Goal: Task Accomplishment & Management: Manage account settings

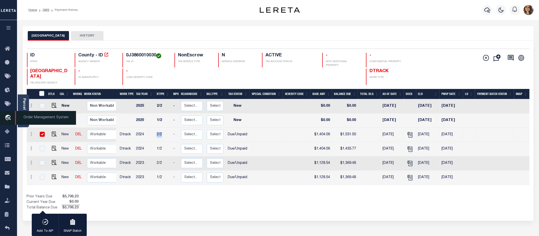
click at [36, 117] on span "Order Management System" at bounding box center [45, 118] width 61 height 14
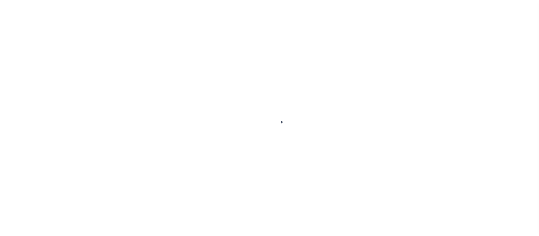
scroll to position [8, 0]
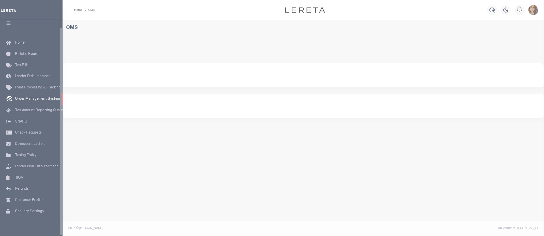
select select "200"
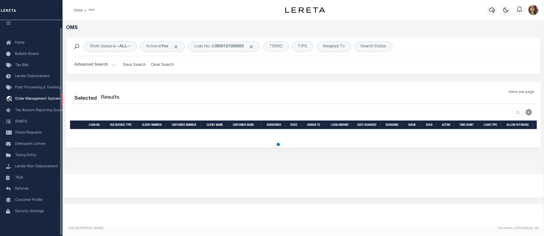
select select "200"
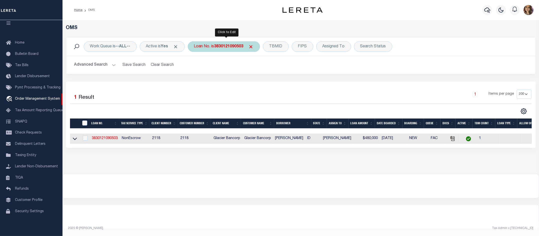
click at [219, 46] on b "3830121090503" at bounding box center [228, 47] width 29 height 4
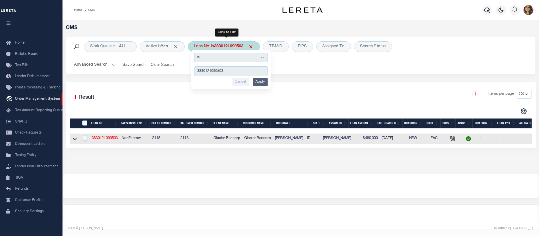
type input "48226"
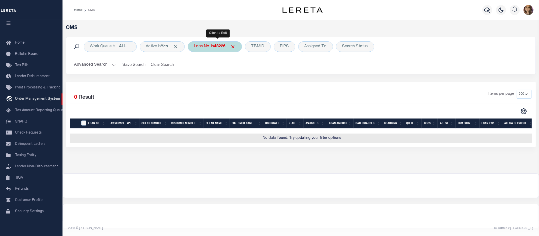
click at [220, 47] on b "48226" at bounding box center [219, 47] width 11 height 4
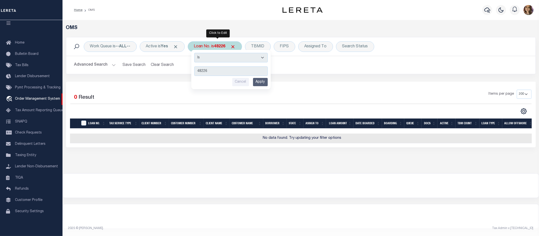
click at [222, 46] on b "48226" at bounding box center [219, 47] width 11 height 4
type input "40000102"
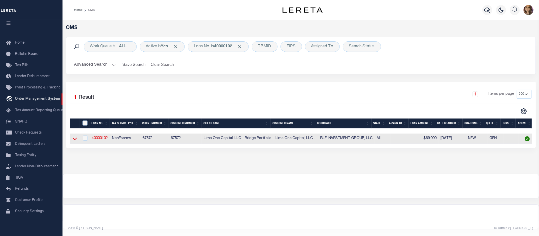
click at [75, 140] on icon at bounding box center [75, 139] width 4 height 3
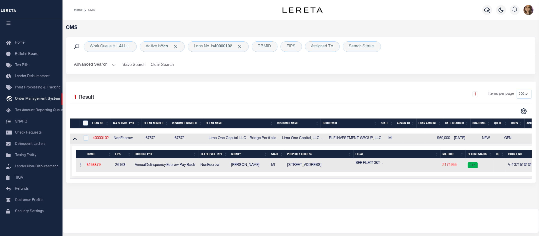
click at [450, 166] on link "2174955" at bounding box center [450, 165] width 14 height 4
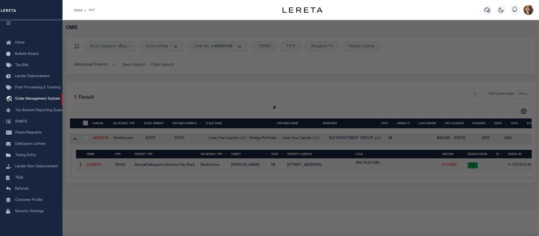
checkbox input "false"
select select "CP"
select select "AGW"
select select
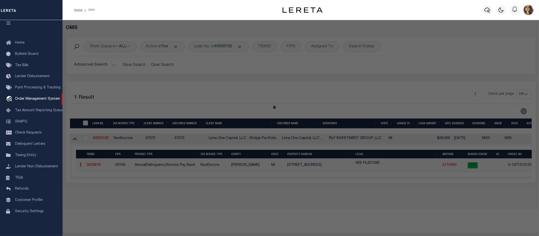
type input "8716 3RD AVENUE"
checkbox input "false"
type input "DETROIT MI 48202"
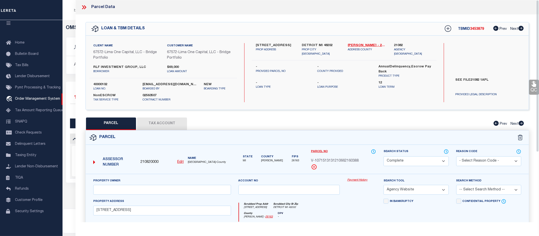
click at [365, 180] on link "Payment History" at bounding box center [361, 180] width 29 height 4
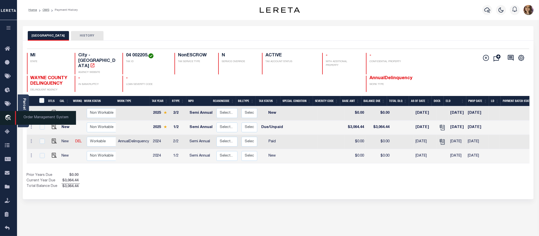
click at [45, 118] on span "Order Management System" at bounding box center [45, 118] width 61 height 14
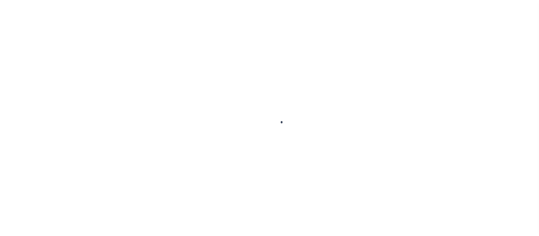
scroll to position [8, 0]
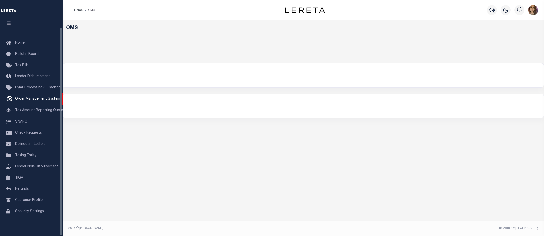
select select "200"
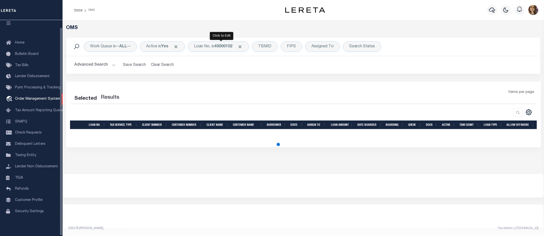
select select "200"
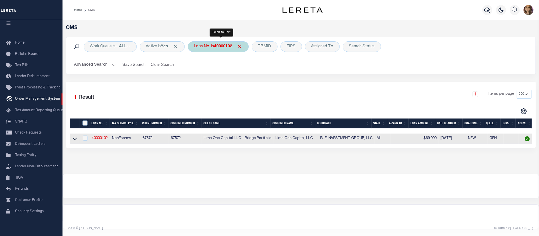
click at [217, 46] on div "Loan No. is 40000102" at bounding box center [218, 46] width 61 height 11
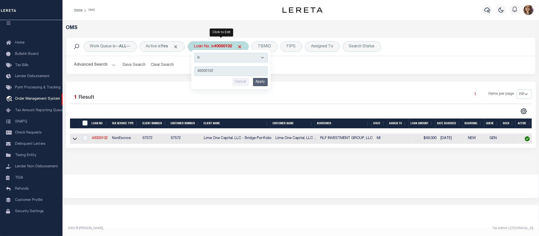
type input "10022577"
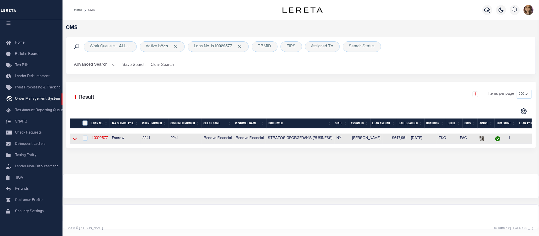
click at [75, 139] on icon at bounding box center [75, 138] width 4 height 5
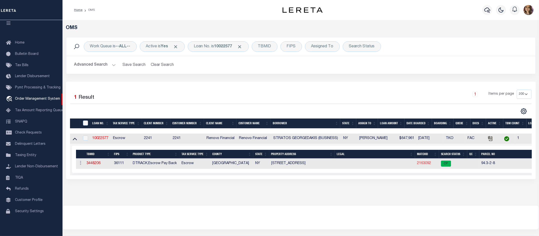
click at [426, 165] on link "2163092" at bounding box center [424, 163] width 14 height 4
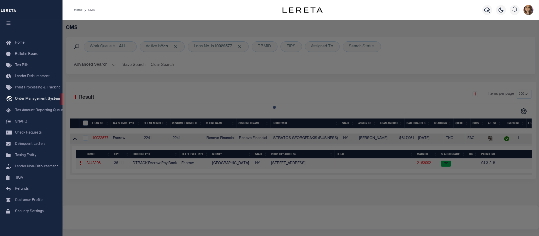
checkbox input "false"
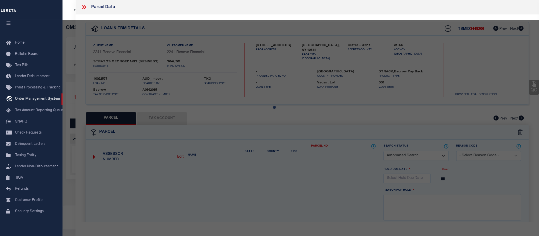
select select "CP"
type input "Georgedakis Stratos"
select select "AGW"
select select
type input "4-8 Allhusen"
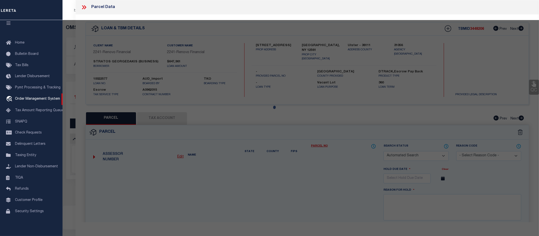
type input "NEW PALTZ, NY 12561"
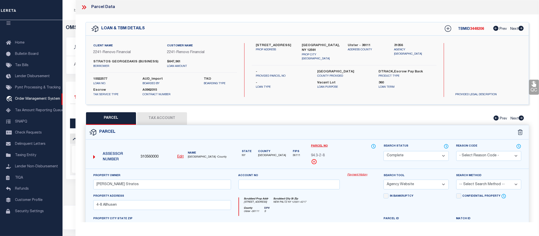
click at [357, 174] on link "Payment History" at bounding box center [361, 175] width 29 height 4
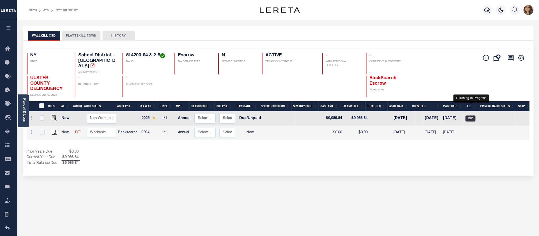
click at [470, 115] on span "BIP" at bounding box center [471, 118] width 10 height 6
checkbox input "true"
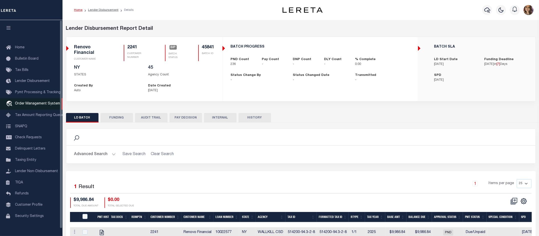
click at [37, 105] on span "Order Management System" at bounding box center [37, 104] width 45 height 4
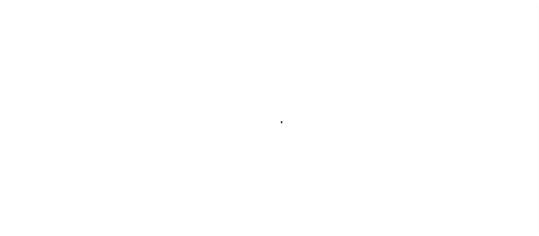
scroll to position [8, 0]
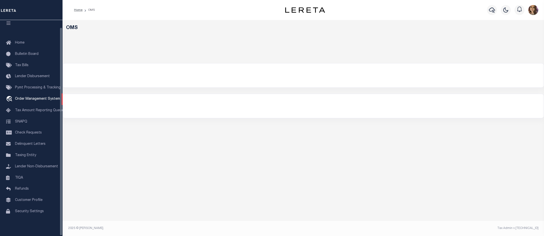
select select "200"
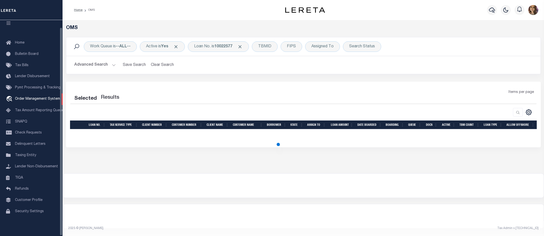
select select "200"
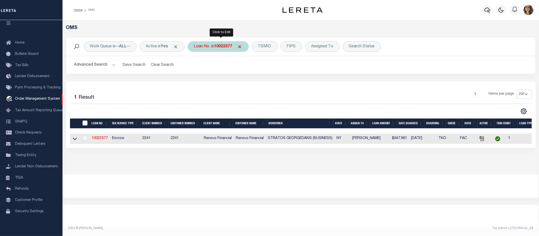
click at [216, 50] on div "Loan No. is 10022577" at bounding box center [218, 46] width 61 height 11
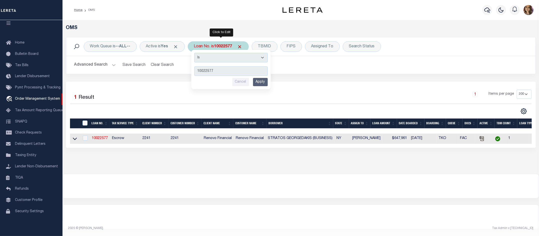
type input "600009593"
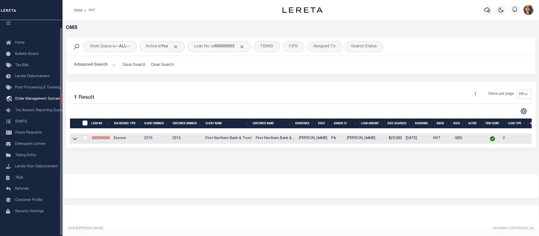
click at [76, 140] on icon at bounding box center [75, 139] width 4 height 3
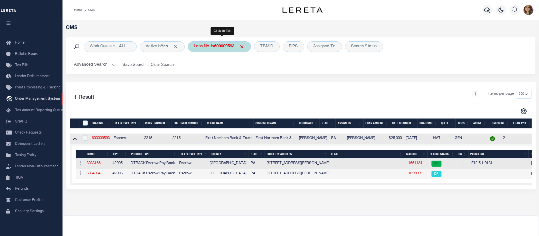
click at [219, 45] on b "600009593" at bounding box center [224, 47] width 20 height 4
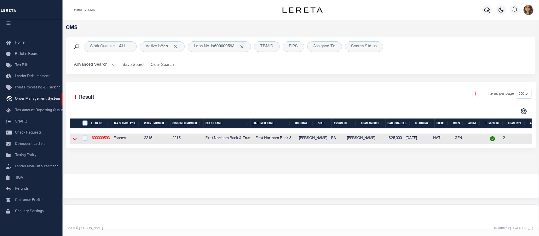
click at [75, 141] on icon at bounding box center [75, 138] width 4 height 5
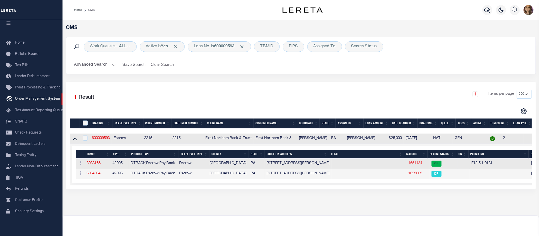
click at [408, 164] on link "1651134" at bounding box center [415, 163] width 14 height 4
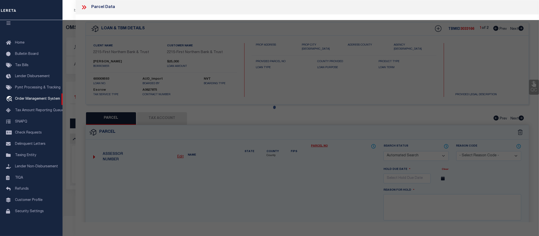
checkbox input "false"
select select "CP"
type input "[PERSON_NAME],"
select select "AGF"
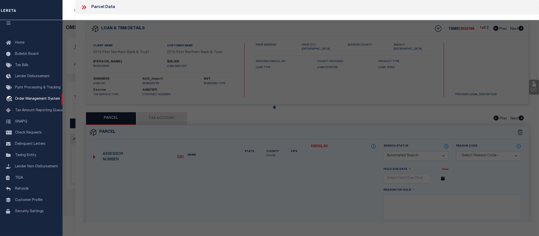
select select "ADD"
type input "[STREET_ADDRESS][PERSON_NAME]"
checkbox input "false"
type input "PA"
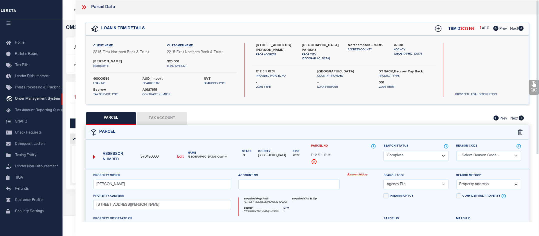
click at [360, 175] on link "Payment History" at bounding box center [361, 175] width 29 height 4
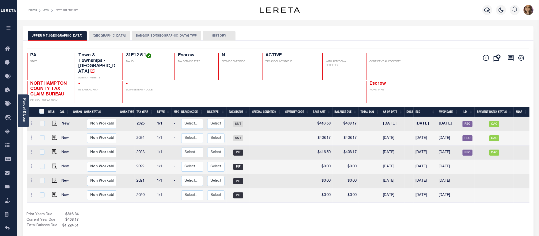
click at [109, 33] on button "[GEOGRAPHIC_DATA]" at bounding box center [109, 36] width 41 height 10
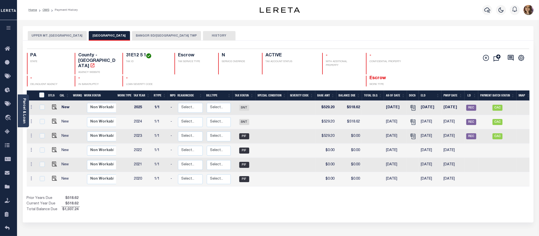
click at [152, 34] on button "BANGOR SD/[GEOGRAPHIC_DATA] TWP" at bounding box center [166, 36] width 69 height 10
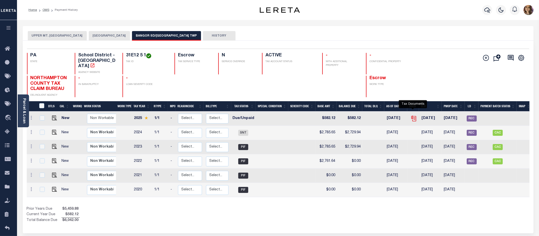
click at [413, 115] on icon "" at bounding box center [414, 118] width 7 height 7
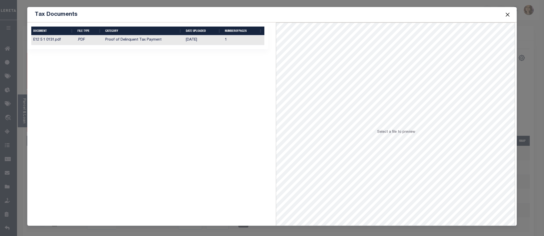
click at [193, 41] on td "[DATE]" at bounding box center [203, 40] width 39 height 10
click at [508, 14] on button "Close" at bounding box center [507, 14] width 7 height 7
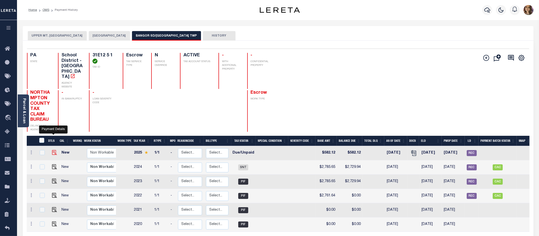
click at [52, 150] on img "" at bounding box center [54, 152] width 5 height 5
checkbox input "true"
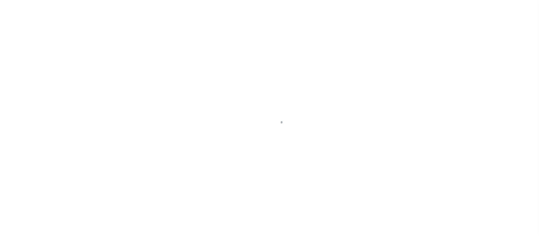
select select "DUE"
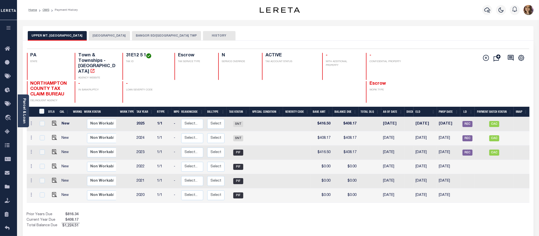
click at [163, 38] on button "BANGOR SD/UPPER MT BETHEL TWP" at bounding box center [166, 36] width 69 height 10
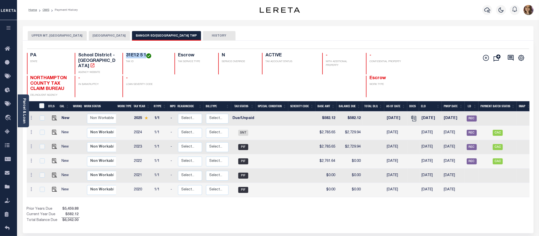
drag, startPoint x: 146, startPoint y: 57, endPoint x: 126, endPoint y: 57, distance: 20.0
click at [126, 57] on h4 "31E12 5 1" at bounding box center [147, 56] width 43 height 6
copy h4 "31E12 5 1"
click at [55, 115] on img "" at bounding box center [54, 117] width 5 height 5
checkbox input "true"
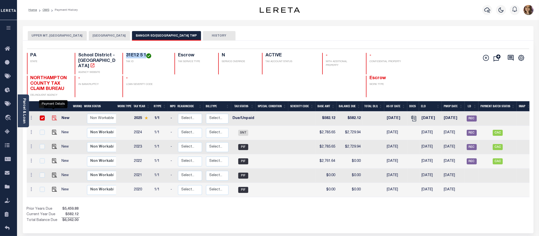
checkbox input "true"
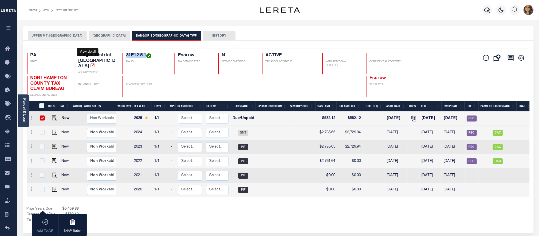
click at [91, 63] on icon "" at bounding box center [93, 65] width 4 height 4
click at [23, 106] on link "Parcel & Loan" at bounding box center [24, 110] width 4 height 25
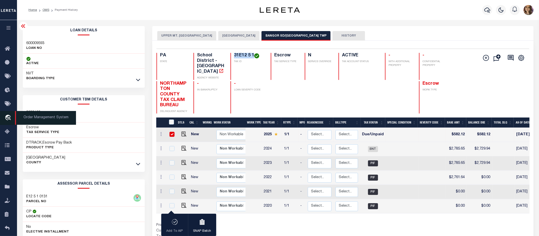
click at [28, 118] on span "Order Management System" at bounding box center [45, 118] width 61 height 14
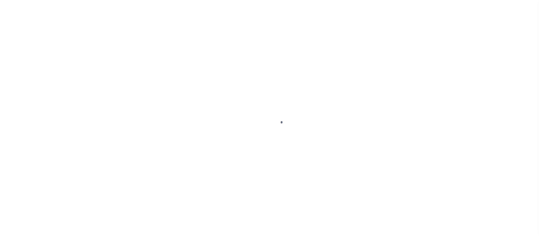
select select "DUE"
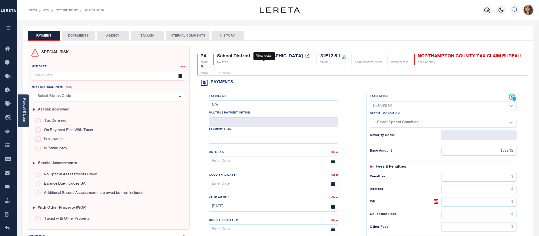
click at [306, 55] on icon at bounding box center [308, 56] width 4 height 4
click at [305, 56] on icon at bounding box center [307, 55] width 5 height 5
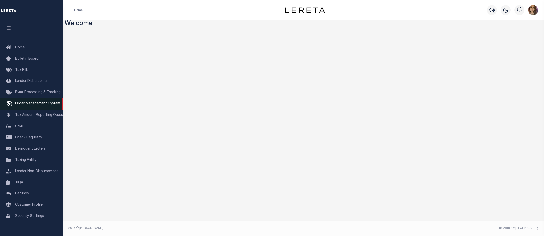
click at [38, 104] on span "Order Management System" at bounding box center [37, 104] width 45 height 4
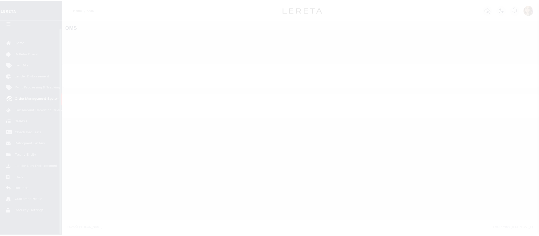
scroll to position [8, 0]
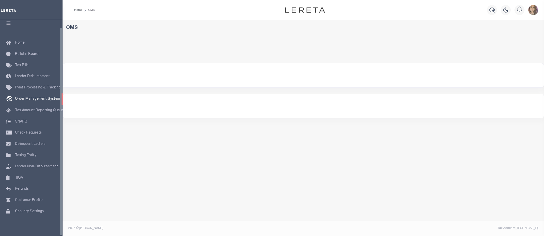
select select "200"
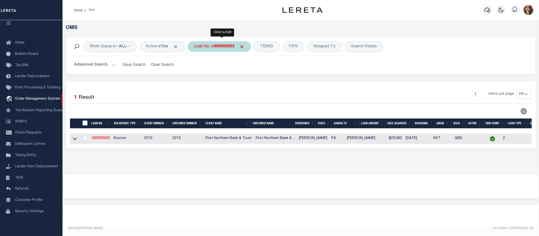
click at [221, 49] on div "Loan No. is 600009593" at bounding box center [219, 46] width 63 height 11
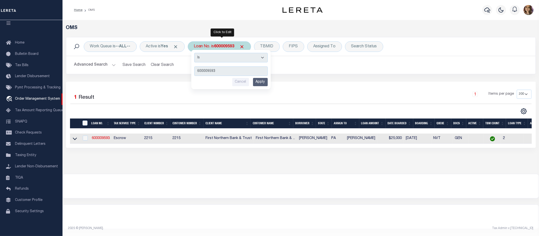
type input "24237ND"
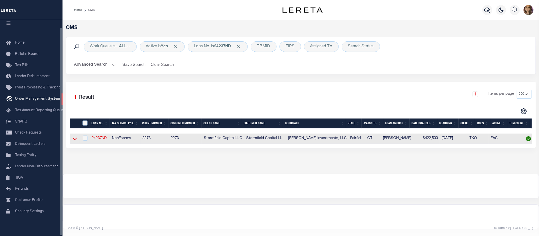
click at [74, 139] on icon at bounding box center [75, 138] width 4 height 5
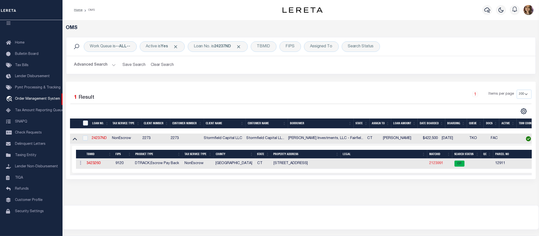
click at [434, 164] on link "2123991" at bounding box center [436, 163] width 14 height 4
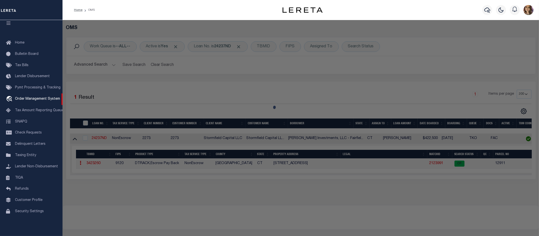
checkbox input "false"
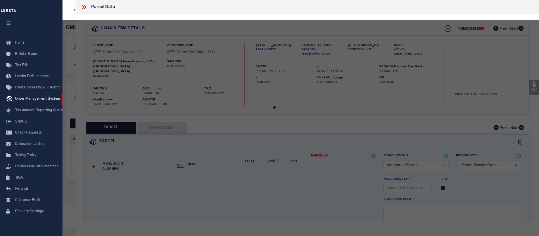
select select "CP"
type input "DEJORDY INVESTMENTS LLC"
select select
type input "59 FAIRVIEW AVENUE"
checkbox input "false"
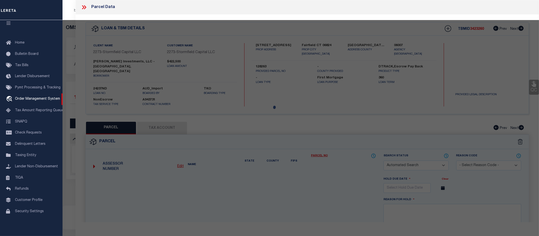
type input "Fairfield CT 06824"
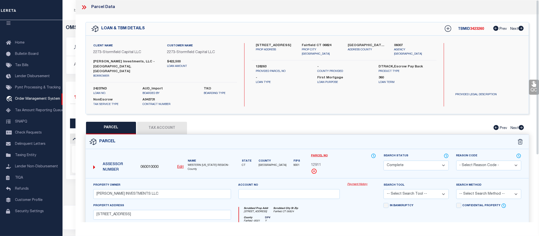
click at [359, 182] on link "Payment History" at bounding box center [361, 184] width 29 height 4
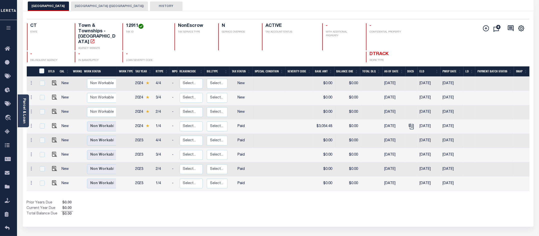
scroll to position [31, 0]
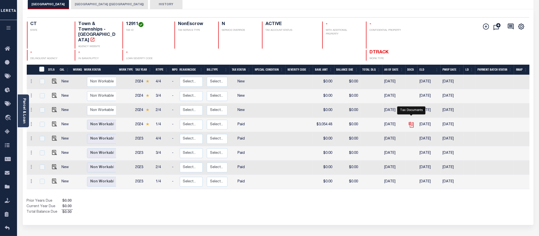
click at [412, 121] on icon "" at bounding box center [411, 124] width 7 height 7
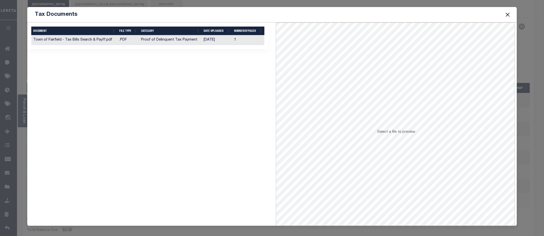
click at [221, 41] on td "08/29/2025" at bounding box center [217, 40] width 30 height 10
click at [510, 16] on button "Close" at bounding box center [507, 14] width 7 height 7
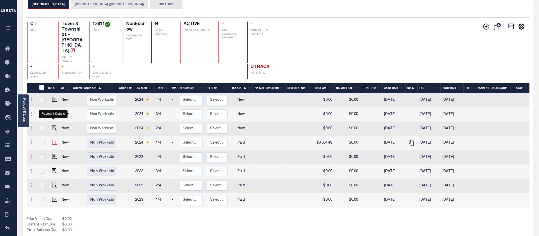
click at [52, 140] on img "" at bounding box center [54, 142] width 5 height 5
checkbox input "true"
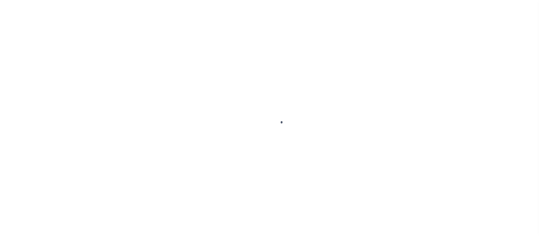
select select "PYD"
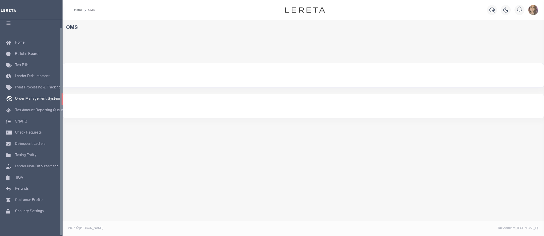
select select "200"
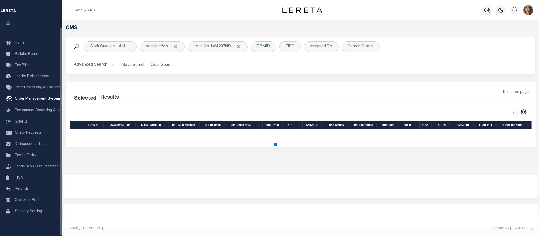
select select "200"
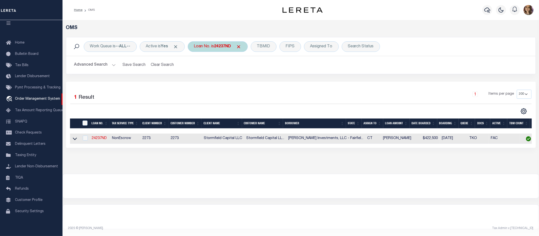
click at [219, 47] on b "24237ND" at bounding box center [222, 47] width 17 height 4
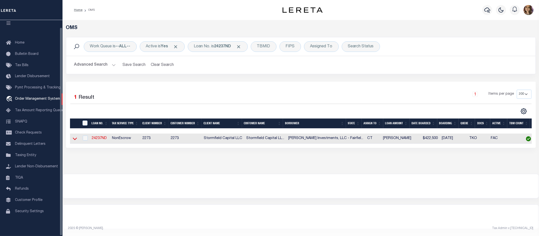
click at [75, 138] on icon at bounding box center [75, 138] width 4 height 5
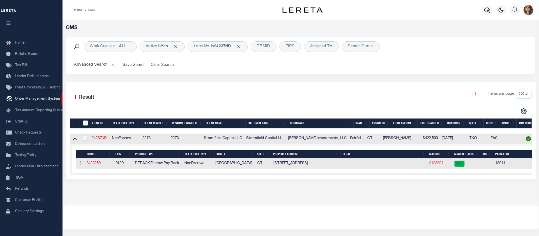
click at [429, 163] on link "2123991" at bounding box center [436, 163] width 14 height 4
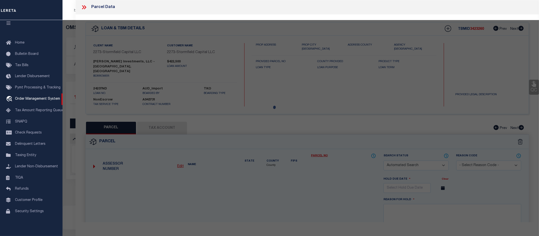
checkbox input "false"
select select "CP"
type input "DEJORDY INVESTMENTS LLC"
select select
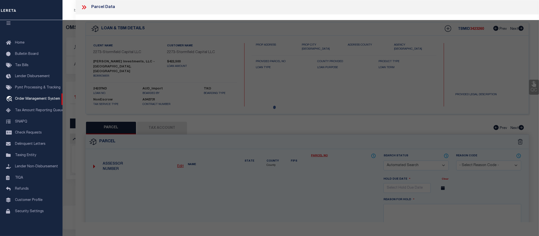
type input "59 FAIRVIEW AVENUE"
checkbox input "false"
type input "Fairfield CT 06824"
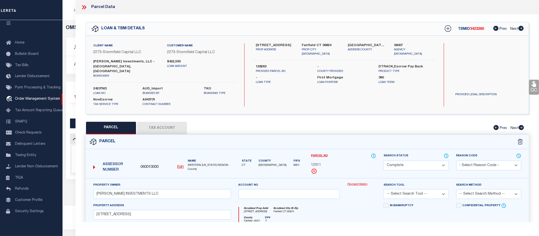
click at [359, 182] on link "Payment History" at bounding box center [361, 184] width 29 height 4
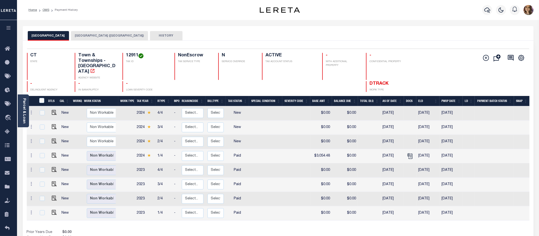
click at [83, 36] on button "[GEOGRAPHIC_DATA] ([GEOGRAPHIC_DATA])" at bounding box center [109, 36] width 77 height 10
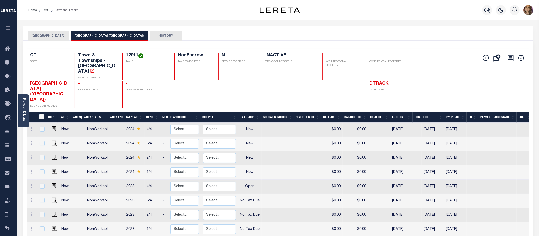
click at [47, 31] on button "[GEOGRAPHIC_DATA]" at bounding box center [48, 36] width 41 height 10
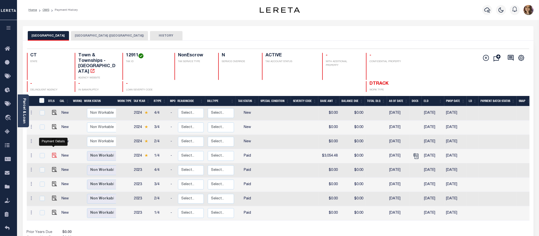
click at [52, 153] on img "" at bounding box center [54, 155] width 5 height 5
checkbox input "true"
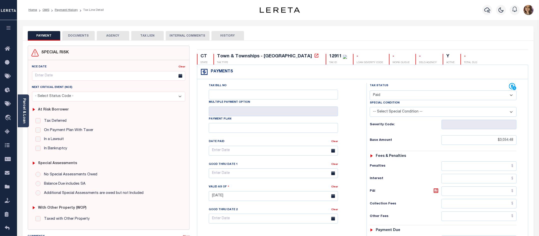
click at [414, 97] on select "- Select Status Code - Open Due/Unpaid Paid Incomplete No Tax Due Internal Refu…" at bounding box center [443, 95] width 147 height 10
select select "DUE"
click at [370, 91] on select "- Select Status Code - Open Due/Unpaid Paid Incomplete No Tax Due Internal Refu…" at bounding box center [443, 95] width 147 height 10
type input "[DATE]"
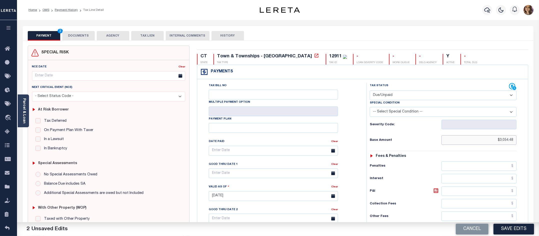
drag, startPoint x: 515, startPoint y: 140, endPoint x: 500, endPoint y: 140, distance: 14.3
click at [500, 140] on input "$3,054.48" at bounding box center [479, 140] width 75 height 10
type input "$1,787.58"
click at [358, 148] on div "Tax Bill No Multiple Payment Option Payment Plan Clear" at bounding box center [280, 153] width 157 height 140
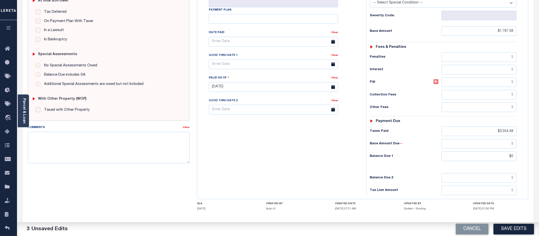
scroll to position [135, 0]
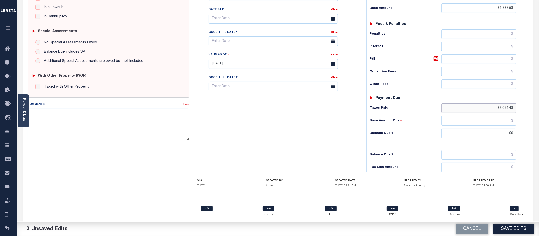
drag, startPoint x: 516, startPoint y: 106, endPoint x: 499, endPoint y: 106, distance: 16.3
click at [499, 106] on input "$3,054.48" at bounding box center [479, 108] width 75 height 10
type input "$"
click at [512, 131] on input "$0" at bounding box center [479, 133] width 75 height 10
type input "$1,868.02"
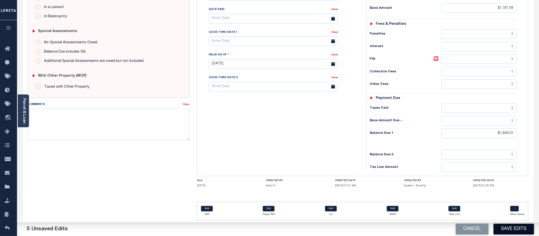
click at [503, 228] on button "Save Edits" at bounding box center [514, 228] width 41 height 11
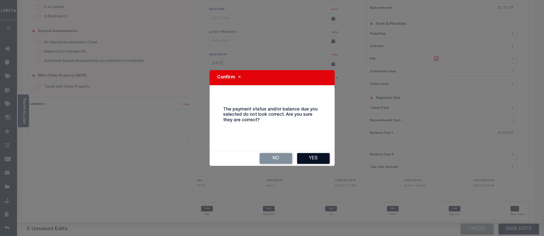
click at [308, 157] on button "Yes" at bounding box center [313, 158] width 33 height 11
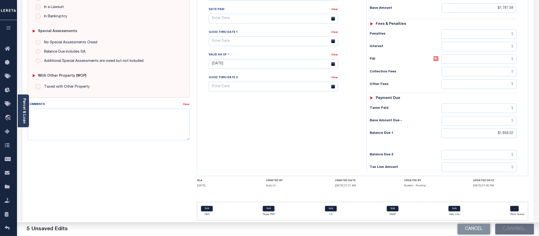
checkbox input "false"
type input "$1,787.58"
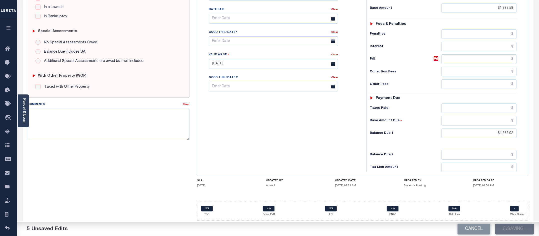
type input "$1,868.02"
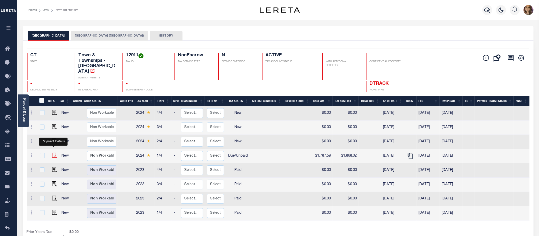
click at [53, 153] on img "" at bounding box center [54, 155] width 5 height 5
checkbox input "true"
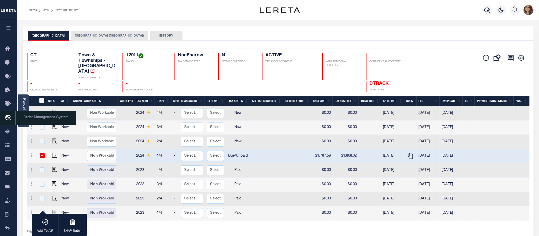
click at [29, 120] on span "Order Management System" at bounding box center [45, 118] width 61 height 14
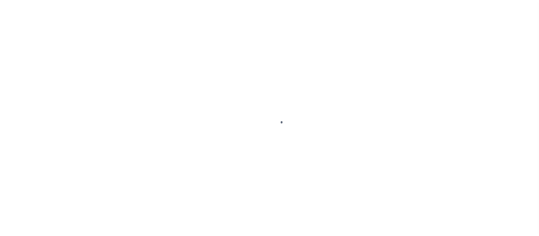
select select "DUE"
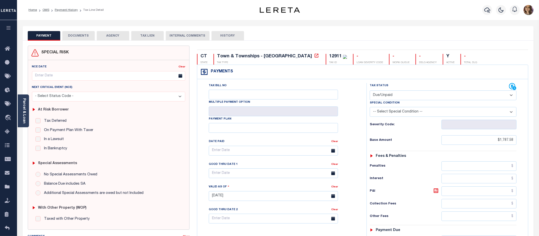
click at [80, 36] on button "DOCUMENTS" at bounding box center [78, 36] width 33 height 10
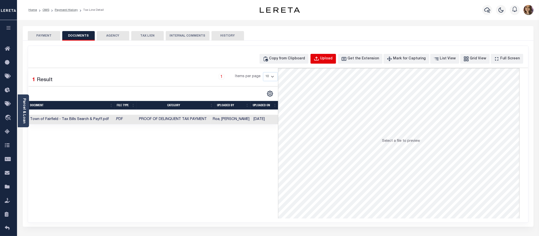
click at [332, 58] on div "Upload" at bounding box center [326, 59] width 13 height 6
select select "POP"
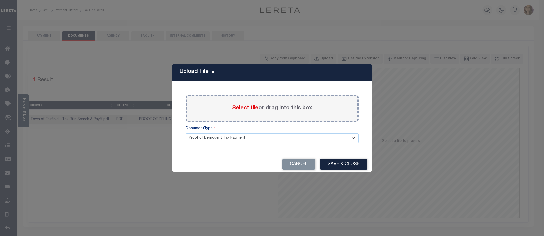
click at [246, 109] on span "Select file" at bounding box center [245, 108] width 26 height 6
click at [0, 0] on input "Select file or drag into this box" at bounding box center [0, 0] width 0 height 0
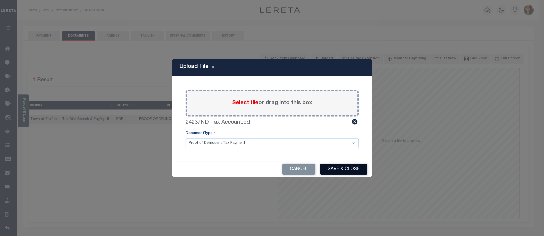
click at [339, 171] on button "Save & Close" at bounding box center [343, 169] width 47 height 11
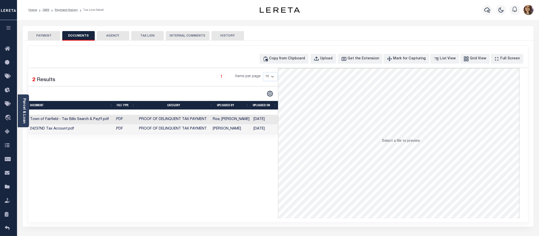
click at [226, 128] on td "[PERSON_NAME]" at bounding box center [231, 129] width 41 height 10
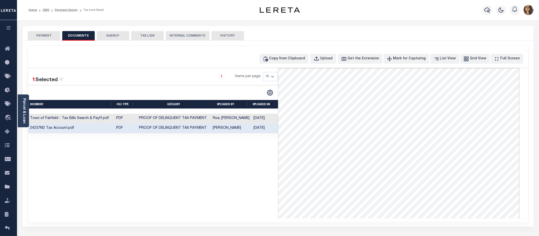
click at [45, 36] on button "PAYMENT" at bounding box center [44, 36] width 33 height 10
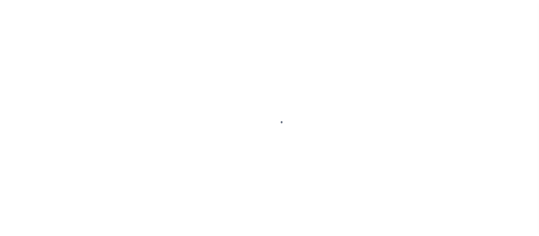
scroll to position [8, 0]
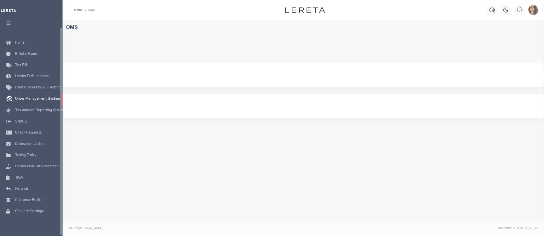
select select "200"
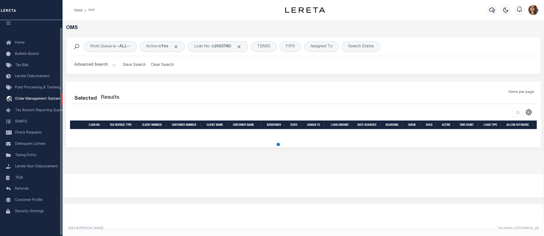
select select "200"
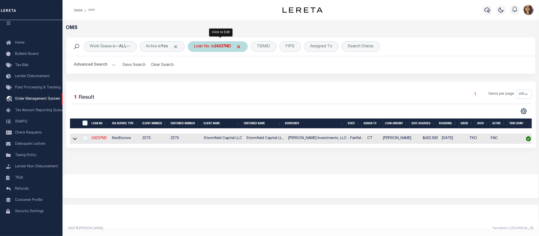
click at [217, 45] on div "Loan No. is 24237ND" at bounding box center [218, 46] width 60 height 11
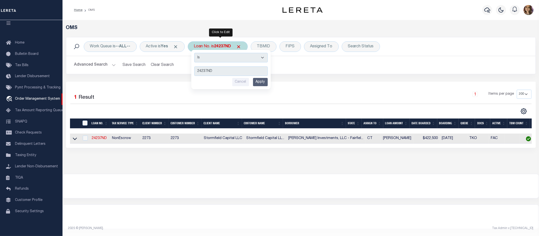
type input "10010189"
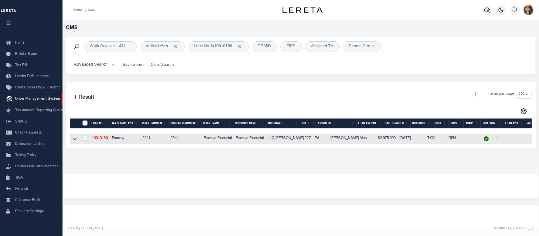
click at [74, 140] on icon at bounding box center [75, 139] width 4 height 3
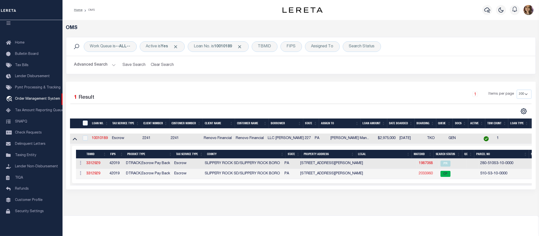
click at [419, 175] on link "2033960" at bounding box center [426, 174] width 14 height 4
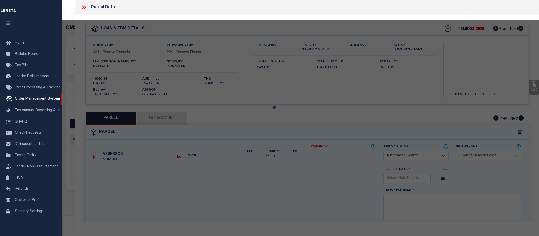
checkbox input "false"
select select "CP"
type input "[PERSON_NAME] 227 LLC"
select select
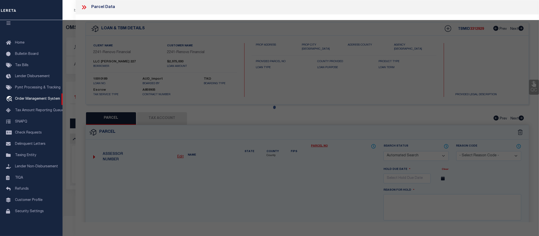
type input "[STREET_ADDRESS][PERSON_NAME]"
checkbox input "false"
type input "PA"
type textarea "4.25 ACS 4 TWNHSES"
type textarea "04/26/24-correct entity"
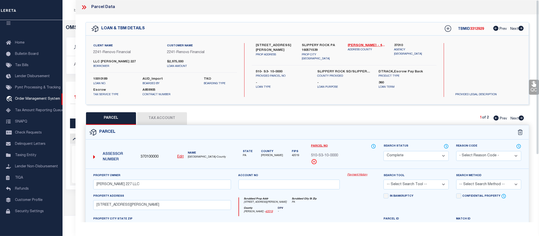
click at [361, 174] on link "Payment History" at bounding box center [361, 175] width 29 height 4
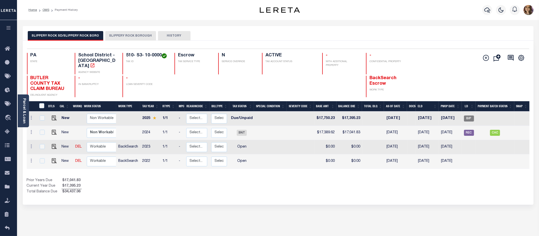
click at [478, 200] on div "SLIPPERY ROCK SD/SLIPPERY ROCK BORO SLIPPERY ROCK BOROUGH HISTORY Selected 4" at bounding box center [278, 169] width 518 height 287
click at [30, 120] on span "Order Management System" at bounding box center [45, 118] width 61 height 14
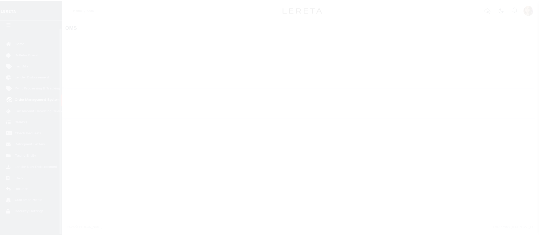
scroll to position [8, 0]
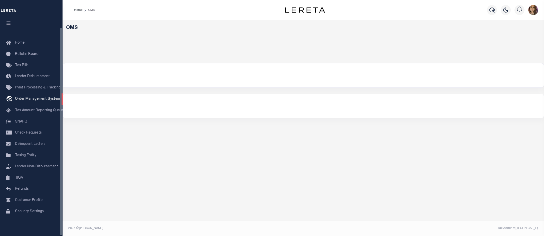
select select "200"
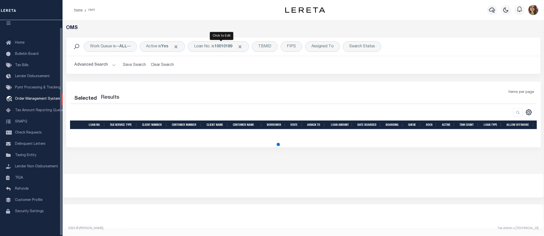
select select "200"
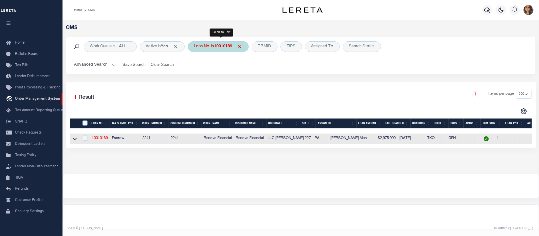
click at [226, 49] on div "Loan No. is 10010189" at bounding box center [218, 46] width 61 height 11
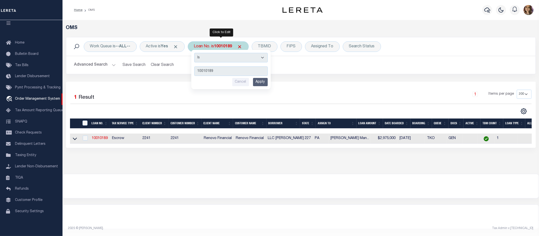
type input "107819"
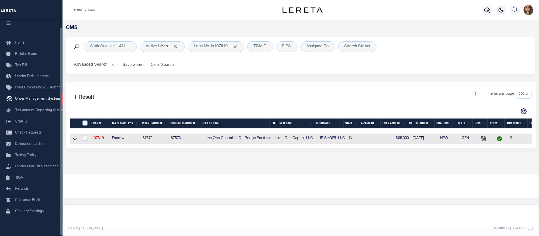
click at [77, 138] on link at bounding box center [75, 138] width 6 height 4
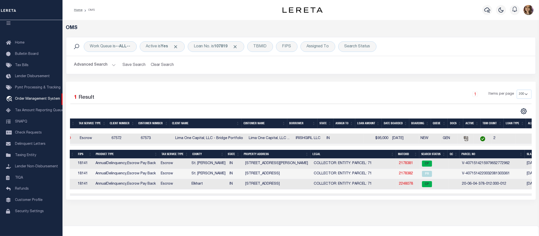
scroll to position [0, 0]
click at [406, 185] on link "2248078" at bounding box center [406, 184] width 14 height 4
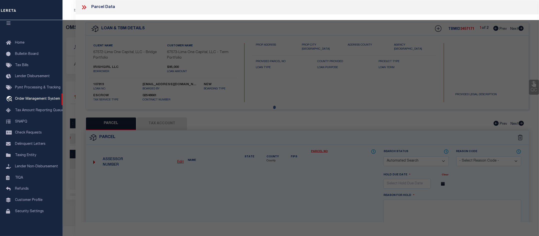
checkbox input "false"
select select "CP"
select select "ADL"
type input "IRISHGIRL LLC"
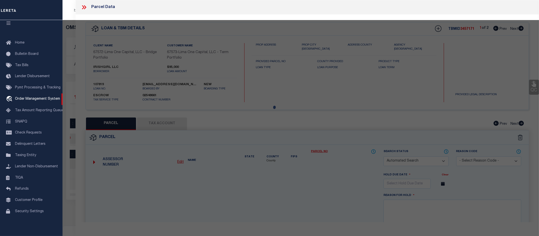
select select "AGW"
select select "LEG"
type input "704 MIDDLEBURY"
type textarea "BEESONS 4TH 25FT E SIDE LOT 100 & 18FT W SIDE LOT 101 (TIF 110"
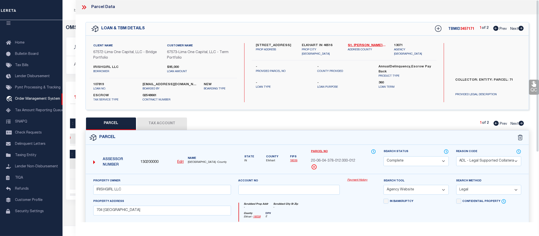
click at [363, 181] on link "Payment History" at bounding box center [361, 180] width 29 height 4
click at [85, 7] on icon at bounding box center [84, 7] width 7 height 7
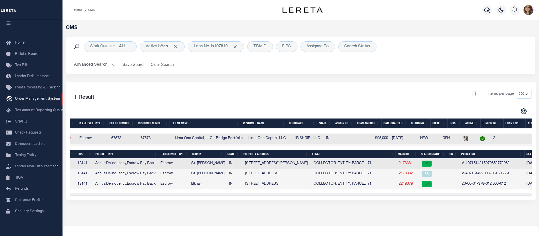
click at [408, 165] on link "2178381" at bounding box center [406, 163] width 14 height 4
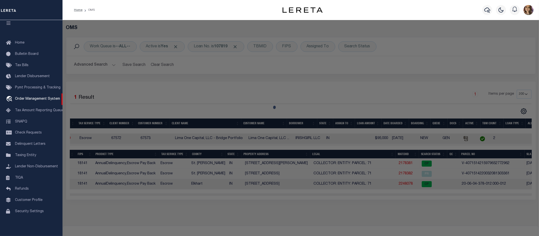
select select "AS"
select select
checkbox input "false"
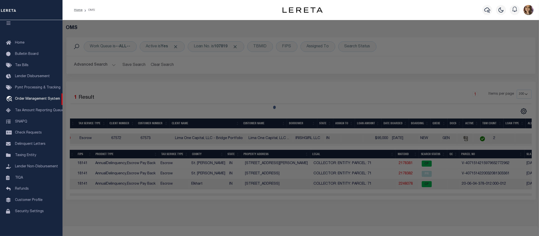
checkbox input "false"
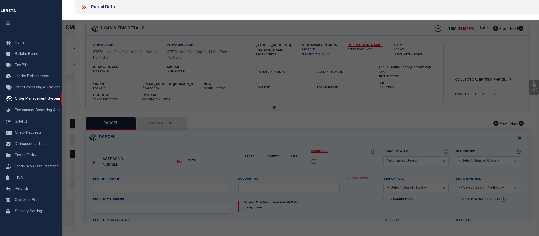
select select "CP"
select select "AGW"
select select
type input "421 WEST LAWRENCE STREET"
checkbox input "false"
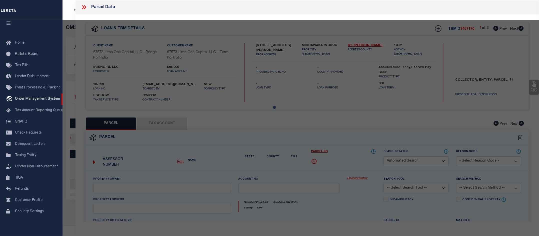
type input "MISHAWAKA IN 46545"
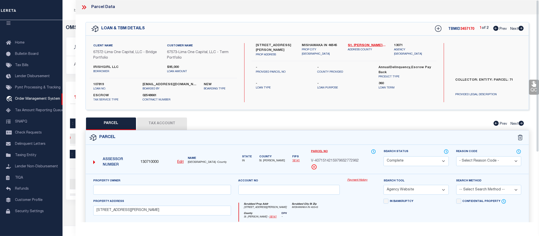
click at [357, 181] on link "Payment History" at bounding box center [361, 180] width 29 height 4
click at [351, 221] on div "County St. Joseph - 18141 DPV -" at bounding box center [307, 217] width 137 height 10
click at [84, 8] on icon at bounding box center [84, 7] width 7 height 7
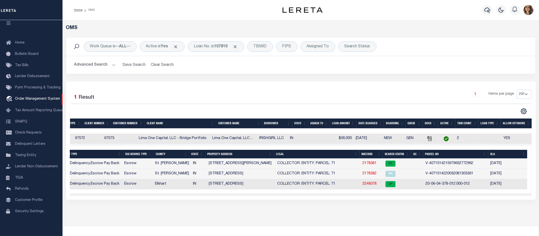
scroll to position [0, 72]
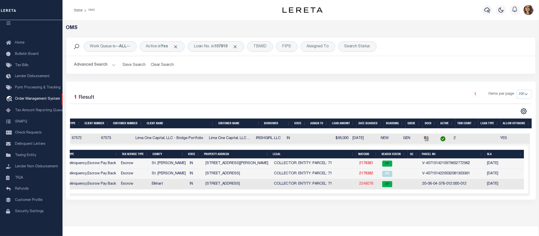
click at [370, 185] on link "2248078" at bounding box center [366, 184] width 14 height 4
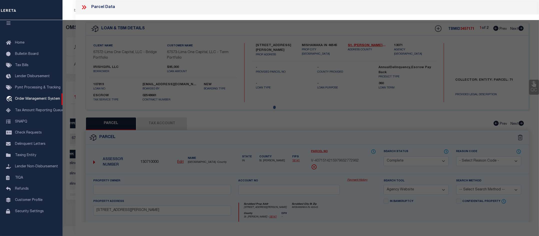
select select "AS"
select select
checkbox input "false"
select select "CP"
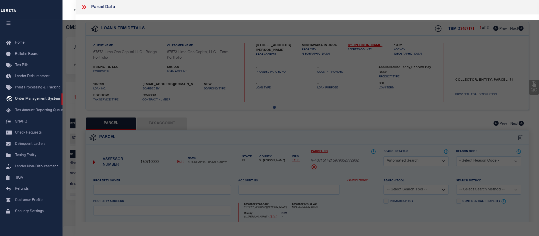
select select "ADL"
type input "IRISHGIRL LLC"
select select "AGW"
select select "LEG"
type input "704 MIDDLEBURY"
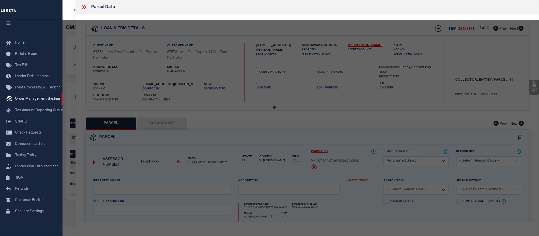
type textarea "BEESONS 4TH 25FT E SIDE LOT 100 & 18FT W SIDE LOT 101 (TIF 110"
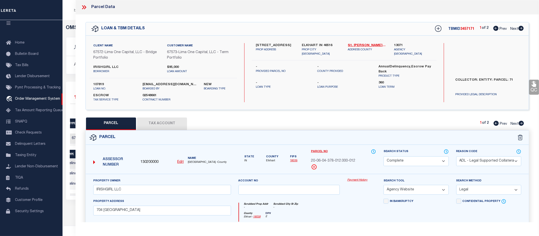
click at [355, 178] on link "Payment History" at bounding box center [361, 180] width 29 height 4
click at [84, 8] on icon at bounding box center [83, 7] width 2 height 4
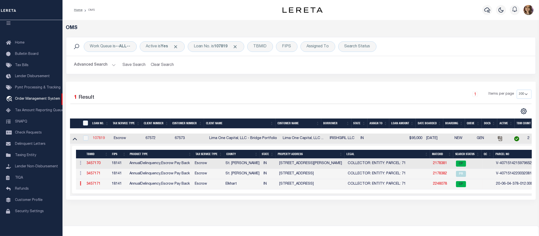
click at [101, 139] on link "107819" at bounding box center [99, 138] width 12 height 4
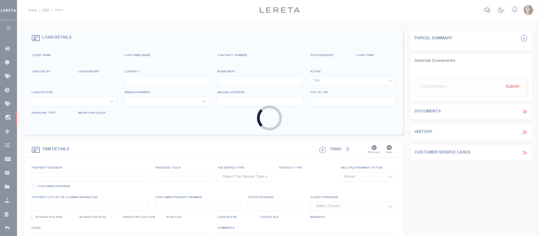
type input "107819"
type input "IRISHGIRL LLC"
select select
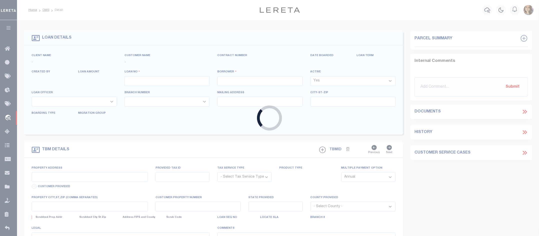
select select
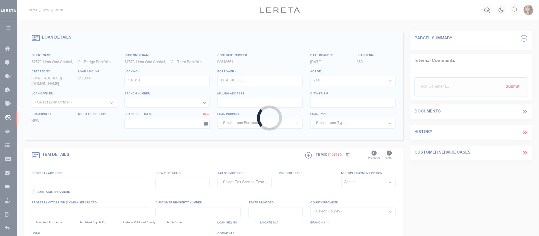
type input "421 WEST LAWRENCE STREET"
radio input "true"
select select "Escrow"
select select
type input "MISHAWAKA IN 46545"
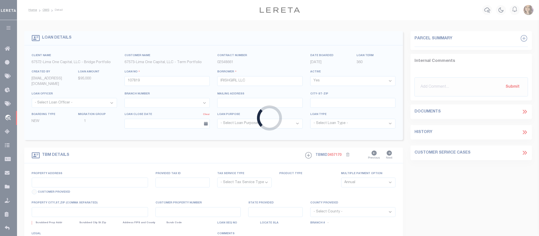
type input "107819-1"
type input "IN"
type textarea "COLLECTOR: ENTITY: PARCEL: 71"
type textarea "Compare"
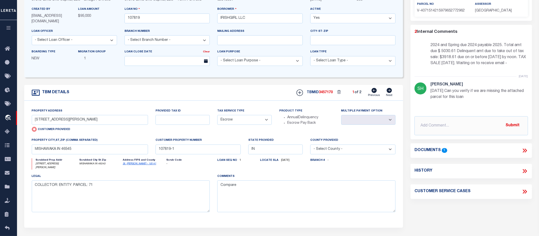
click at [527, 172] on icon at bounding box center [525, 171] width 7 height 7
select select "100"
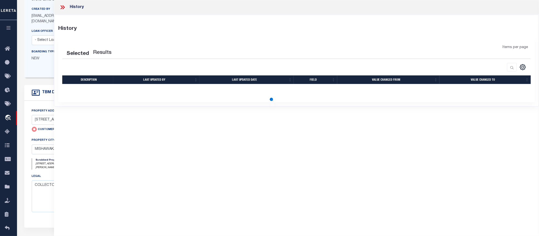
select select "100"
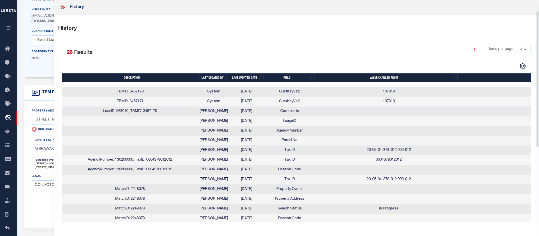
scroll to position [31, 0]
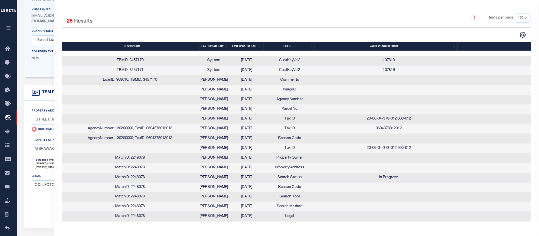
click at [371, 198] on td at bounding box center [389, 197] width 146 height 10
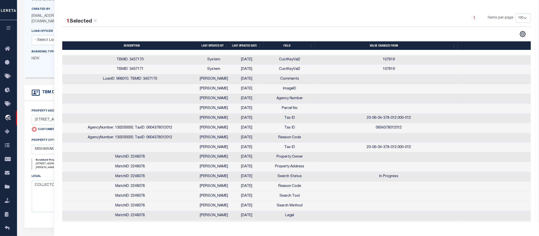
click at [41, 227] on div "TBM DETAILS" at bounding box center [213, 166] width 379 height 162
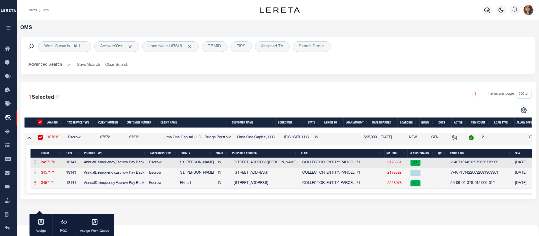
click at [395, 163] on link "2178381" at bounding box center [395, 163] width 14 height 4
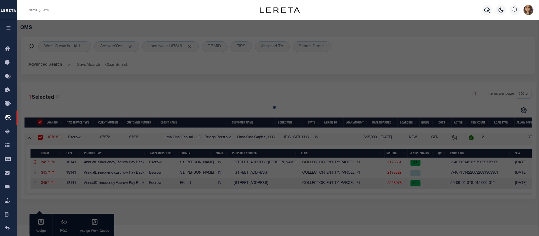
select select "AS"
select select
checkbox input "false"
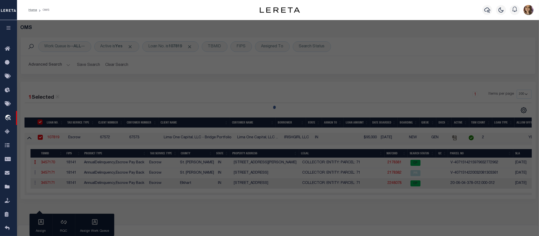
checkbox input "false"
select select "CP"
select select "AGW"
select select
type input "421 WEST LAWRENCE STREET"
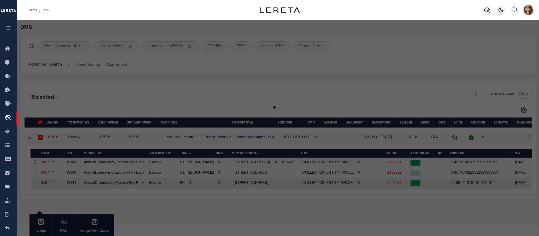
checkbox input "false"
type input "MISHAWAKA IN 46545"
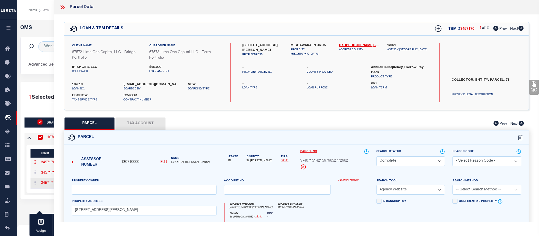
click at [352, 180] on link "Payment History" at bounding box center [353, 180] width 31 height 4
click at [62, 8] on icon at bounding box center [62, 7] width 2 height 4
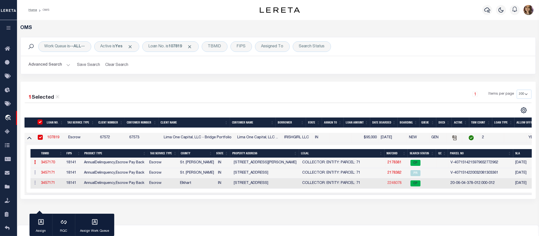
click at [399, 184] on link "2248078" at bounding box center [395, 183] width 14 height 4
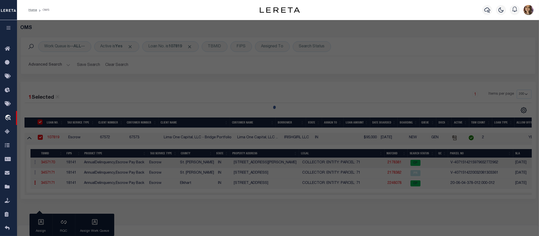
select select "AS"
select select
checkbox input "false"
select select "CP"
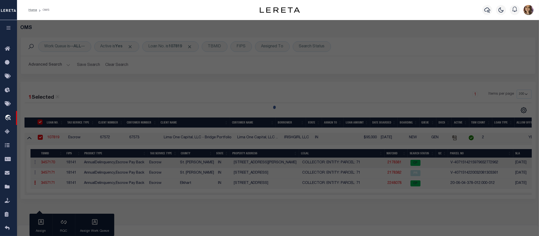
select select "ADL"
type input "IRISHGIRL LLC"
select select "AGW"
select select "LEG"
type input "704 MIDDLEBURY"
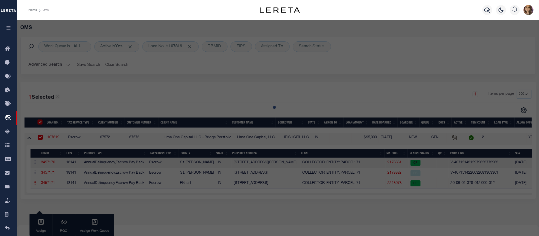
type textarea "BEESONS 4TH 25FT E SIDE LOT 100 & 18FT W SIDE LOT 101 (TIF 110"
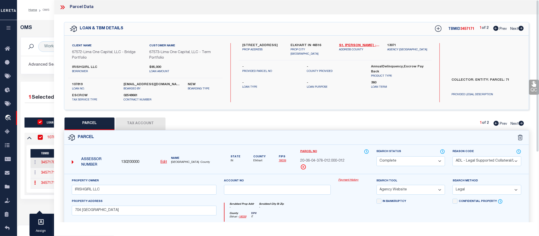
click at [344, 179] on link "Payment History" at bounding box center [353, 180] width 31 height 4
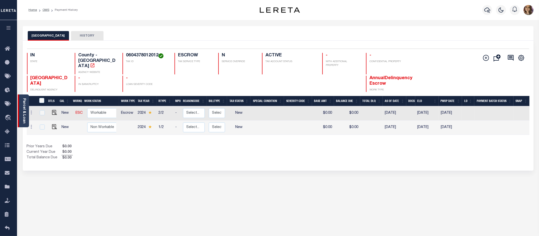
click at [28, 111] on div "Parcel & Loan" at bounding box center [23, 110] width 11 height 33
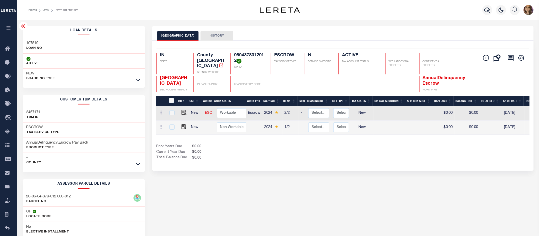
click at [375, 199] on div "ELKHART COUNTY HISTORY Selected 2 Results" at bounding box center [343, 167] width 389 height 282
click at [23, 25] on icon at bounding box center [23, 26] width 6 height 6
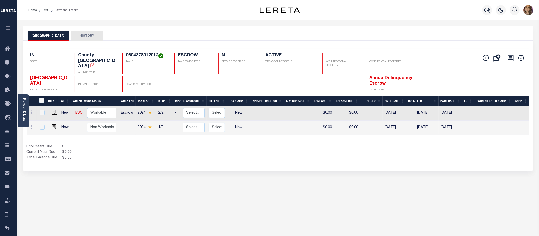
drag, startPoint x: 343, startPoint y: 182, endPoint x: 247, endPoint y: 170, distance: 96.9
click at [343, 182] on div "ELKHART COUNTY HISTORY Selected 2 Results" at bounding box center [278, 167] width 518 height 282
click at [443, 166] on div "ELKHART COUNTY HISTORY Selected 2 Results" at bounding box center [278, 167] width 518 height 282
click at [424, 192] on div "ELKHART COUNTY HISTORY Selected 2 Results" at bounding box center [278, 167] width 518 height 282
click at [44, 120] on td at bounding box center [42, 127] width 11 height 14
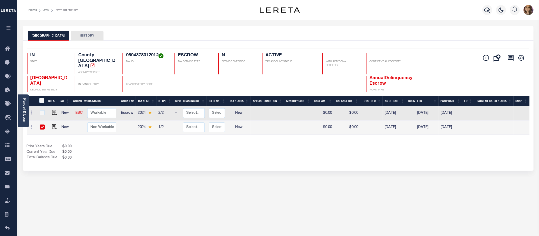
checkbox input "true"
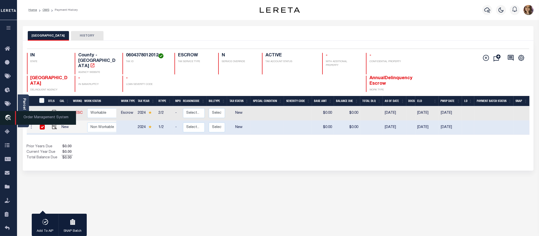
click at [8, 116] on icon "travel_explore" at bounding box center [9, 118] width 8 height 7
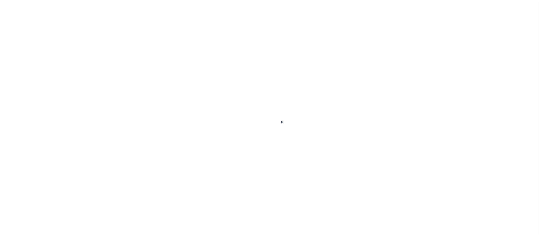
scroll to position [8, 0]
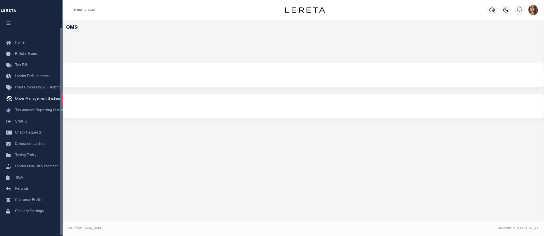
select select "200"
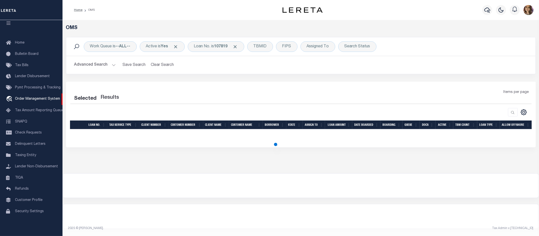
select select "200"
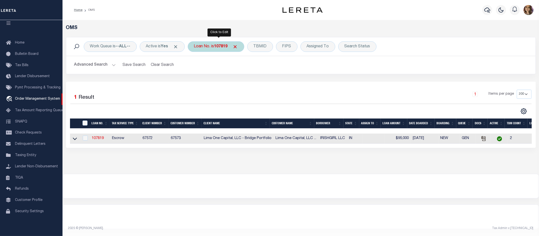
click at [214, 44] on div "Loan No. is 107819" at bounding box center [216, 46] width 57 height 11
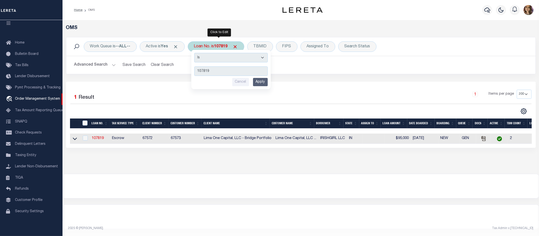
type input "10010189"
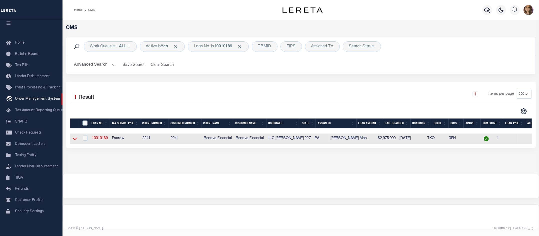
click at [74, 141] on icon at bounding box center [75, 138] width 4 height 5
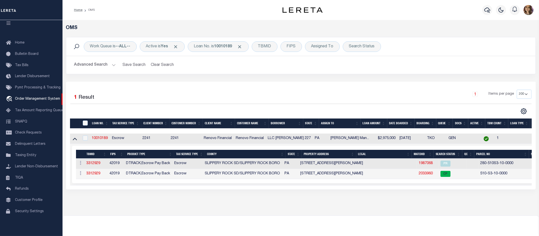
click at [331, 209] on div "OMS Work Queue is --ALL-- Active is Yes Loan No. is 10010189 TBMID FIPS Assigne…" at bounding box center [301, 117] width 477 height 195
click at [218, 48] on b "10010189" at bounding box center [223, 47] width 18 height 4
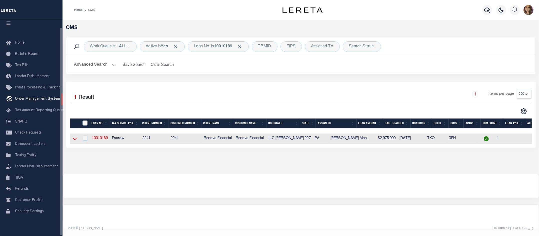
click at [74, 140] on icon at bounding box center [75, 139] width 4 height 3
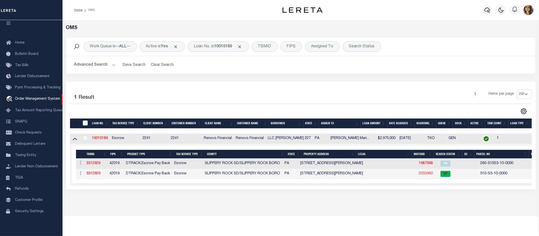
click at [419, 174] on link "2033960" at bounding box center [426, 174] width 14 height 4
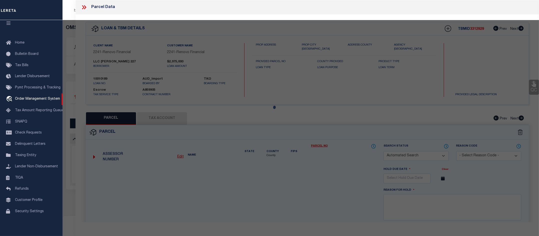
checkbox input "false"
select select "CP"
type input "COOPER 227 LLC"
select select
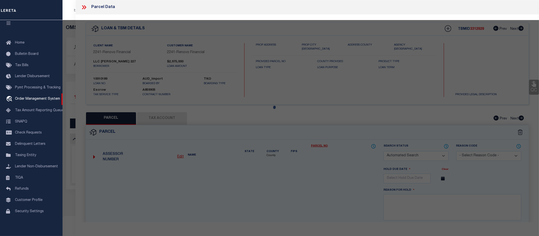
type input "227 W COOPER ST"
checkbox input "false"
type input "PA"
type textarea "4.25 ACS 4 TWNHSES"
type textarea "04/26/24-correct entity"
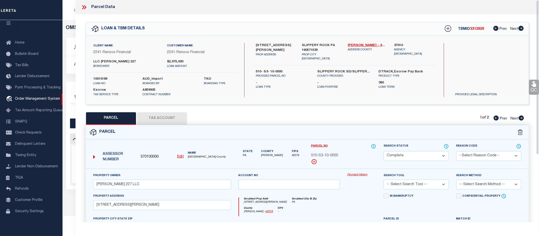
click at [362, 175] on link "Payment History" at bounding box center [361, 175] width 29 height 4
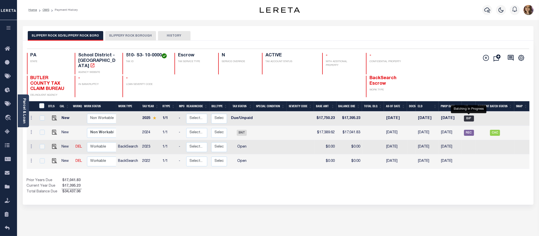
click at [468, 115] on span "BIP" at bounding box center [469, 118] width 10 height 6
checkbox input "true"
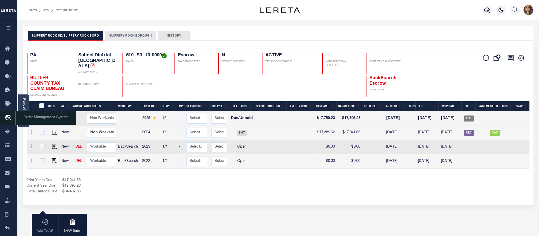
click at [10, 119] on icon "travel_explore" at bounding box center [9, 118] width 8 height 7
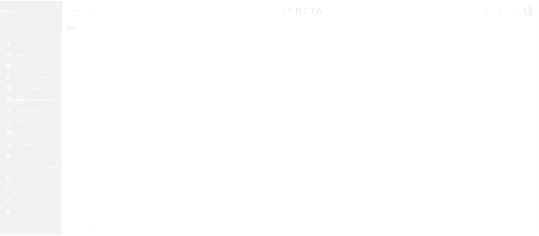
scroll to position [8, 0]
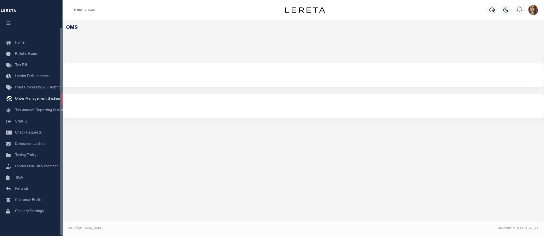
select select "200"
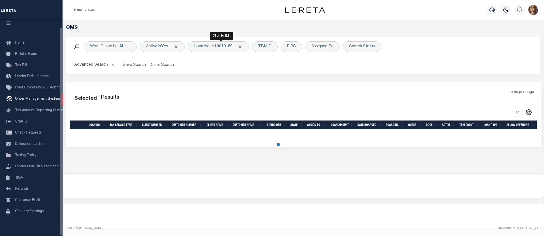
select select "200"
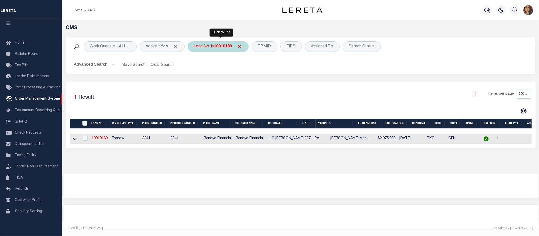
click at [206, 46] on div "Loan No. is 10010189" at bounding box center [218, 46] width 61 height 11
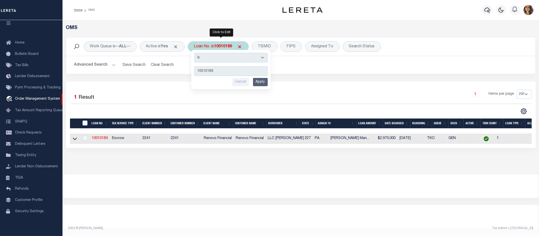
type input "107819"
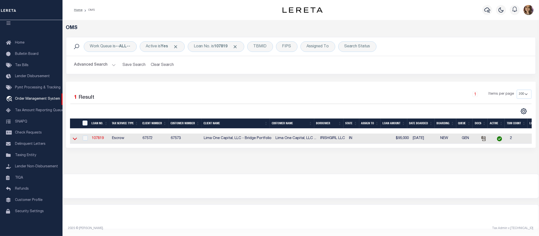
click at [73, 139] on icon at bounding box center [75, 138] width 4 height 5
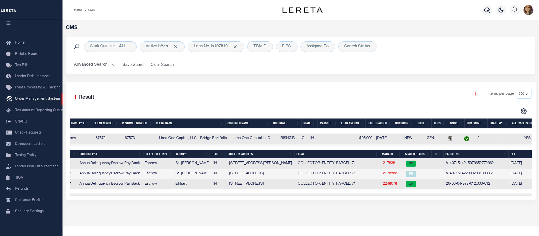
scroll to position [0, 56]
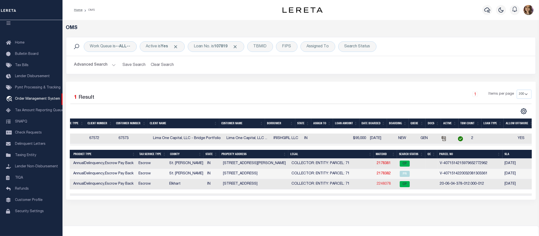
click at [378, 184] on link "2248078" at bounding box center [384, 184] width 14 height 4
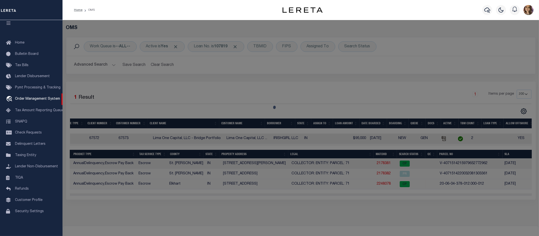
checkbox input "false"
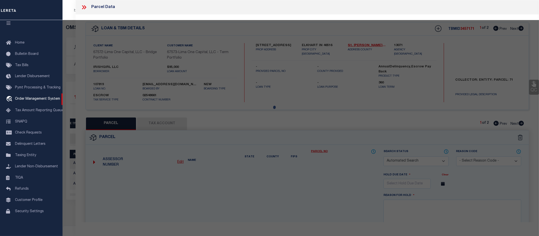
select select "CP"
select select "ADL"
type input "IRISHGIRL LLC"
select select "AGW"
select select "LEG"
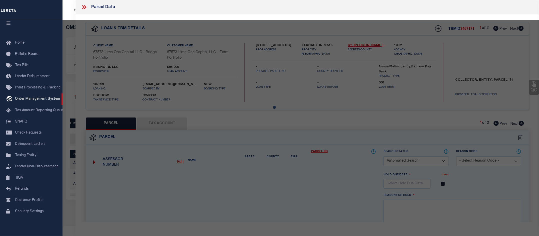
type input "704 MIDDLEBURY"
type textarea "BEESONS 4TH 25FT E SIDE LOT 100 & 18FT W SIDE LOT 101 (TIF 110"
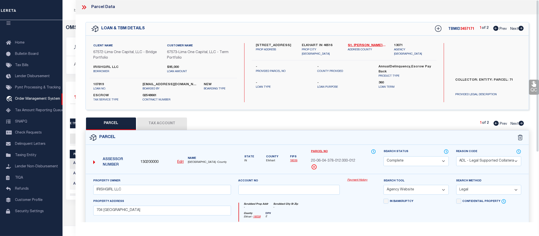
click at [360, 182] on link "Payment History" at bounding box center [361, 180] width 29 height 4
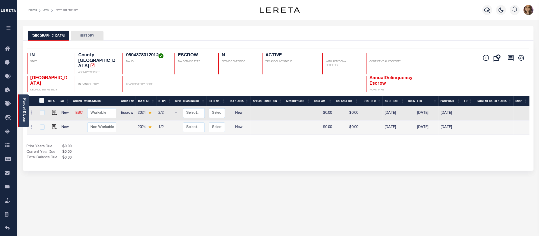
click at [23, 104] on link "Parcel & Loan" at bounding box center [24, 110] width 4 height 25
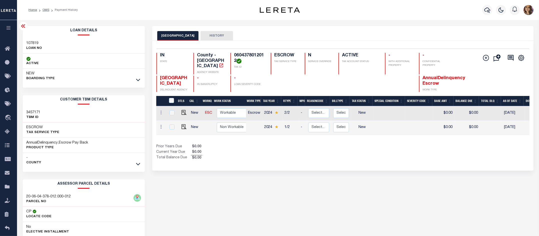
click at [203, 181] on div "ELKHART COUNTY HISTORY Selected 2 Results" at bounding box center [343, 167] width 389 height 282
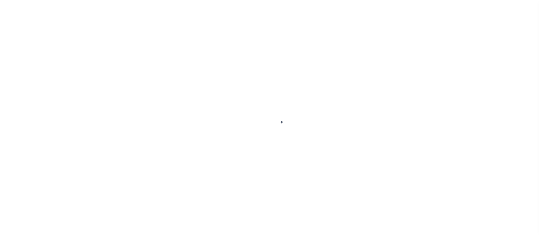
scroll to position [8, 0]
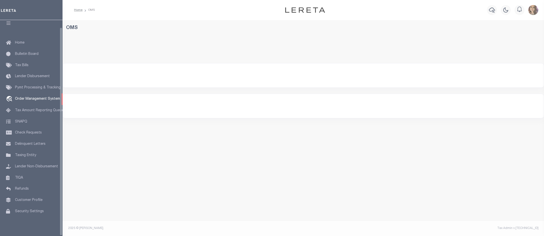
select select "200"
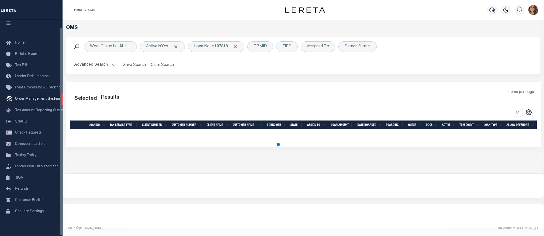
select select "200"
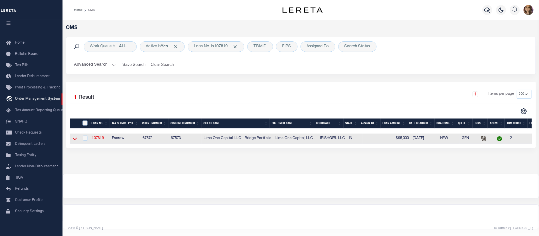
click at [74, 140] on icon at bounding box center [75, 139] width 4 height 3
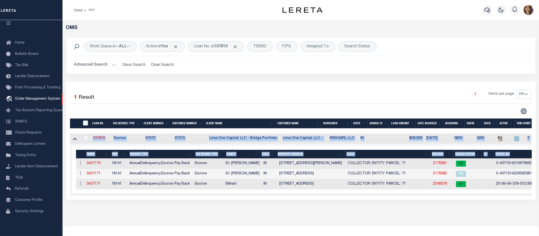
drag, startPoint x: 458, startPoint y: 197, endPoint x: 489, endPoint y: 199, distance: 31.9
click at [489, 195] on div "LOAN NO. Tax Service Type Client Number Customer Number Client Name Customer Na…" at bounding box center [301, 164] width 462 height 62
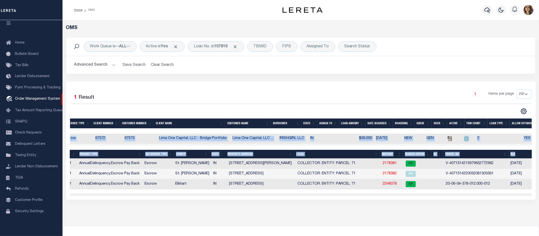
scroll to position [0, 51]
drag, startPoint x: 494, startPoint y: 185, endPoint x: 435, endPoint y: 185, distance: 58.5
click at [435, 185] on tr "ACTIONS Add Parcel Delete TBM 3457171 18141 AnnualDelinquency,Escrow Pay Back E…" at bounding box center [286, 184] width 522 height 10
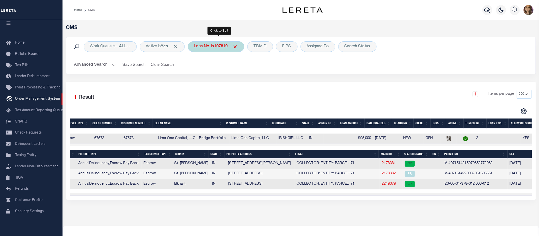
click at [218, 46] on b "107819" at bounding box center [221, 47] width 14 height 4
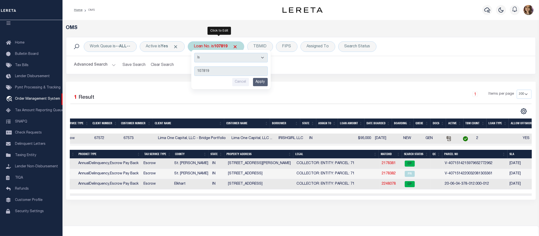
type input "115464"
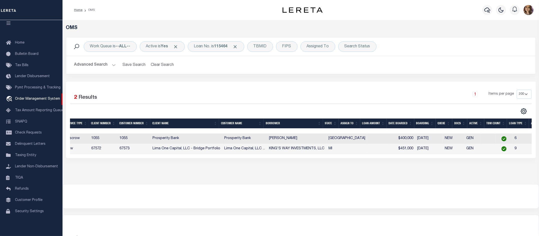
scroll to position [0, 0]
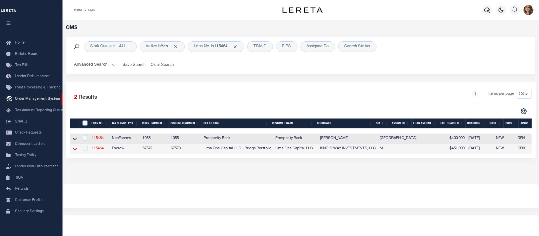
click at [73, 149] on icon at bounding box center [75, 148] width 4 height 5
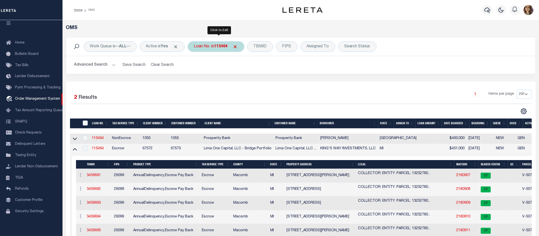
click at [221, 46] on b "115464" at bounding box center [221, 47] width 14 height 4
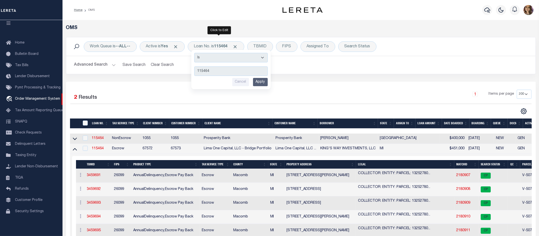
click at [303, 83] on div "Selected 2 Results 1 Items per page 10 25 50 100 200" at bounding box center [301, 190] width 470 height 217
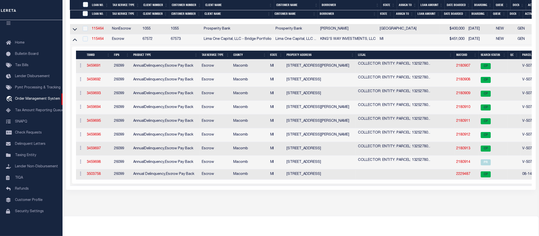
scroll to position [125, 0]
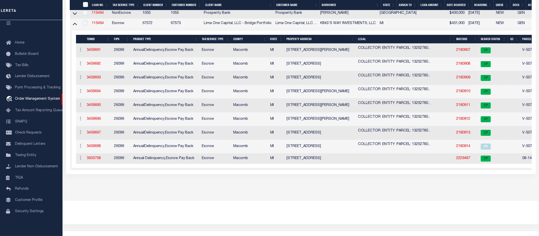
drag, startPoint x: 314, startPoint y: 175, endPoint x: 323, endPoint y: 175, distance: 8.3
click at [323, 170] on div "LOAN NO. Tax Service Type Client Number Customer Number Client Name Customer Na…" at bounding box center [301, 89] width 462 height 162
drag, startPoint x: 323, startPoint y: 175, endPoint x: 340, endPoint y: 175, distance: 17.8
click at [340, 170] on div "LOAN NO. Tax Service Type Client Number Customer Number Client Name Customer Na…" at bounding box center [301, 89] width 462 height 162
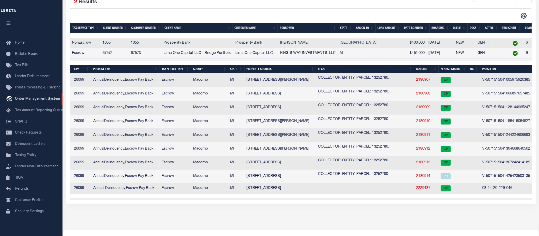
scroll to position [94, 0]
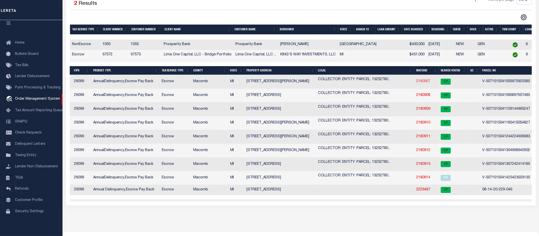
click at [416, 82] on link "2180907" at bounding box center [423, 82] width 14 height 4
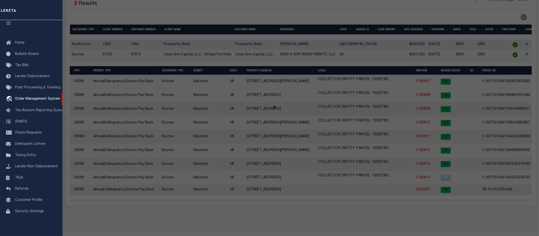
select select "AS"
select select
checkbox input "false"
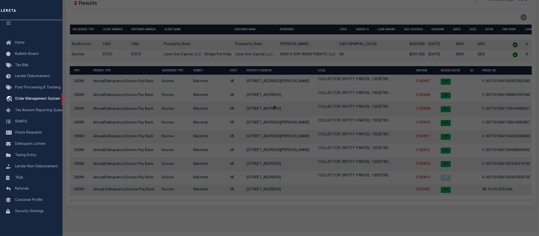
checkbox input "false"
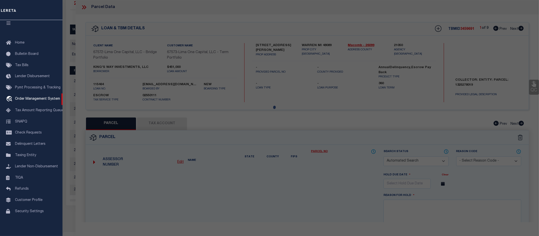
select select "CP"
select select "AGW"
select select
type input "24203 PINGREE AVENUE"
checkbox input "false"
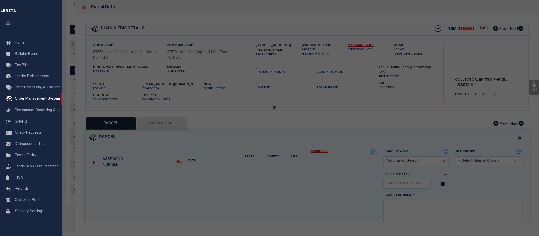
type input "WARREN MI 48089"
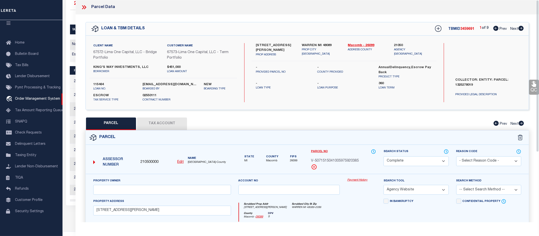
click at [355, 180] on link "Payment History" at bounding box center [361, 180] width 29 height 4
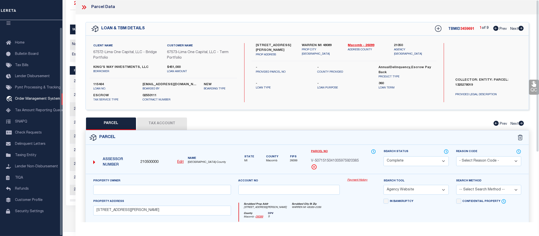
click at [84, 8] on icon at bounding box center [83, 7] width 2 height 4
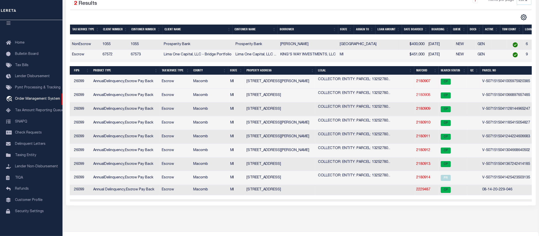
click at [416, 96] on link "2180908" at bounding box center [423, 95] width 14 height 4
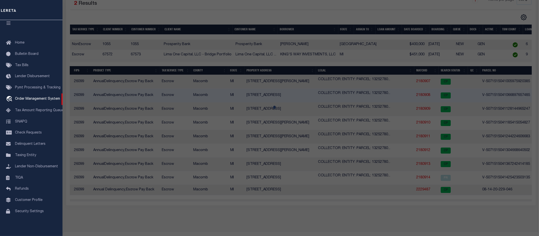
select select "AS"
select select
checkbox input "false"
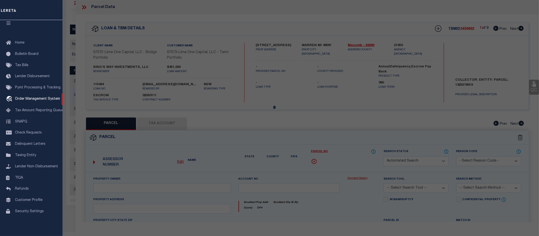
select select "CP"
select select "AGW"
select select
type input "3148 POPLAR AVENUE"
checkbox input "false"
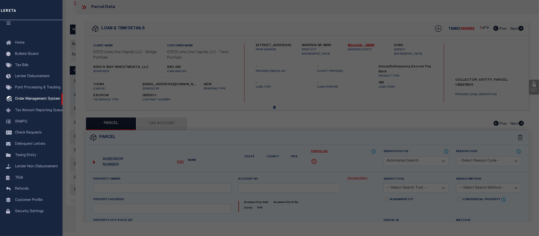
type input "WARREN MI 48091"
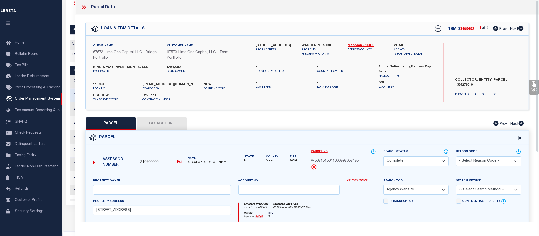
click at [368, 181] on link "Payment History" at bounding box center [361, 180] width 29 height 4
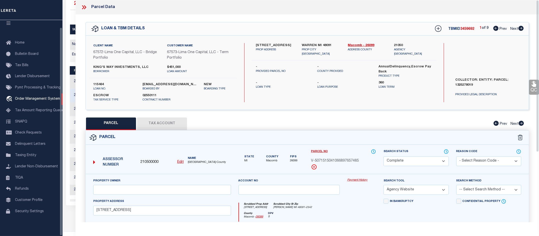
click at [85, 6] on icon at bounding box center [85, 7] width 2 height 4
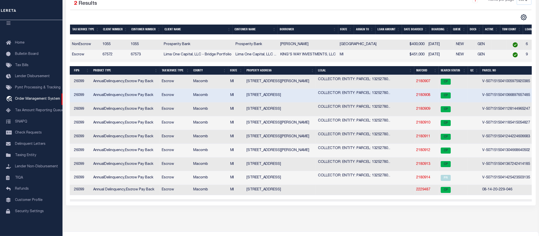
click at [414, 108] on td "2180909" at bounding box center [426, 109] width 25 height 14
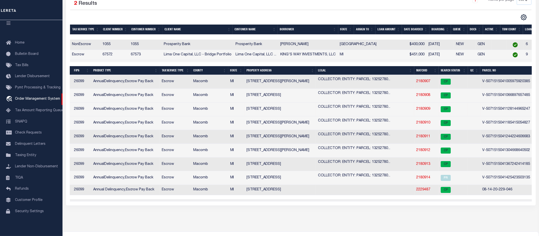
click at [416, 111] on link "2180909" at bounding box center [423, 109] width 14 height 4
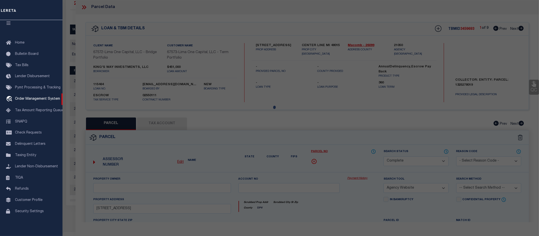
select select "AS"
select select
checkbox input "false"
select select "CP"
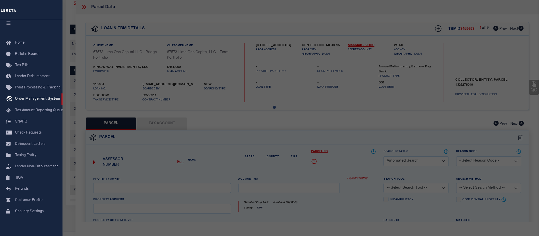
select select "TPW"
select select
type input "8248 STANDARD AVENUE"
checkbox input "false"
type input "CENTER LINE MI 48015"
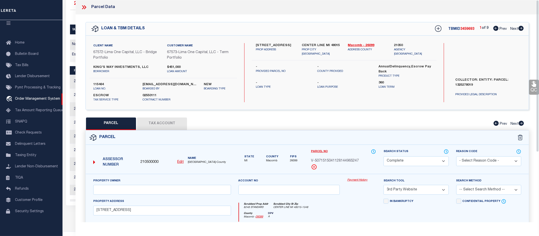
click at [357, 180] on link "Payment History" at bounding box center [361, 180] width 29 height 4
click at [83, 9] on icon at bounding box center [84, 7] width 7 height 7
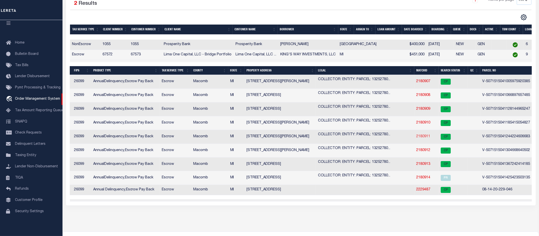
click at [416, 137] on link "2180911" at bounding box center [423, 137] width 14 height 4
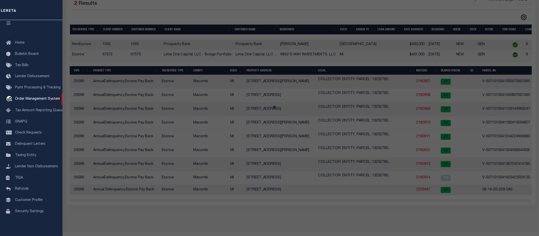
select select "AS"
select select
checkbox input "false"
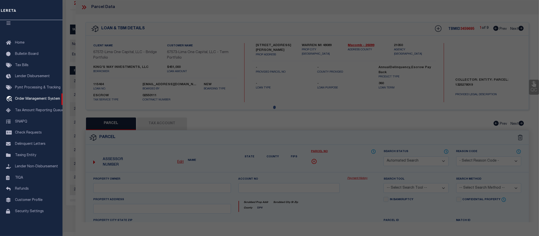
select select "CP"
select select "AGW"
select select
type input "11560 MAXWELL AVENUE"
checkbox input "false"
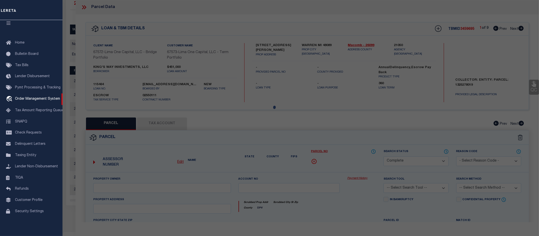
type input "WARREN MI 48089"
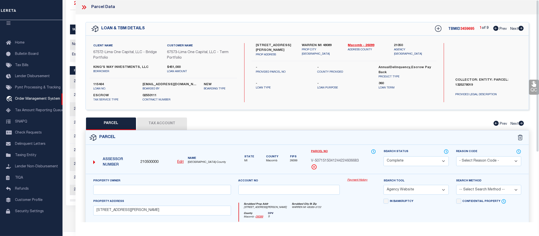
click at [359, 178] on link "Payment History" at bounding box center [361, 180] width 29 height 4
click at [84, 8] on icon at bounding box center [83, 7] width 2 height 4
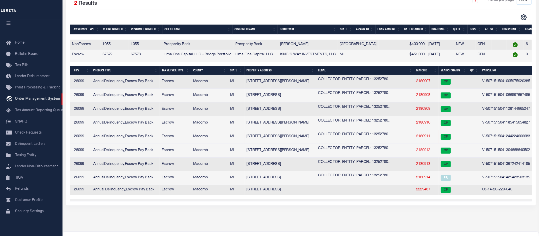
click at [416, 152] on link "2180912" at bounding box center [423, 150] width 14 height 4
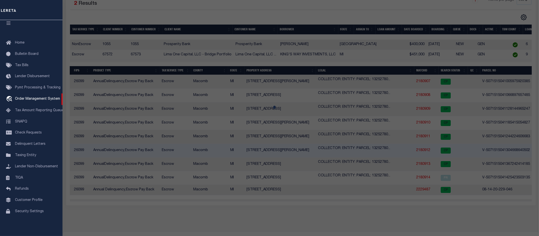
select select "AS"
select select
checkbox input "false"
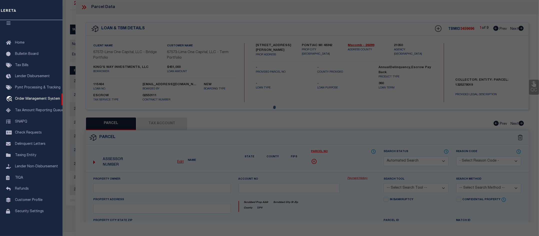
select select "CP"
select select "TPW"
select select
type input "462 CESAR CHAVEZ AVENUE"
checkbox input "false"
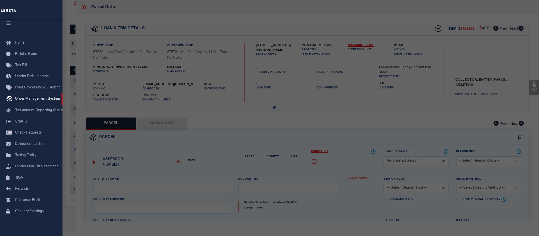
type input "PONTIAC MI 48342"
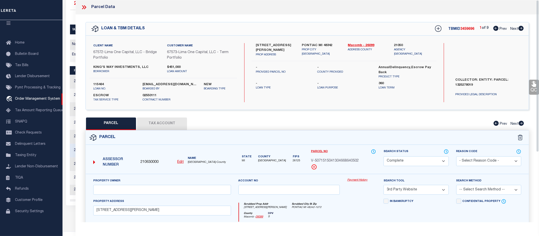
click at [358, 179] on link "Payment History" at bounding box center [361, 180] width 29 height 4
click at [85, 8] on icon at bounding box center [84, 7] width 7 height 7
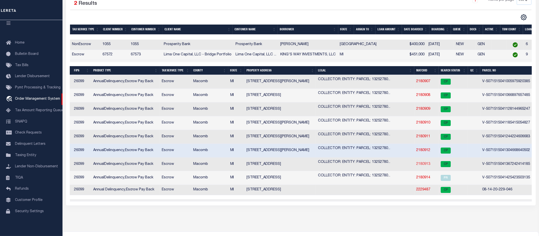
click at [416, 166] on link "2180913" at bounding box center [423, 164] width 14 height 4
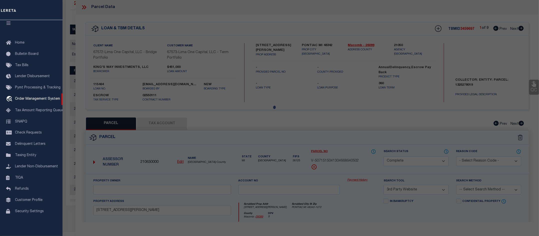
select select "AS"
select select
checkbox input "false"
select select "CP"
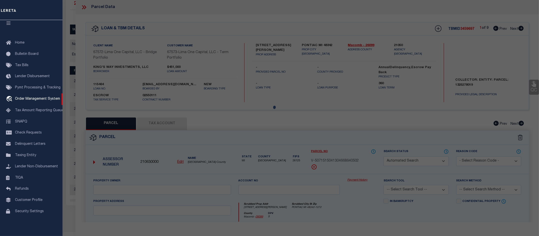
select select "TPW"
select select
type input "15642 ASH AVENUE"
checkbox input "false"
type input "EASTPOINTE MI 48021"
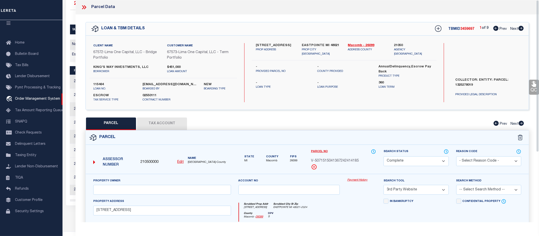
click at [361, 182] on link "Payment History" at bounding box center [361, 180] width 29 height 4
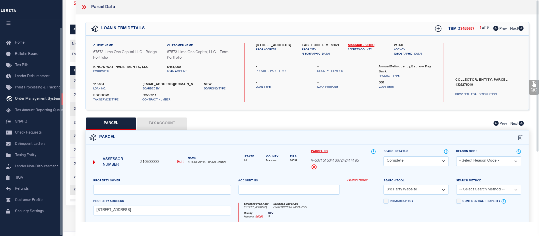
click at [85, 8] on icon at bounding box center [85, 7] width 2 height 4
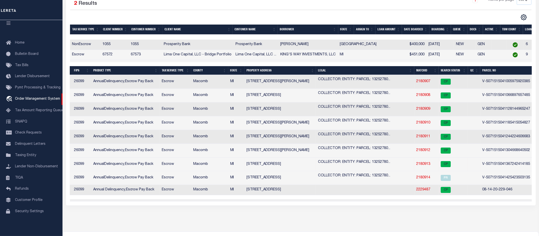
scroll to position [0, 0]
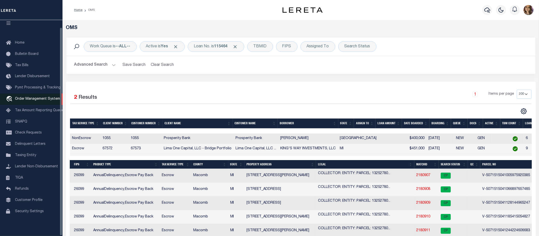
click at [40, 98] on span "Order Management System" at bounding box center [37, 99] width 45 height 4
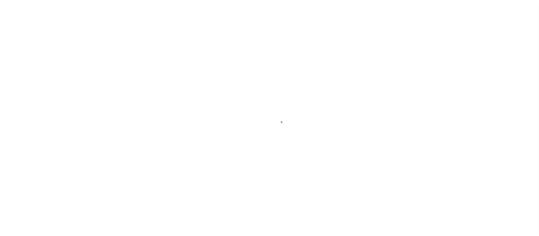
scroll to position [8, 0]
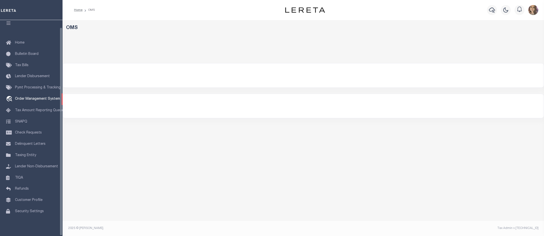
select select "200"
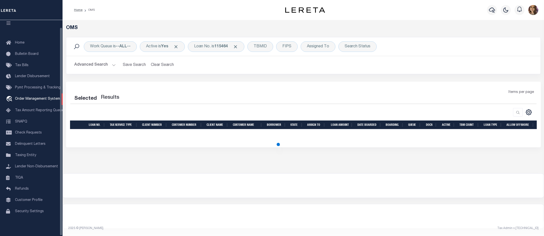
select select "200"
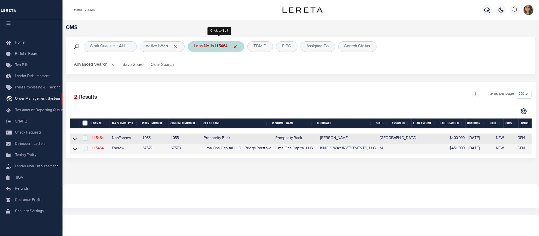
click at [216, 45] on div "Loan No. is 115464" at bounding box center [216, 46] width 57 height 11
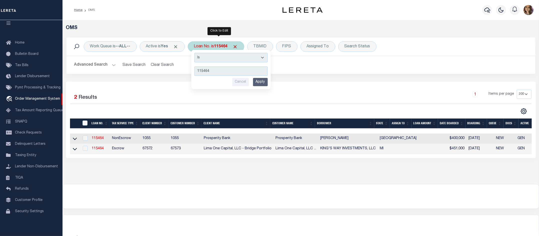
type input "45995"
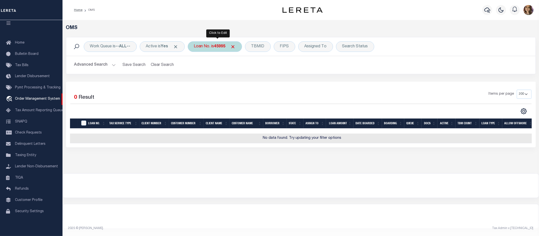
click at [222, 45] on b "45995" at bounding box center [219, 47] width 11 height 4
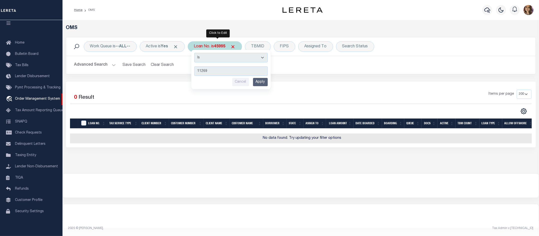
type input "112695"
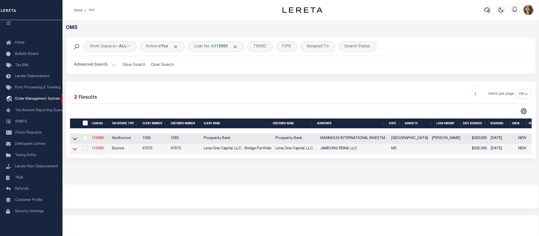
click at [74, 150] on icon at bounding box center [75, 149] width 4 height 3
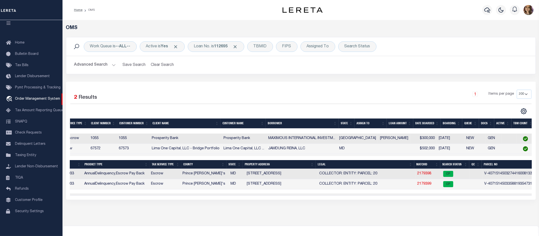
scroll to position [0, 55]
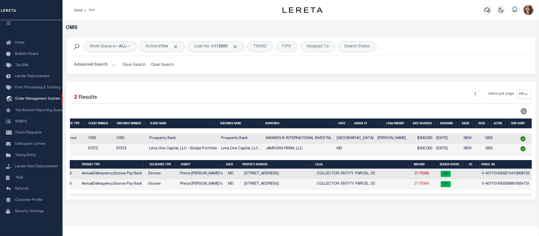
click at [415, 185] on link "2179399" at bounding box center [422, 184] width 14 height 4
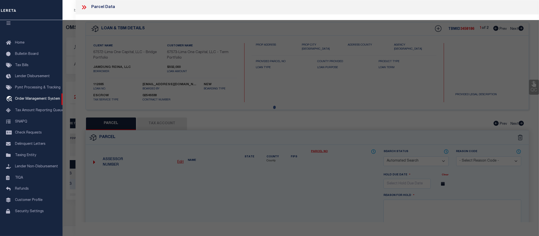
checkbox input "false"
select select "CP"
select select "AGW"
select select
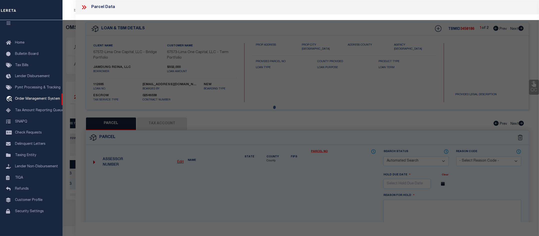
type input "10000 LOCUST STREET"
checkbox input "false"
type input "GLENN DALE MD 20769"
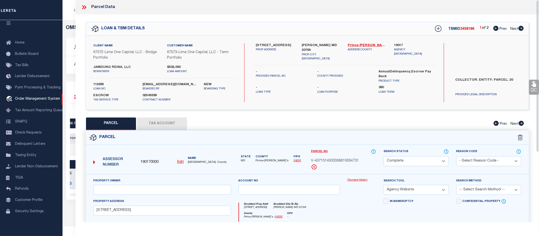
click at [352, 182] on link "Payment History" at bounding box center [361, 180] width 29 height 4
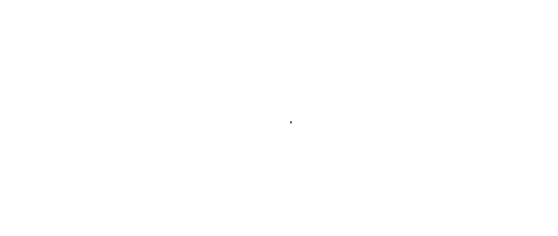
scroll to position [8, 0]
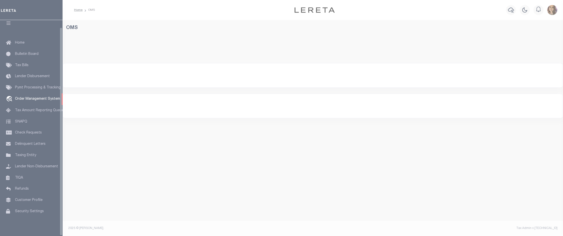
select select "200"
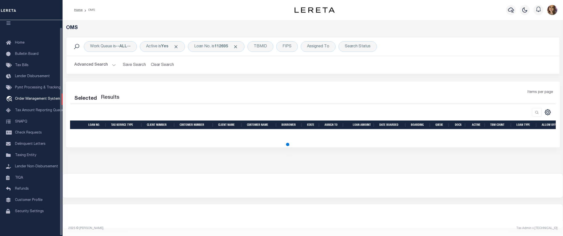
select select "200"
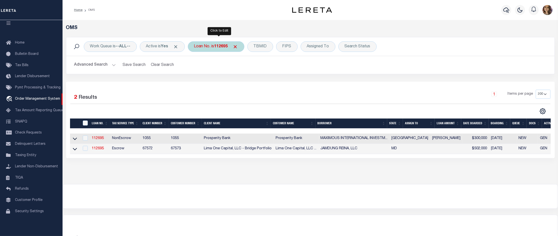
click at [214, 46] on div "Loan No. is 112695" at bounding box center [216, 46] width 57 height 11
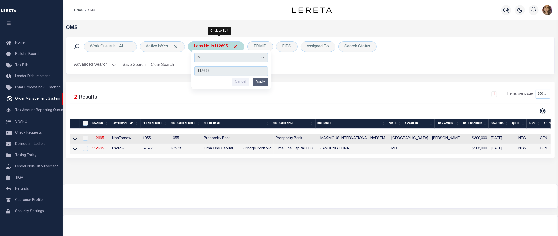
type input "19680"
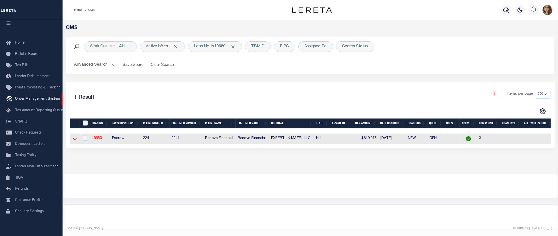
click at [75, 141] on icon at bounding box center [75, 138] width 4 height 5
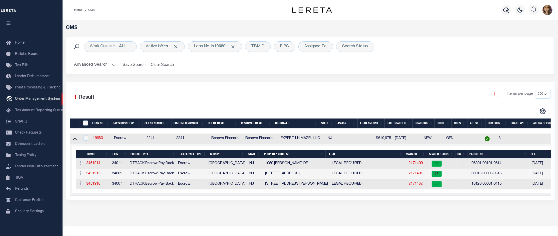
click at [412, 185] on link "2171432" at bounding box center [416, 184] width 14 height 4
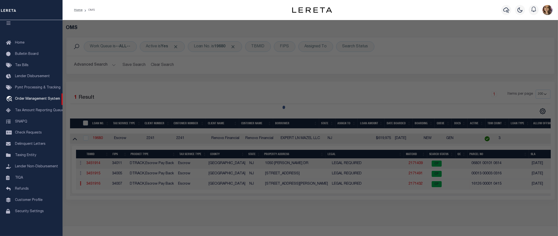
checkbox input "false"
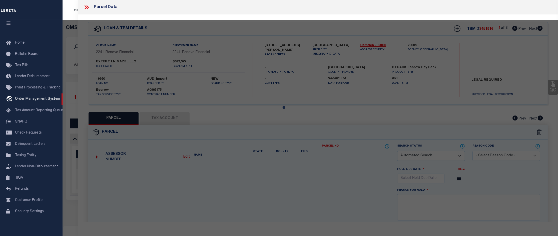
select select "CP"
type input "[PERSON_NAME]"
select select "ATL"
select select "ADD"
type input "[STREET_ADDRESS][PERSON_NAME]"
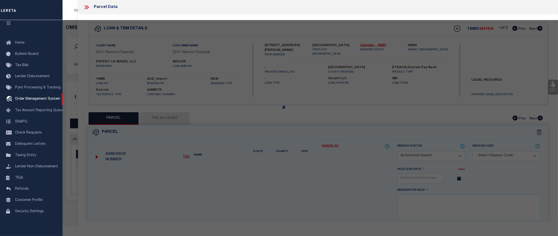
checkbox input "false"
type input "[GEOGRAPHIC_DATA]"
type textarea "LOT:1 BLK:16126 DIST:15 CITY/MUNI/TWP:GLOUCESTER TWP MAP REF:TAX MAP 161"
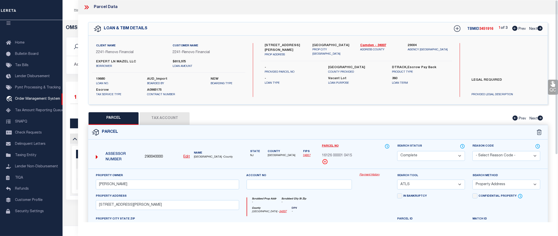
click at [364, 174] on link "Payment History" at bounding box center [374, 175] width 30 height 4
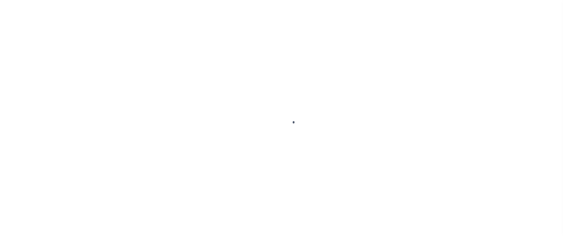
select select "CP"
select select "ATL"
select select "ADD"
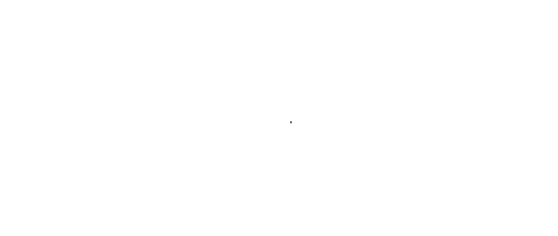
scroll to position [8, 0]
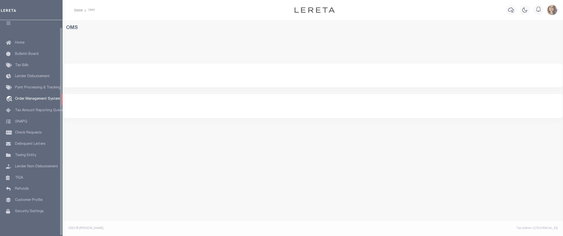
select select "200"
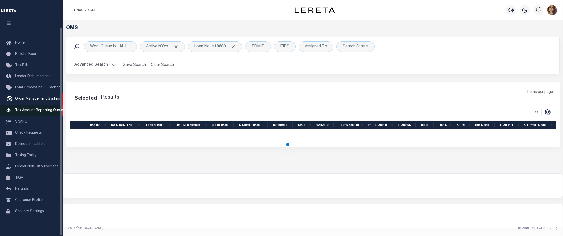
select select "200"
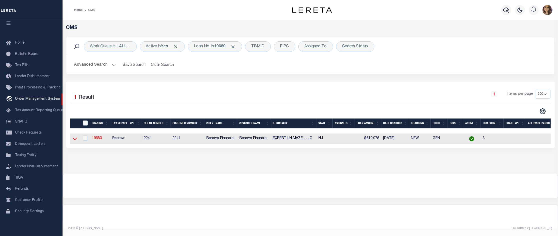
click at [74, 140] on icon at bounding box center [75, 139] width 4 height 3
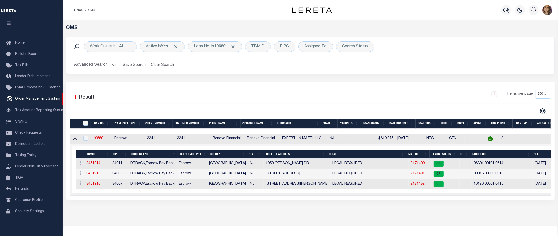
click at [414, 175] on link "2171491" at bounding box center [418, 174] width 14 height 4
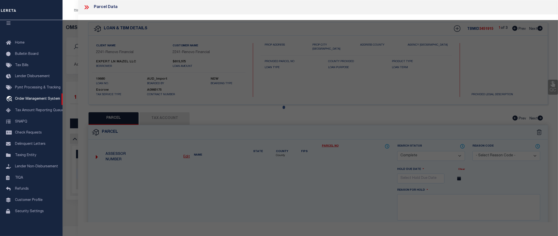
select select "AS"
select select
checkbox input "false"
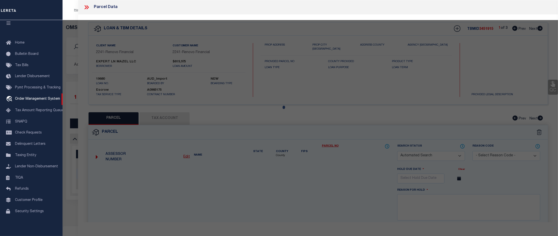
select select "CP"
type input "HOLLYFORD ENTERPRISES INC"
select select "ATL"
select select "ADD"
type input "[STREET_ADDRESS]"
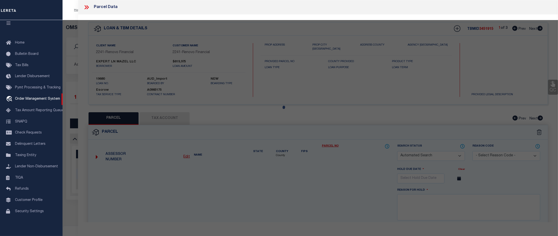
checkbox input "false"
type input "[GEOGRAPHIC_DATA]"
type textarea "ADDITIONAL LOTS: L11"
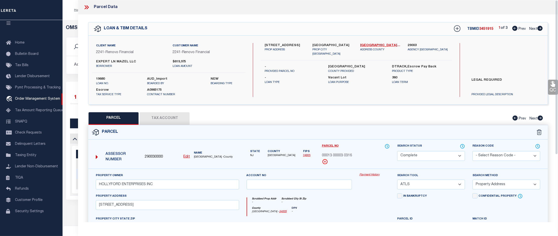
click at [368, 175] on link "Payment History" at bounding box center [374, 175] width 30 height 4
click at [88, 7] on icon at bounding box center [88, 7] width 2 height 4
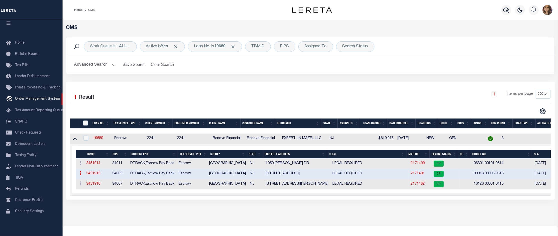
click at [417, 165] on link "2171409" at bounding box center [418, 163] width 14 height 4
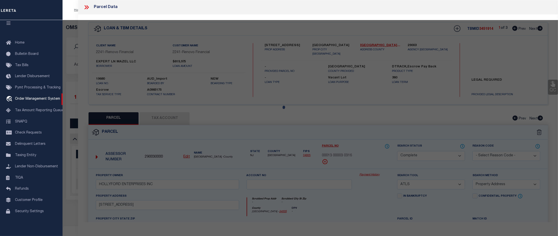
select select "AS"
select select
checkbox input "false"
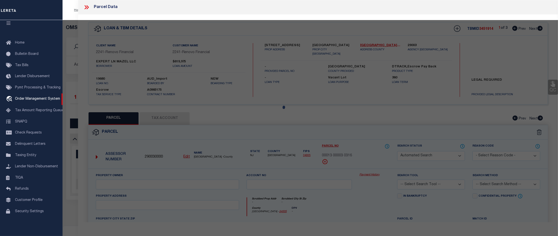
select select "CP"
type input "DUSTIN J RISHEL"
select select "ATL"
select select "ADD"
type input "1050 ALEXANDER DR"
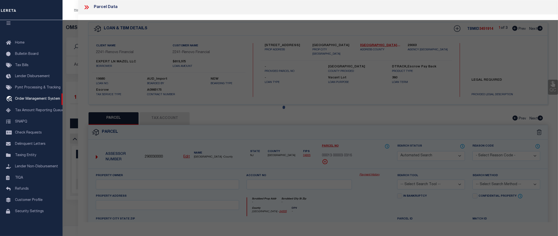
checkbox input "false"
type input "VINELAND, NJ 08361"
type textarea "LOT:101 BLK:6801 DIST:14 CITY/MUNI/TWP:VINELAND CITY MAP REF:TAX MAP 68"
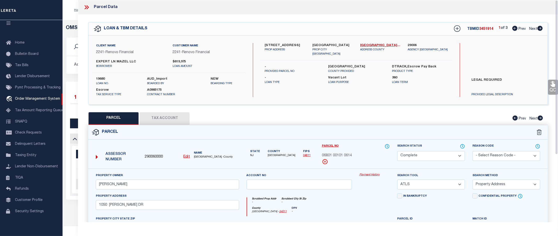
click at [376, 175] on link "Payment History" at bounding box center [374, 175] width 30 height 4
click at [88, 7] on icon at bounding box center [88, 7] width 2 height 4
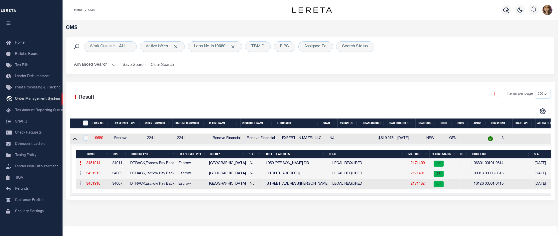
click at [419, 175] on link "2171491" at bounding box center [418, 174] width 14 height 4
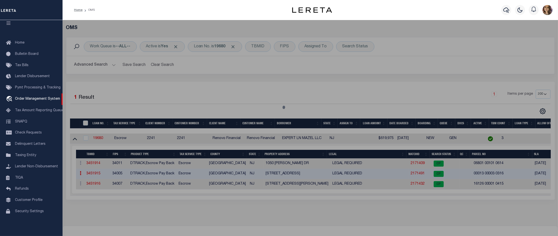
select select "AS"
select select
checkbox input "false"
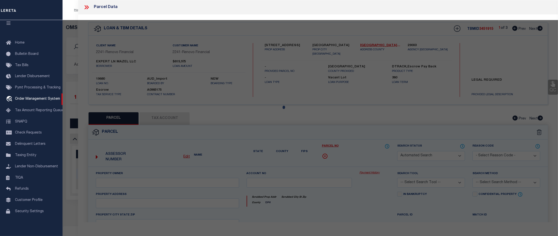
select select "CP"
type input "HOLLYFORD ENTERPRISES INC"
select select "ATL"
select select "ADD"
type input "1101 MARNE HWY"
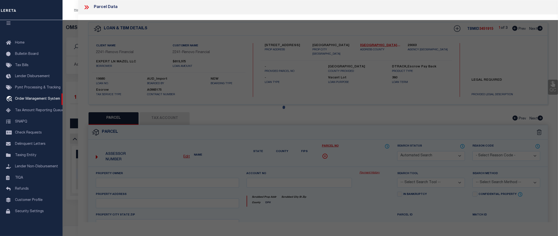
checkbox input "false"
type input "HAINESPORT, NJ 08036"
type textarea "ADDITIONAL LOTS: L11"
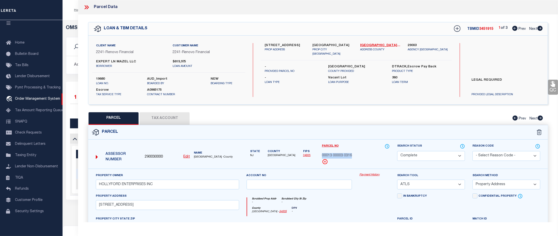
drag, startPoint x: 358, startPoint y: 155, endPoint x: 320, endPoint y: 152, distance: 37.4
click at [320, 152] on div "Parcel No 00013 00003 0316" at bounding box center [355, 155] width 75 height 25
copy span "00013 00003 0316"
click at [376, 173] on link "Payment History" at bounding box center [374, 175] width 30 height 4
click at [87, 7] on icon at bounding box center [86, 7] width 7 height 7
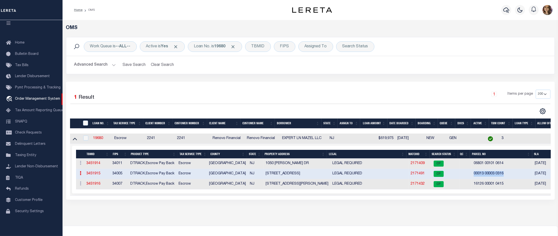
drag, startPoint x: 504, startPoint y: 176, endPoint x: 471, endPoint y: 178, distance: 33.3
click at [472, 178] on td "00013 00003 0316" at bounding box center [502, 174] width 61 height 10
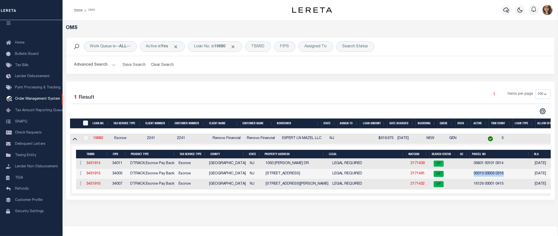
copy td "00013 00003 0316"
click at [220, 47] on b "19680" at bounding box center [219, 47] width 11 height 4
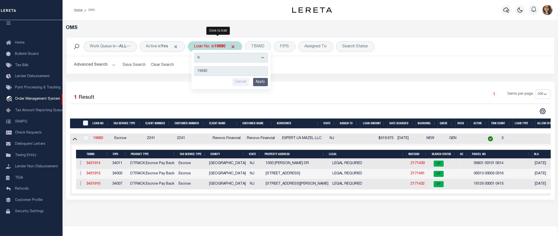
type input "10010189"
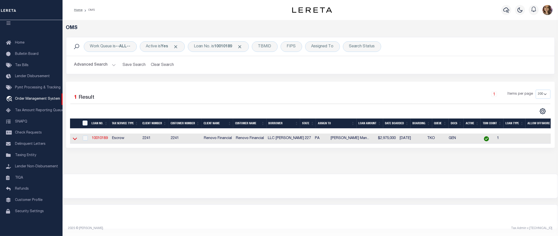
click at [74, 140] on icon at bounding box center [75, 139] width 4 height 3
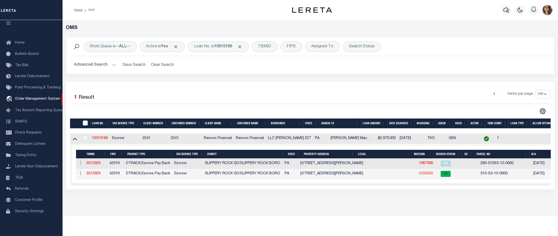
click at [419, 175] on link "2033960" at bounding box center [426, 174] width 14 height 4
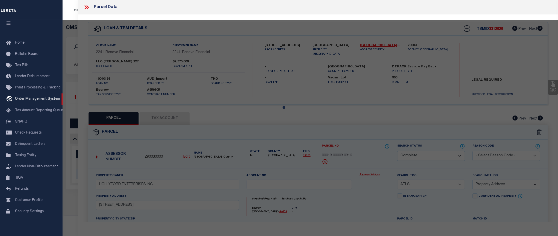
select select "AS"
select select
checkbox input "false"
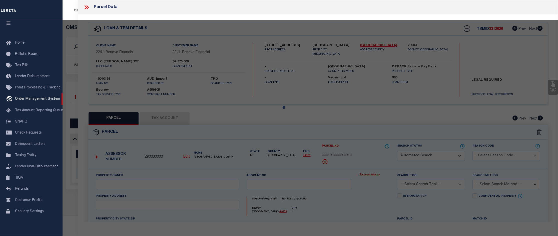
select select "CP"
type input "COOPER 227 LLC"
select select
type input "227 W COOPER ST"
checkbox input "false"
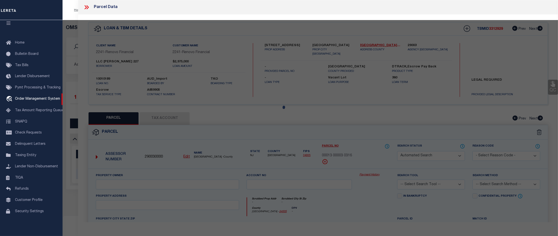
type input "PA"
type textarea "4.25 ACS 4 TWNHSES"
type textarea "04/26/24-correct entity"
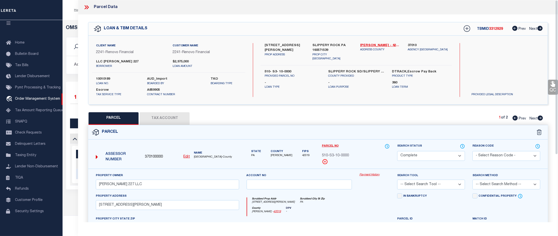
click at [375, 176] on link "Payment History" at bounding box center [374, 175] width 30 height 4
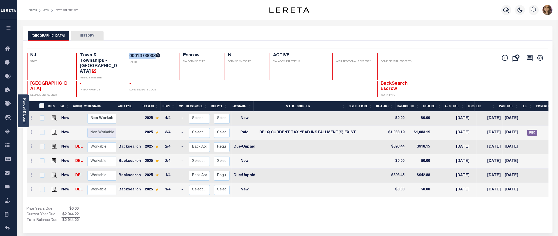
drag, startPoint x: 128, startPoint y: 54, endPoint x: 155, endPoint y: 54, distance: 27.0
click at [155, 54] on div "00013 00003 TAX ID" at bounding box center [150, 66] width 48 height 27
copy h4 "00013 00003"
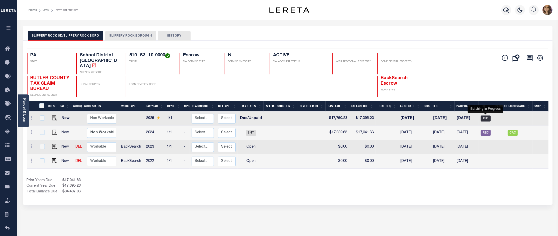
click at [483, 115] on span "BIP" at bounding box center [486, 118] width 10 height 6
checkbox input "true"
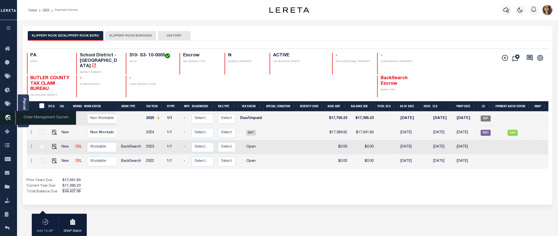
click at [30, 118] on span "Order Management System" at bounding box center [45, 118] width 61 height 14
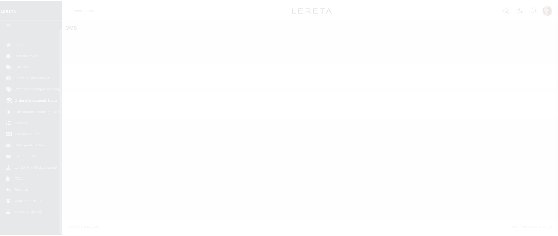
scroll to position [8, 0]
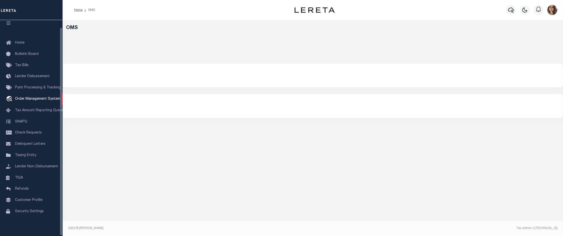
select select "200"
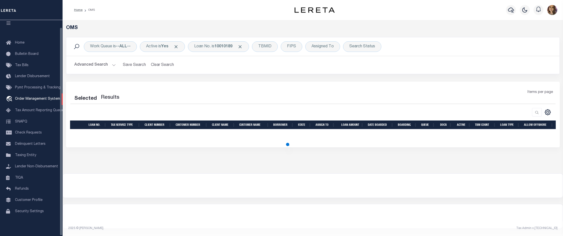
select select "200"
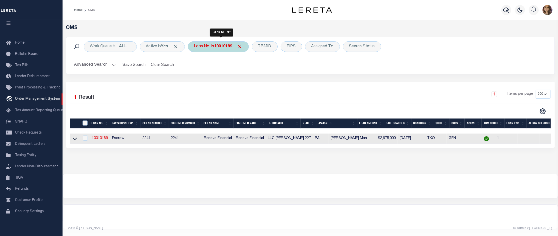
click at [224, 47] on b "10010189" at bounding box center [223, 47] width 18 height 4
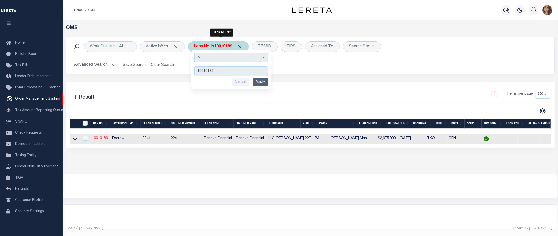
type input "11604076"
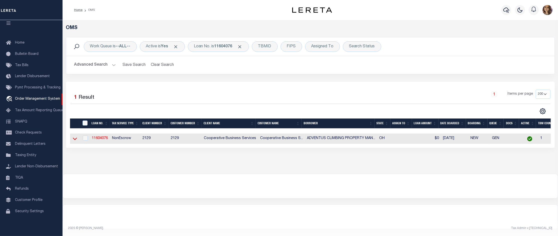
click at [74, 141] on icon at bounding box center [75, 138] width 4 height 5
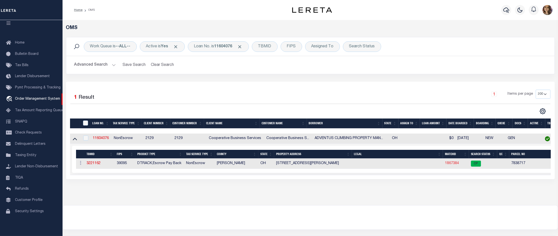
click at [453, 164] on link "1867384" at bounding box center [452, 163] width 14 height 4
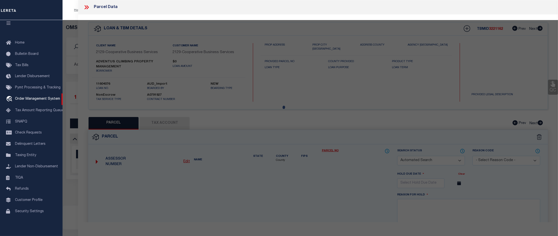
checkbox input "false"
select select "CP"
type input "ADVENTUS CLIMBING PROPERTY MANAGEMENT LLC"
type input "[STREET_ADDRESS][PERSON_NAME]"
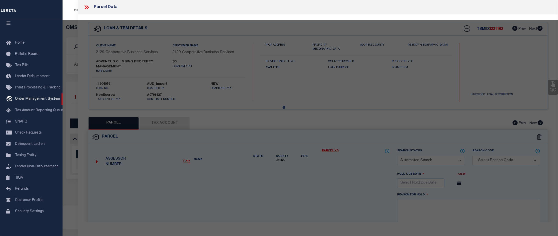
checkbox input "false"
type input "TOLEDO, OH 43615"
type textarea "6 9 26 NE 1/4 NW 370 FT FRT SE 606.96 FT FRT NW 367.40 FT REAR SE 522.19 FT REA…"
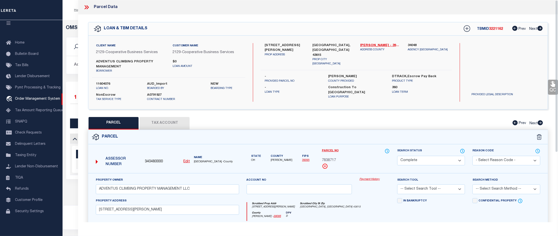
click at [371, 179] on link "Payment History" at bounding box center [374, 179] width 30 height 4
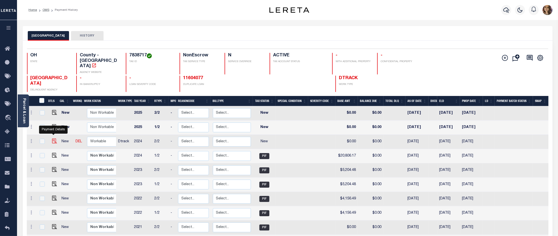
click at [52, 138] on img "" at bounding box center [54, 140] width 5 height 5
checkbox input "true"
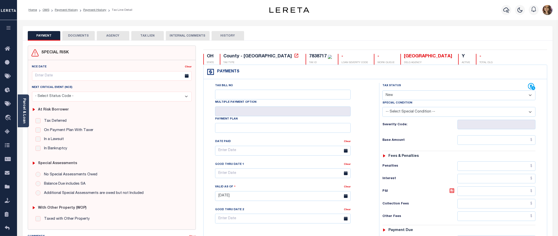
click at [476, 95] on select "- Select Status Code - Open Due/Unpaid Paid Incomplete No Tax Due Internal Refu…" at bounding box center [458, 95] width 153 height 10
select select "PYD"
click at [382, 91] on select "- Select Status Code - Open Due/Unpaid Paid Incomplete No Tax Due Internal Refu…" at bounding box center [458, 95] width 153 height 10
type input "[DATE]"
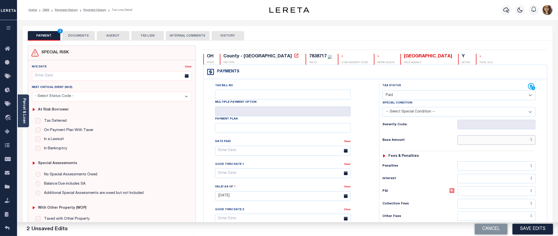
click at [532, 143] on input "text" at bounding box center [496, 140] width 78 height 10
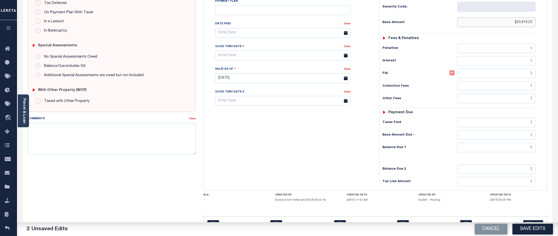
scroll to position [135, 0]
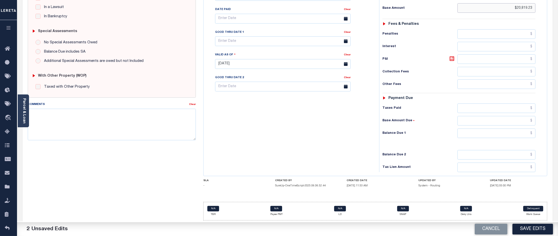
type input "$20,819.23"
click at [533, 130] on input "text" at bounding box center [496, 133] width 78 height 10
type input "$0.00"
click at [529, 227] on button "Save Edits" at bounding box center [532, 228] width 41 height 11
checkbox input "false"
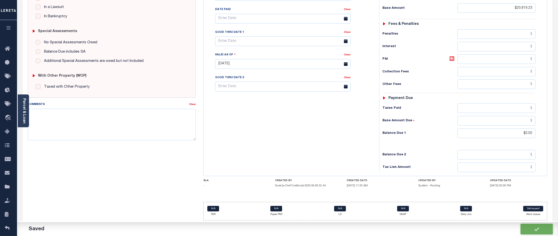
checkbox input "false"
type input "$20,819.23"
type input "$0"
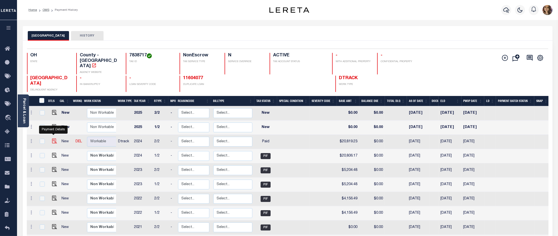
click at [53, 138] on img "" at bounding box center [54, 140] width 5 height 5
checkbox input "true"
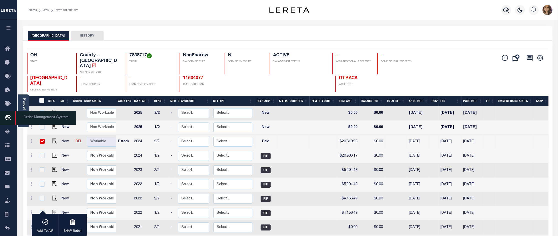
click at [41, 120] on span "Order Management System" at bounding box center [45, 118] width 61 height 14
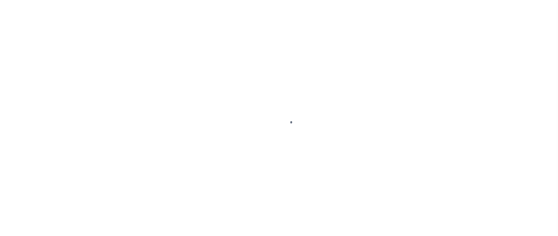
select select "PYD"
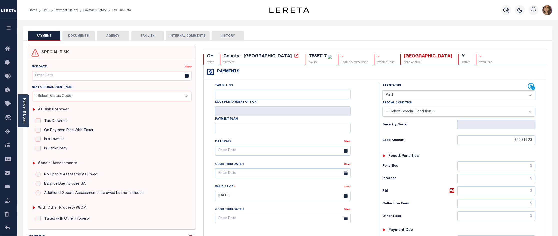
click at [82, 38] on button "DOCUMENTS" at bounding box center [78, 36] width 33 height 10
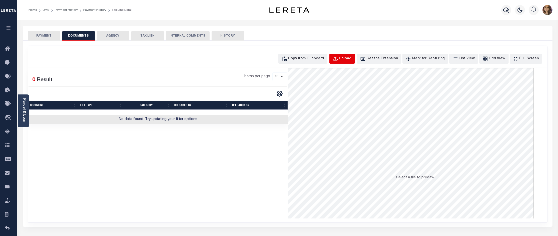
click at [350, 58] on div "Upload" at bounding box center [345, 59] width 13 height 6
select select "POP"
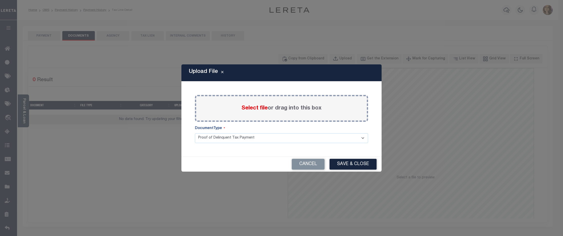
click at [263, 108] on span "Select file" at bounding box center [254, 108] width 26 height 6
click at [0, 0] on input "Select file or drag into this box" at bounding box center [0, 0] width 0 height 0
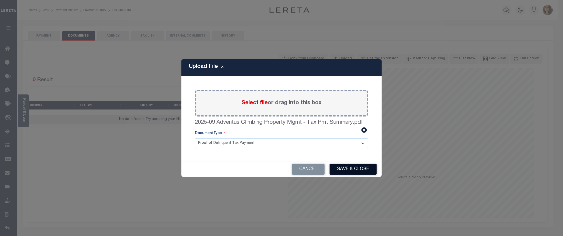
click at [356, 168] on button "Save & Close" at bounding box center [352, 169] width 47 height 11
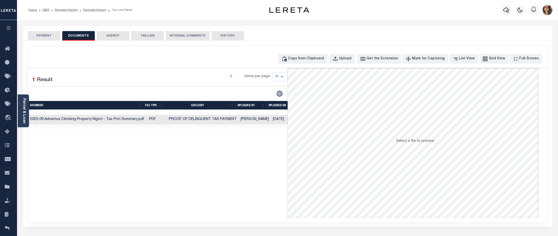
click at [259, 120] on td "[PERSON_NAME]" at bounding box center [255, 120] width 32 height 10
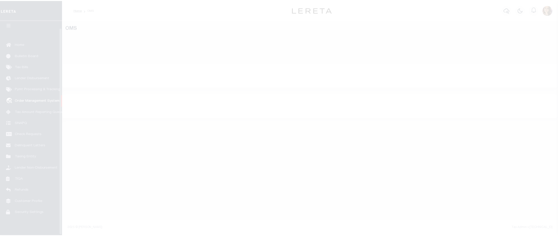
scroll to position [8, 0]
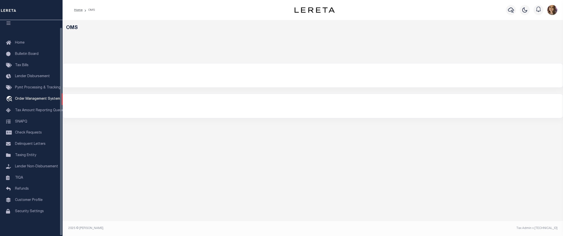
select select "200"
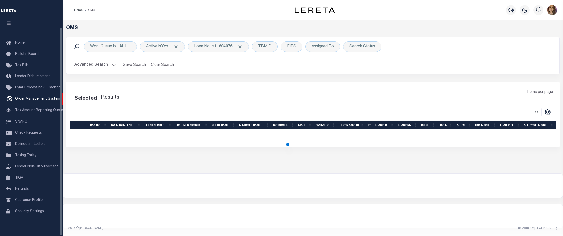
select select "200"
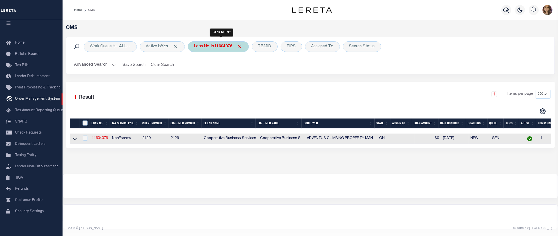
click at [221, 48] on b "11604076" at bounding box center [223, 47] width 18 height 4
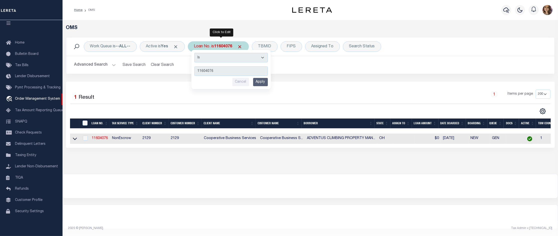
type input "25054ND"
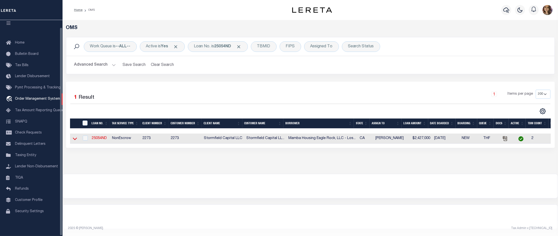
click at [75, 140] on icon at bounding box center [75, 139] width 4 height 3
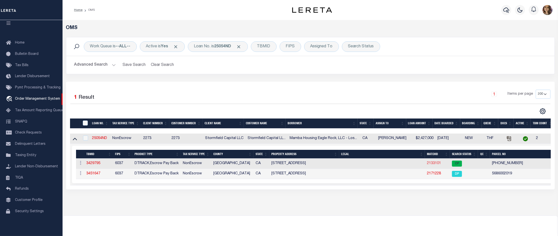
click at [433, 165] on link "2133101" at bounding box center [434, 163] width 14 height 4
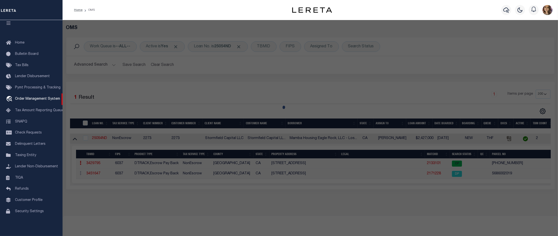
checkbox input "false"
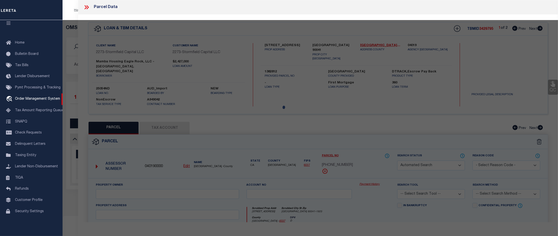
select select "CP"
select select "AGW"
select select
type input "[STREET_ADDRESS]"
type input "LOS ANGELES CA 90041-1925"
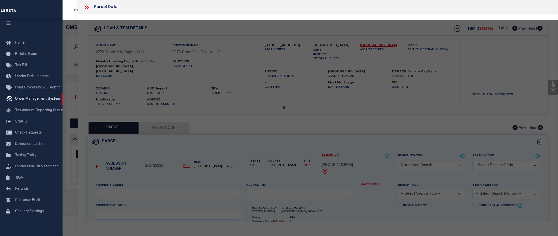
type textarea "TRACT # 237 SE 70 FT MEASURED ON SW LINE OF SW 135 FT MEASURED ON SE LINE OF LO…"
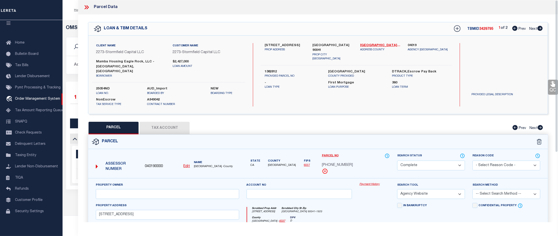
click at [373, 182] on link "Payment History" at bounding box center [374, 184] width 30 height 4
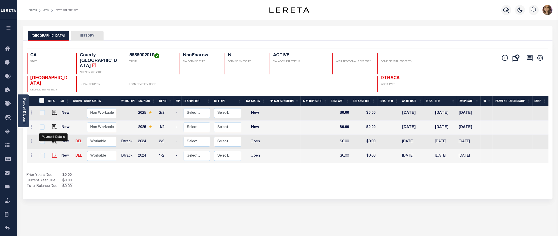
click at [53, 153] on img "" at bounding box center [54, 155] width 5 height 5
checkbox input "true"
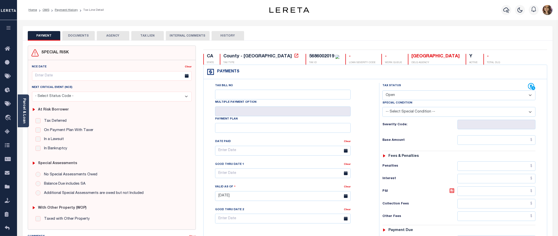
click at [430, 96] on select "- Select Status Code - Open Due/Unpaid Paid Incomplete No Tax Due Internal Refu…" at bounding box center [458, 95] width 153 height 10
select select "PYD"
click at [382, 91] on select "- Select Status Code - Open Due/Unpaid Paid Incomplete No Tax Due Internal Refu…" at bounding box center [458, 95] width 153 height 10
type input "[DATE]"
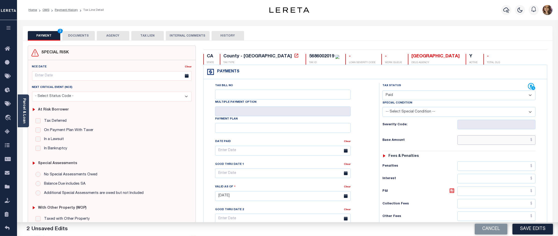
click at [534, 140] on input "text" at bounding box center [496, 140] width 78 height 10
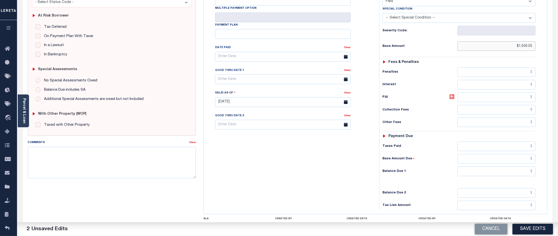
type input "$1,606.05"
click at [533, 159] on input "text" at bounding box center [496, 159] width 78 height 10
click at [422, 172] on h6 "Balance Due 1" at bounding box center [419, 171] width 75 height 4
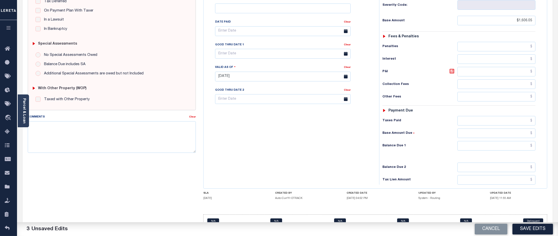
scroll to position [125, 0]
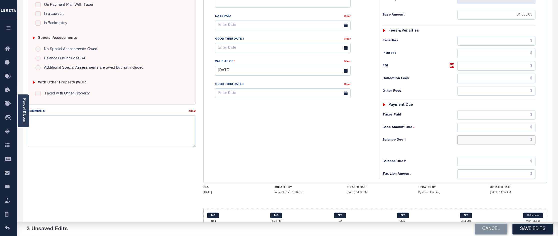
click at [514, 140] on input "text" at bounding box center [496, 140] width 78 height 10
type input "$0.00"
click at [523, 229] on button "Save Edits" at bounding box center [532, 228] width 41 height 11
checkbox input "false"
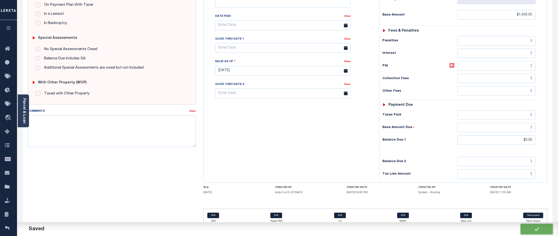
checkbox input "false"
type input "$1,606.05"
type input "$0"
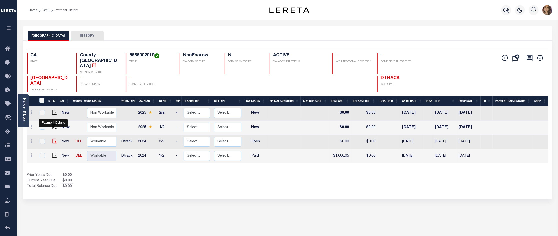
click at [52, 138] on img "" at bounding box center [54, 140] width 5 height 5
checkbox input "true"
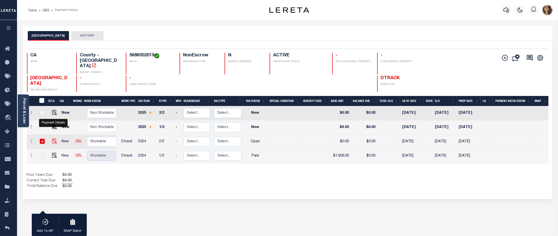
click at [52, 138] on img "" at bounding box center [54, 140] width 5 height 5
checkbox input "false"
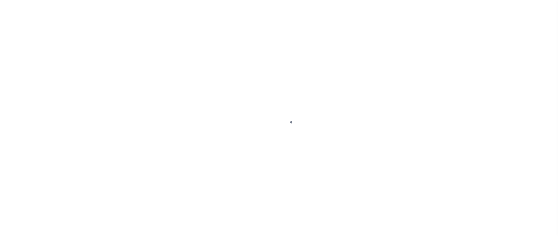
select select "OP2"
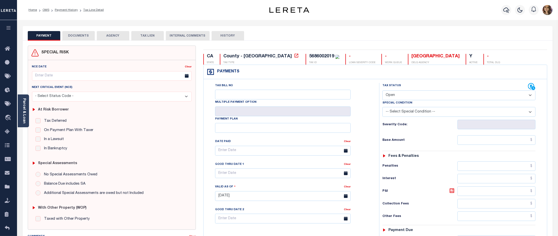
click at [413, 95] on select "- Select Status Code - Open Due/Unpaid Paid Incomplete No Tax Due Internal Refu…" at bounding box center [458, 95] width 153 height 10
select select "PYD"
click at [382, 91] on select "- Select Status Code - Open Due/Unpaid Paid Incomplete No Tax Due Internal Refu…" at bounding box center [458, 95] width 153 height 10
type input "[DATE]"
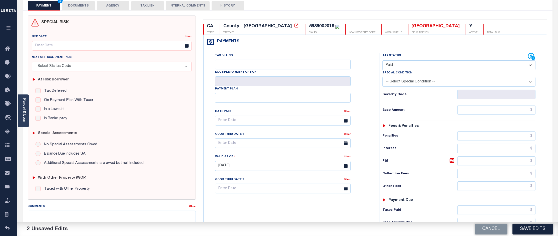
scroll to position [31, 0]
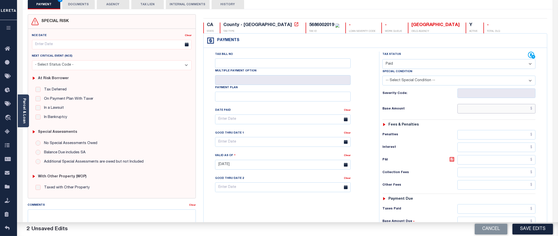
click at [532, 112] on input "text" at bounding box center [496, 109] width 78 height 10
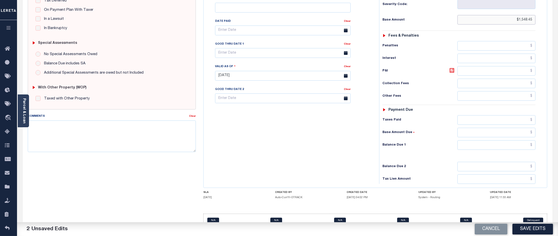
scroll to position [125, 0]
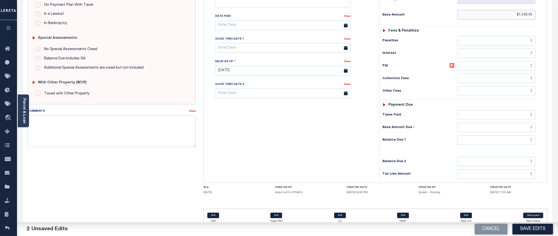
type input "$1,548.45"
click at [533, 144] on input "text" at bounding box center [496, 140] width 78 height 10
click at [525, 139] on input "$1,868.02" at bounding box center [496, 140] width 78 height 10
drag, startPoint x: 527, startPoint y: 140, endPoint x: 502, endPoint y: 140, distance: 24.8
click at [502, 140] on input "$1,868.02" at bounding box center [496, 140] width 78 height 10
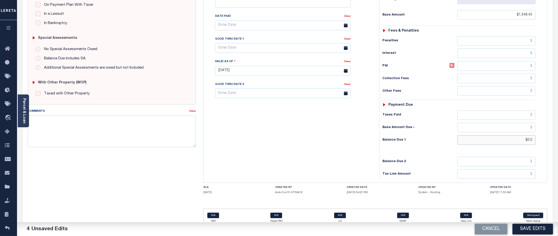
type input "$0.00"
click at [523, 226] on button "Save Edits" at bounding box center [532, 228] width 41 height 11
checkbox input "false"
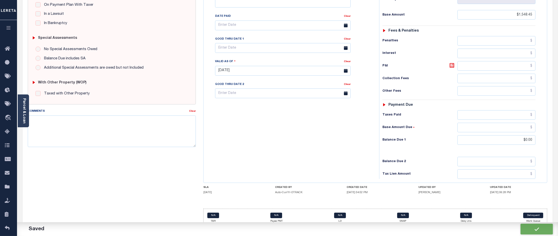
checkbox input "false"
type input "$1,548.45"
type input "$0"
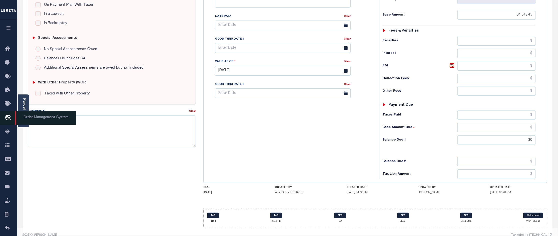
click at [40, 120] on span "Order Management System" at bounding box center [45, 118] width 61 height 14
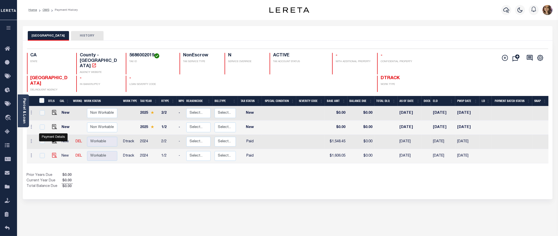
click at [52, 153] on img "" at bounding box center [54, 155] width 5 height 5
checkbox input "true"
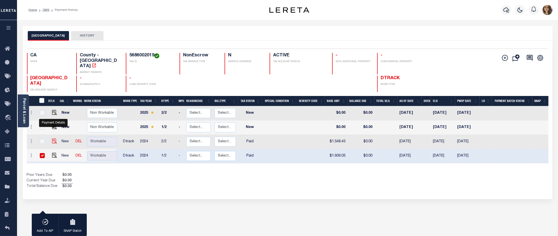
click at [54, 138] on img "" at bounding box center [54, 140] width 5 height 5
checkbox input "true"
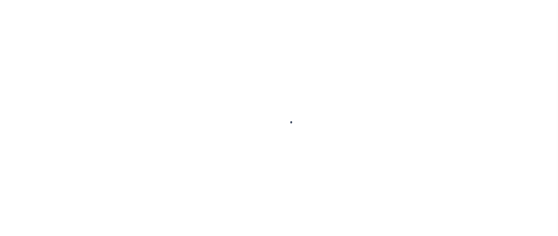
select select "PYD"
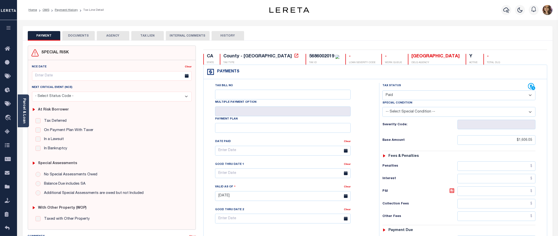
click at [76, 33] on button "DOCUMENTS" at bounding box center [78, 36] width 33 height 10
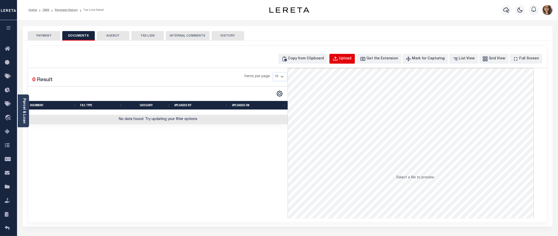
click at [350, 58] on div "Upload" at bounding box center [345, 59] width 13 height 6
select select "POP"
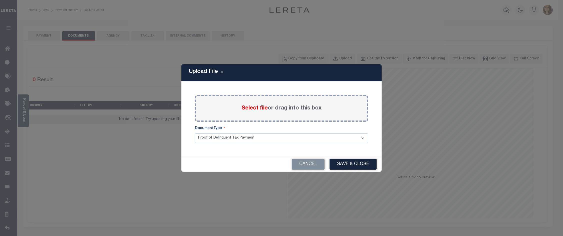
click at [261, 107] on span "Select file" at bounding box center [254, 108] width 26 height 6
click at [0, 0] on input "Select file or drag into this box" at bounding box center [0, 0] width 0 height 0
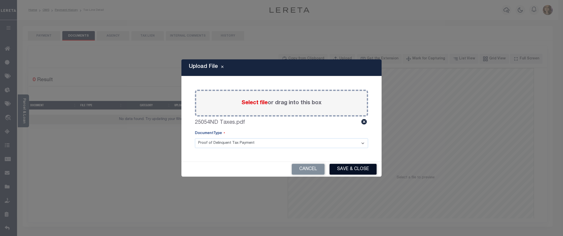
click at [344, 165] on button "Save & Close" at bounding box center [352, 169] width 47 height 11
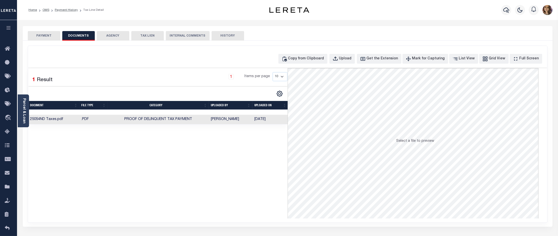
click at [213, 118] on td "[PERSON_NAME]" at bounding box center [231, 120] width 44 height 10
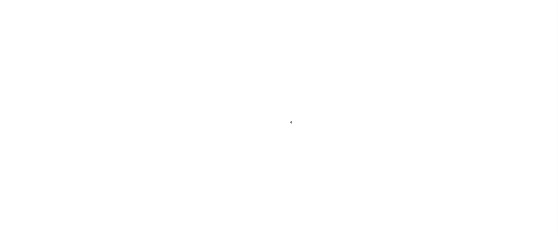
select select "PYD"
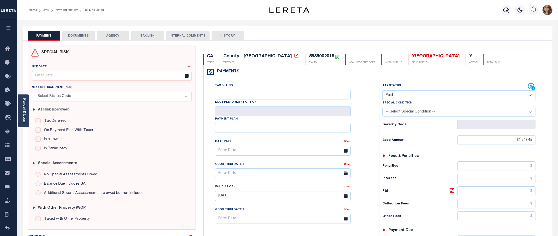
click at [83, 36] on button "DOCUMENTS" at bounding box center [78, 36] width 33 height 10
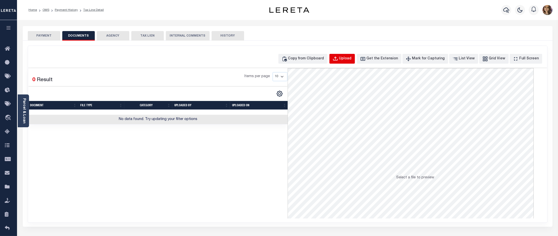
click at [349, 55] on button "Upload" at bounding box center [342, 59] width 26 height 10
select select "POP"
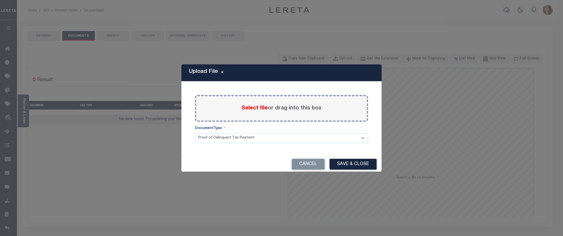
click at [259, 105] on span "Select file" at bounding box center [254, 108] width 26 height 6
click at [0, 0] on input "Select file or drag into this box" at bounding box center [0, 0] width 0 height 0
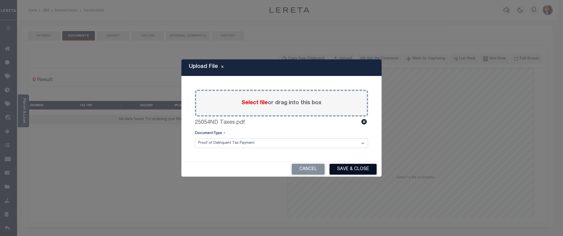
click at [353, 167] on button "Save & Close" at bounding box center [352, 169] width 47 height 11
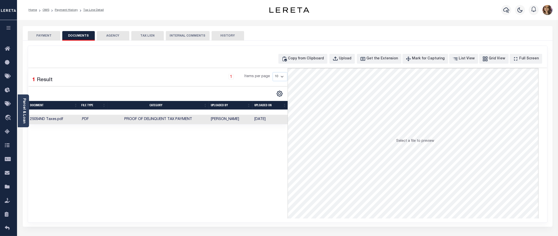
click at [203, 119] on td "Proof of Delinquent Tax Payment" at bounding box center [158, 120] width 101 height 10
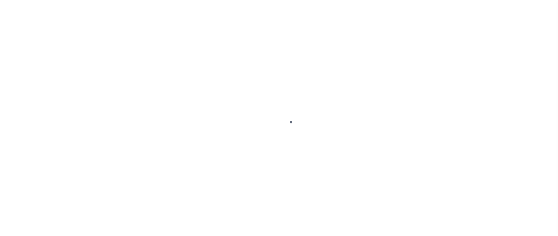
scroll to position [8, 0]
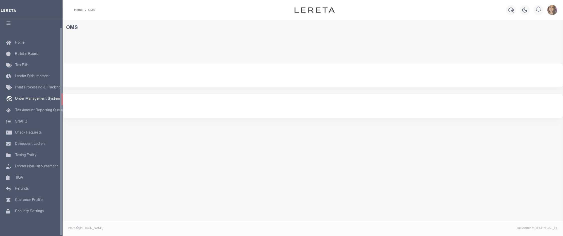
select select "200"
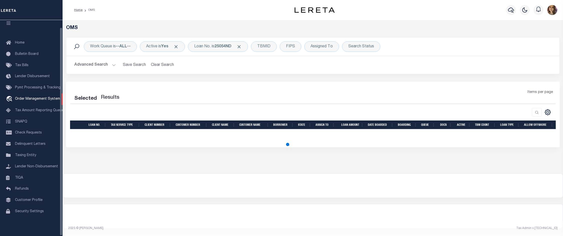
select select "200"
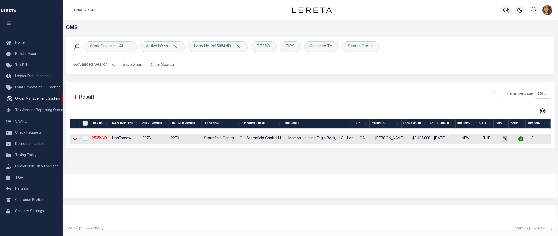
click at [76, 139] on icon at bounding box center [75, 139] width 4 height 3
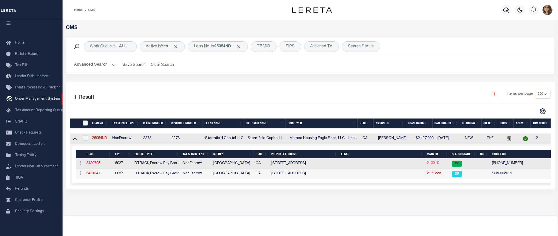
click at [434, 165] on link "2133101" at bounding box center [434, 163] width 14 height 4
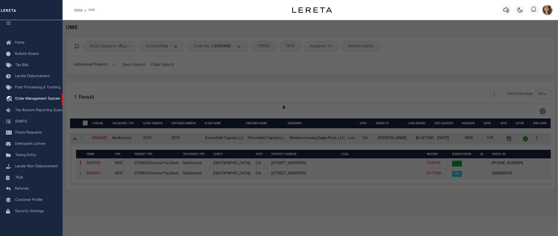
checkbox input "false"
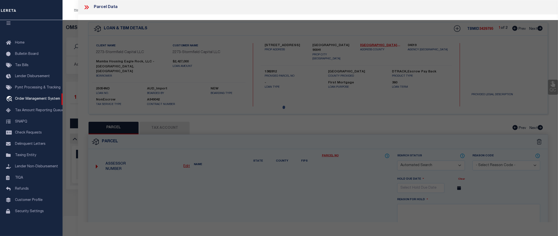
select select "CP"
select select "AGW"
select select
type input "2233 MERTON AVE"
checkbox input "false"
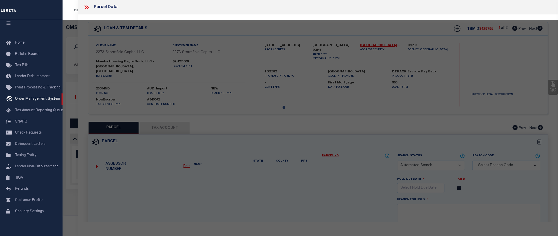
type input "LOS ANGELES CA 90041-1925"
type textarea "TRACT # 237 SE 70 FT MEASURED ON SW LINE OF SW 135 FT MEASURED ON SE LINE OF LO…"
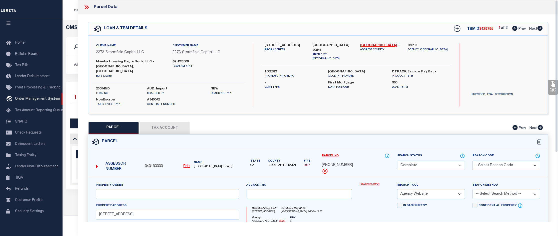
click at [371, 182] on link "Payment History" at bounding box center [374, 184] width 30 height 4
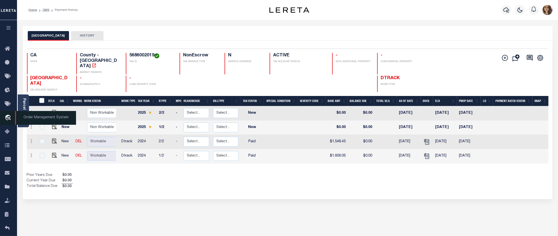
click at [38, 117] on span "Order Management System" at bounding box center [45, 118] width 61 height 14
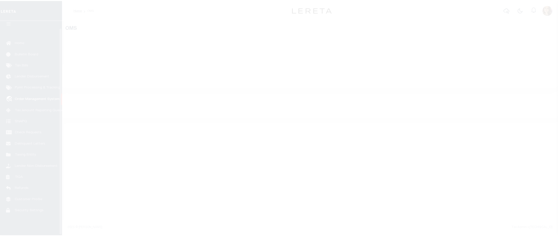
scroll to position [8, 0]
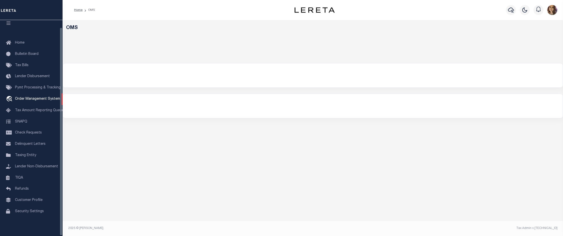
select select "200"
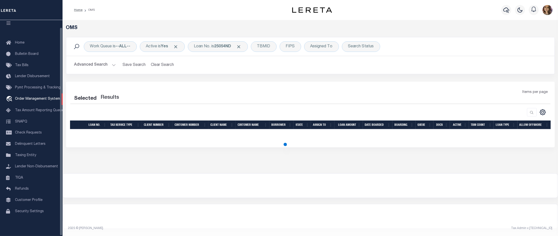
select select "200"
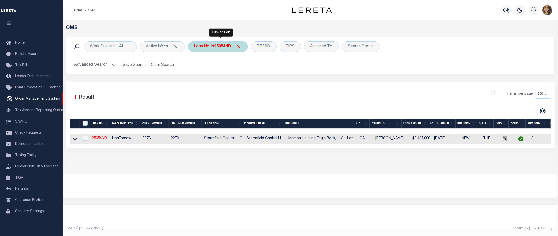
click at [219, 46] on b "25054ND" at bounding box center [222, 47] width 17 height 4
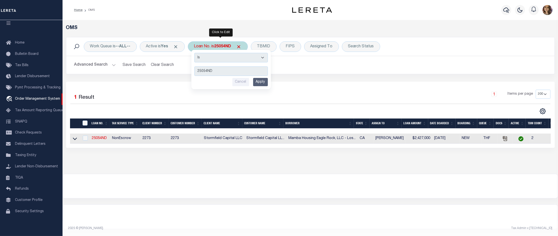
type input "10023004"
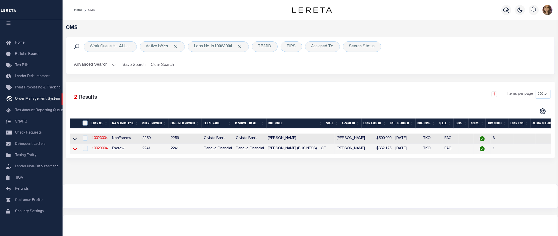
click at [76, 149] on icon at bounding box center [75, 148] width 4 height 5
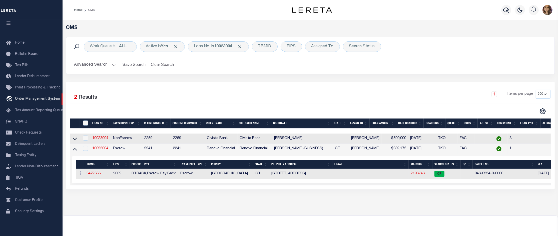
click at [418, 174] on link "2193743" at bounding box center [418, 174] width 14 height 4
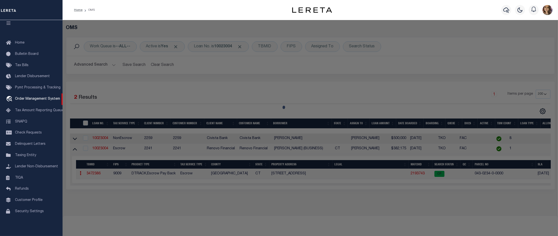
checkbox input "false"
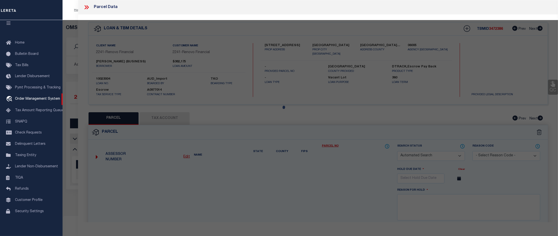
select select "CP"
type input "LOZADO WALTER M & NORMA ANGELES & SV"
select select "AGW"
select select
type input "366 UNION AV"
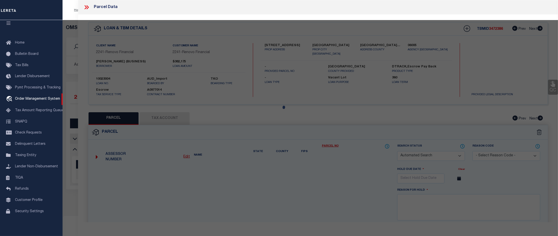
type input "West Haven, CT 06516"
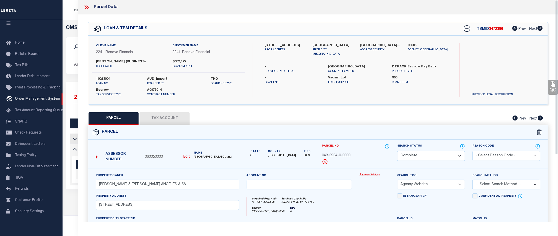
click at [369, 174] on link "Payment History" at bounding box center [374, 175] width 30 height 4
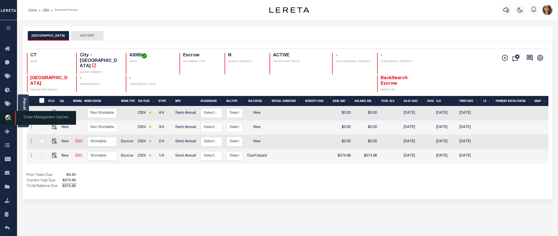
click at [33, 119] on span "Order Management System" at bounding box center [45, 118] width 61 height 14
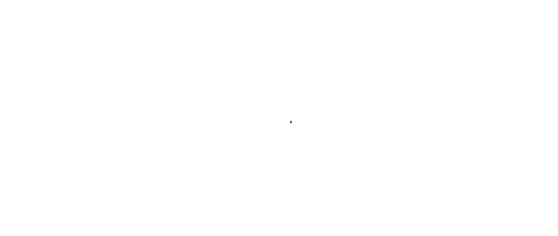
scroll to position [8, 0]
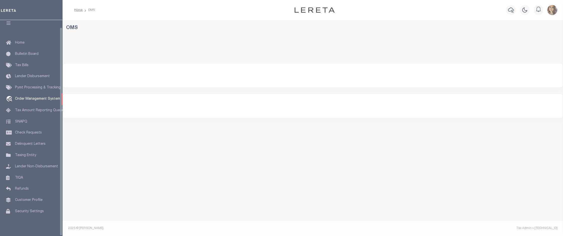
select select "200"
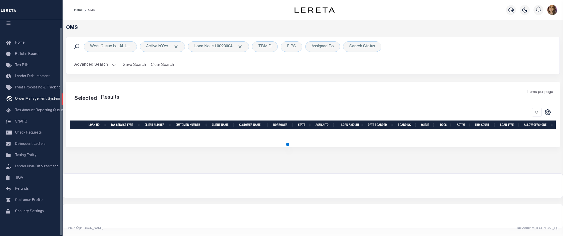
select select "200"
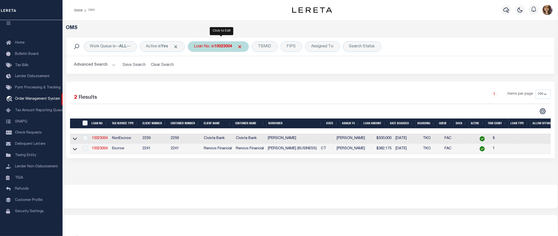
click at [210, 48] on div "Loan No. is 10023004" at bounding box center [218, 46] width 61 height 11
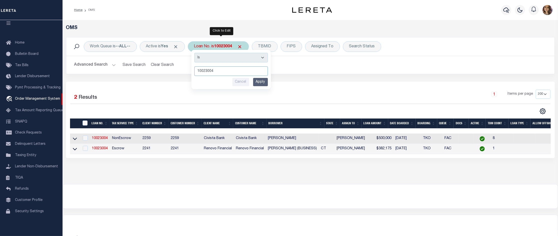
click at [235, 71] on input "10023004" at bounding box center [231, 71] width 74 height 10
drag, startPoint x: 198, startPoint y: 73, endPoint x: 185, endPoint y: 75, distance: 12.8
click at [185, 75] on div "Work Queue is --ALL-- Active is Yes Loan No. is 10023004 Is Contains 10023004 C…" at bounding box center [310, 59] width 496 height 45
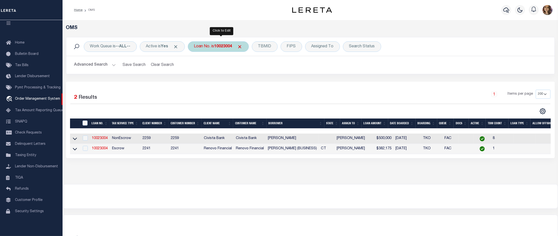
click at [211, 48] on div "Loan No. is 10023004 Is Contains 10023004 Cancel Apply" at bounding box center [218, 46] width 61 height 11
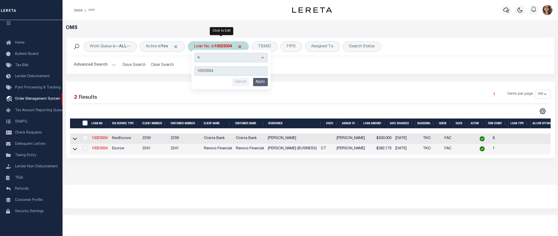
type input "2016REO"
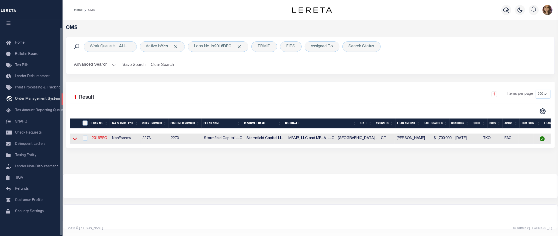
click at [73, 138] on icon at bounding box center [75, 138] width 4 height 5
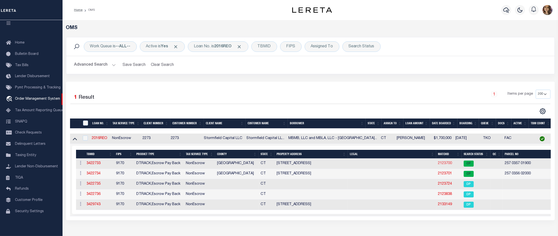
click at [438, 165] on link "2123700" at bounding box center [445, 163] width 14 height 4
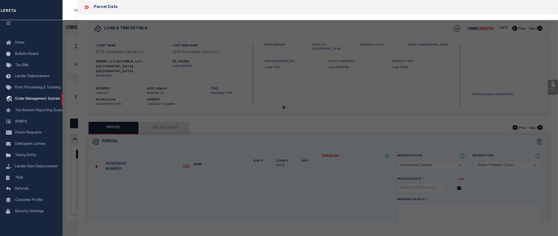
checkbox input "false"
select select "CP"
type input "M B L A LLC"
select select
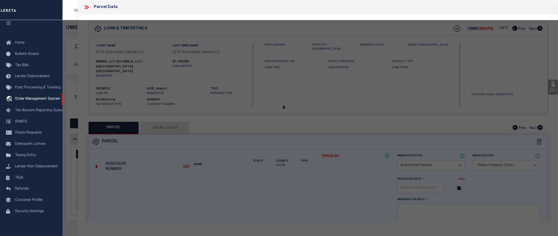
type input "201 WINCHESTER AV"
checkbox input "false"
type input "New Haven CT 06511"
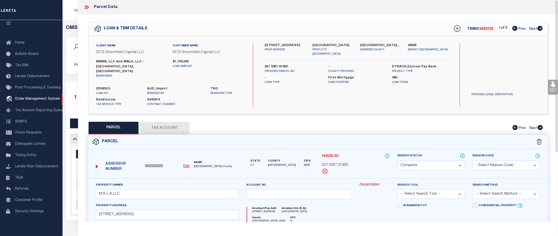
click at [365, 182] on link "Payment History" at bounding box center [374, 184] width 30 height 4
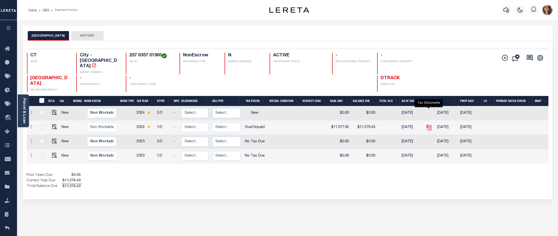
click at [429, 124] on icon "" at bounding box center [429, 127] width 7 height 7
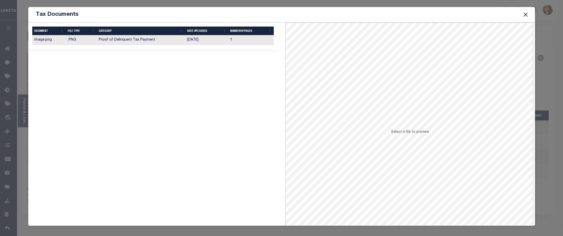
click at [207, 40] on td "[DATE]" at bounding box center [206, 40] width 43 height 10
click at [526, 13] on button "Close" at bounding box center [525, 14] width 7 height 7
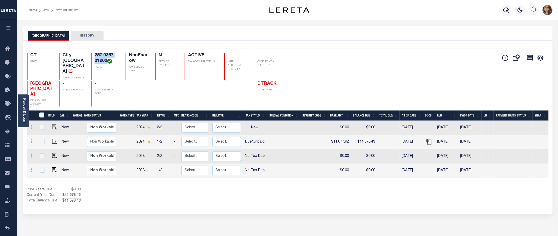
drag, startPoint x: 107, startPoint y: 62, endPoint x: 90, endPoint y: 56, distance: 17.6
click at [90, 56] on div "CT STATE City - CT AGENCY WEBSITE 257 0357 01900 TAX ID NonEscrow TAX SERVICE T…" at bounding box center [157, 66] width 261 height 27
copy h4 "257 0357 01900"
click at [53, 139] on img "" at bounding box center [54, 141] width 5 height 5
checkbox input "true"
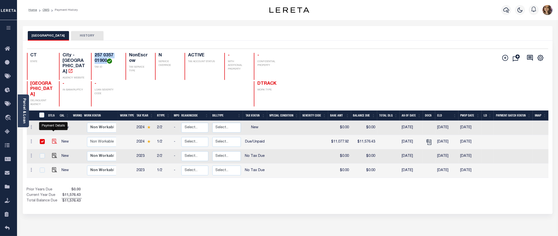
checkbox input "true"
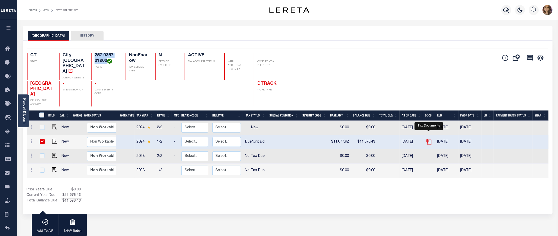
click at [428, 139] on icon "" at bounding box center [429, 142] width 7 height 7
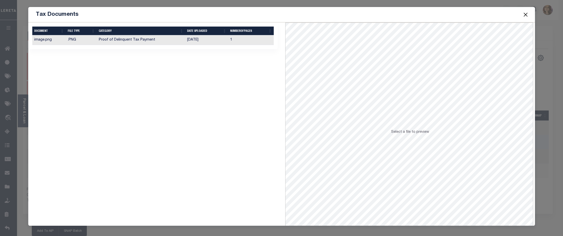
click at [223, 41] on td "[DATE]" at bounding box center [206, 40] width 43 height 10
click at [524, 14] on button "Close" at bounding box center [525, 14] width 7 height 7
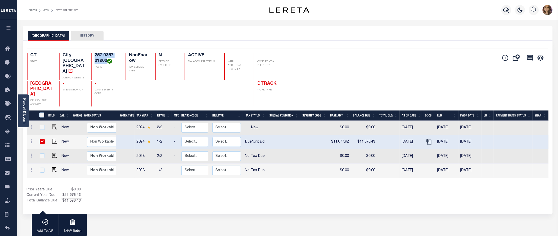
drag, startPoint x: 107, startPoint y: 61, endPoint x: 93, endPoint y: 56, distance: 14.0
click at [93, 56] on div "257 0357 01900 TAX ID" at bounding box center [105, 66] width 29 height 27
copy h4 "257 0357 01900"
click at [428, 139] on icon "" at bounding box center [428, 141] width 4 height 4
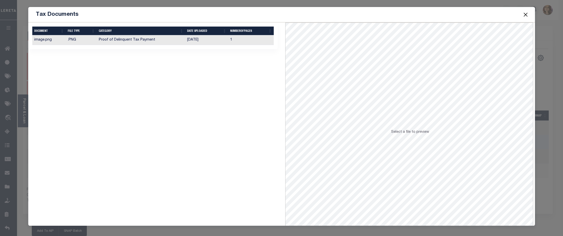
click at [185, 43] on td "[DATE]" at bounding box center [206, 40] width 43 height 10
click at [526, 16] on button "Close" at bounding box center [525, 14] width 7 height 7
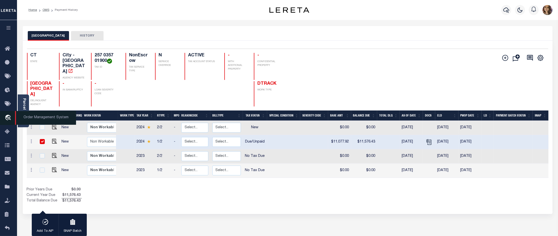
click at [45, 116] on span "Order Management System" at bounding box center [45, 118] width 61 height 14
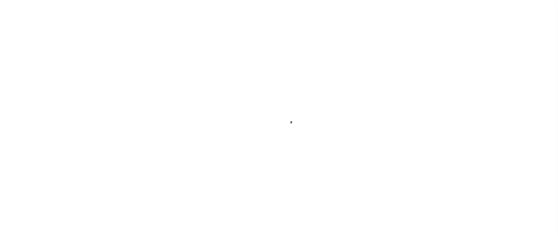
select select "DUE"
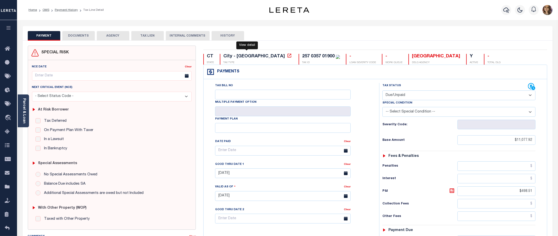
click at [287, 57] on icon at bounding box center [289, 55] width 5 height 5
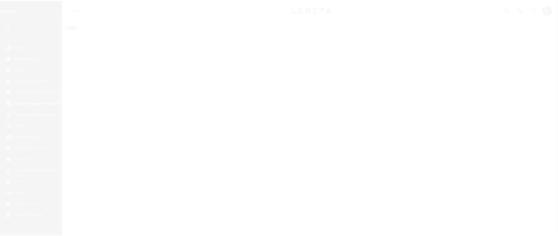
scroll to position [8, 0]
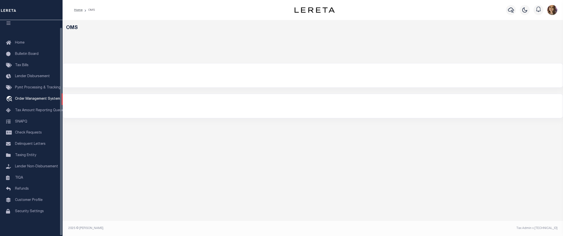
select select "200"
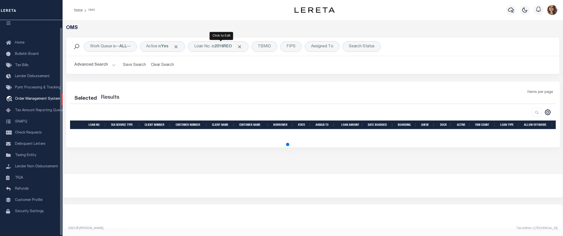
select select "200"
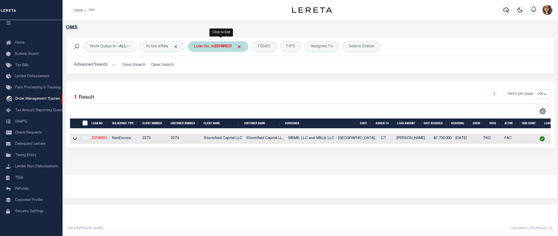
click at [221, 46] on b "2016REO" at bounding box center [223, 47] width 18 height 4
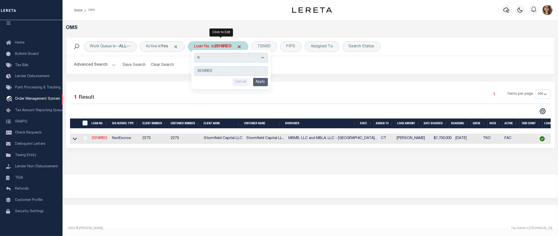
type input "4001581300-1"
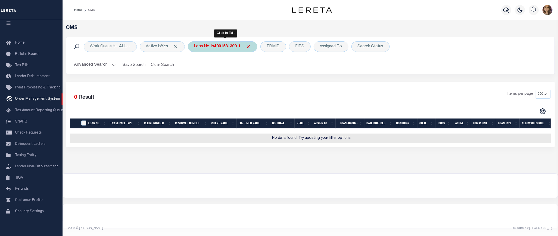
click at [211, 48] on div "Loan No. is 4001581300-1" at bounding box center [223, 46] width 70 height 11
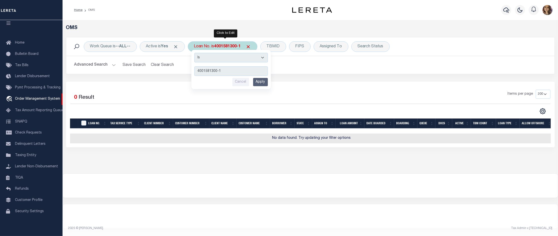
click at [230, 72] on input "4001581300-1" at bounding box center [231, 71] width 74 height 10
type input "4001581300"
click at [263, 82] on input "Apply" at bounding box center [260, 82] width 15 height 8
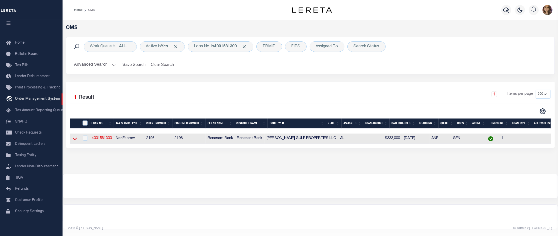
click at [74, 141] on icon at bounding box center [75, 138] width 4 height 5
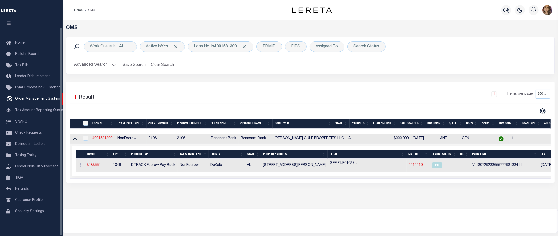
click at [110, 140] on link "4001581300" at bounding box center [102, 138] width 20 height 4
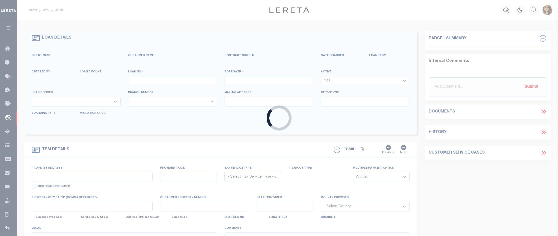
type input "4001581300"
type input "BEEGLE GULF PROPERTIES LLC"
select select
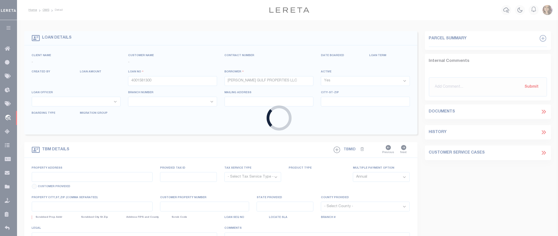
select select
select select "4983"
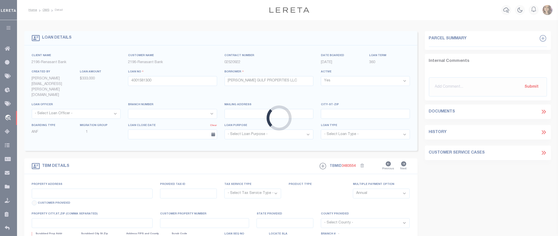
type input "3300 HARDINGER RD NW"
radio input "true"
select select "NonEscrow"
select select
type input "FORT PAYNE AL 35968"
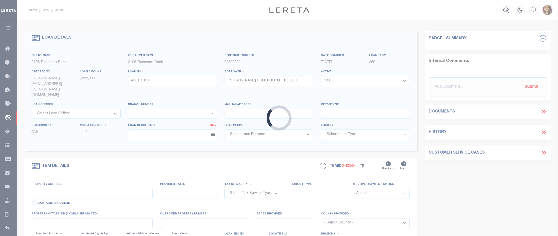
type input "4001581300"
type input "AL"
type textarea "SEE FILE01027 1APL"
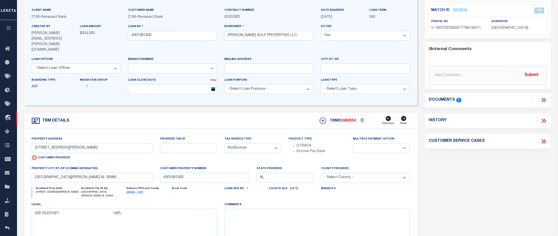
scroll to position [31, 0]
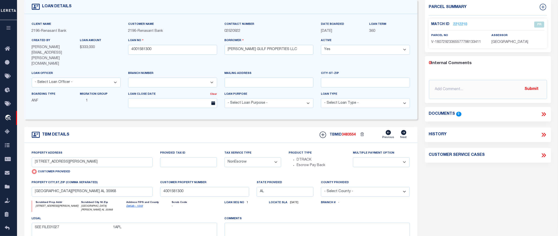
click at [545, 115] on icon at bounding box center [543, 114] width 7 height 7
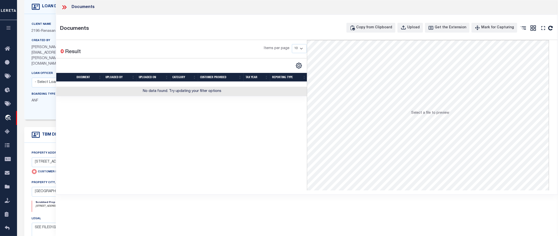
click at [63, 5] on icon at bounding box center [64, 7] width 7 height 7
